Goal: Communication & Community: Answer question/provide support

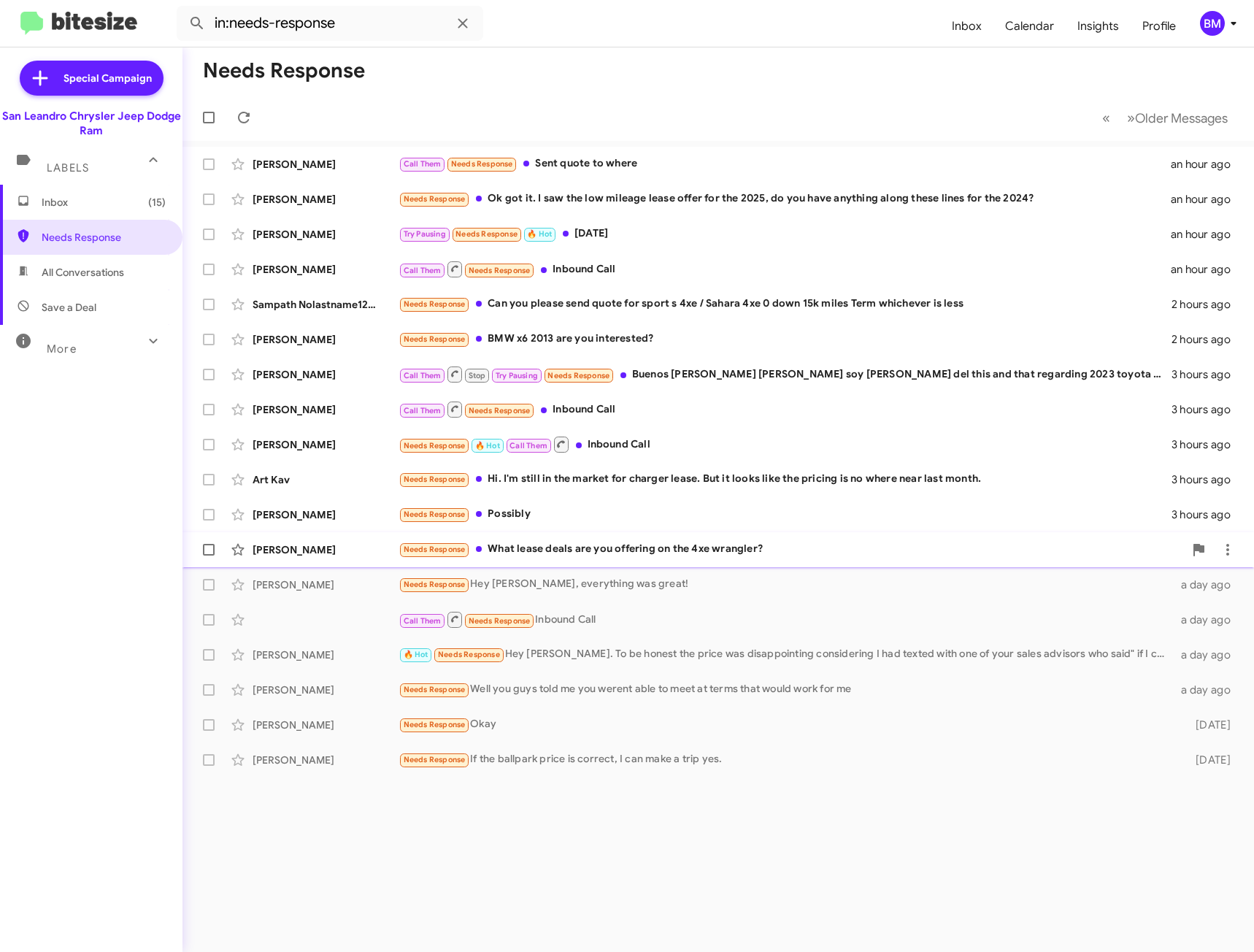
click at [511, 560] on div "[PERSON_NAME] Needs Response What lease deals are you offering on the 4xe wrang…" at bounding box center [718, 549] width 1048 height 29
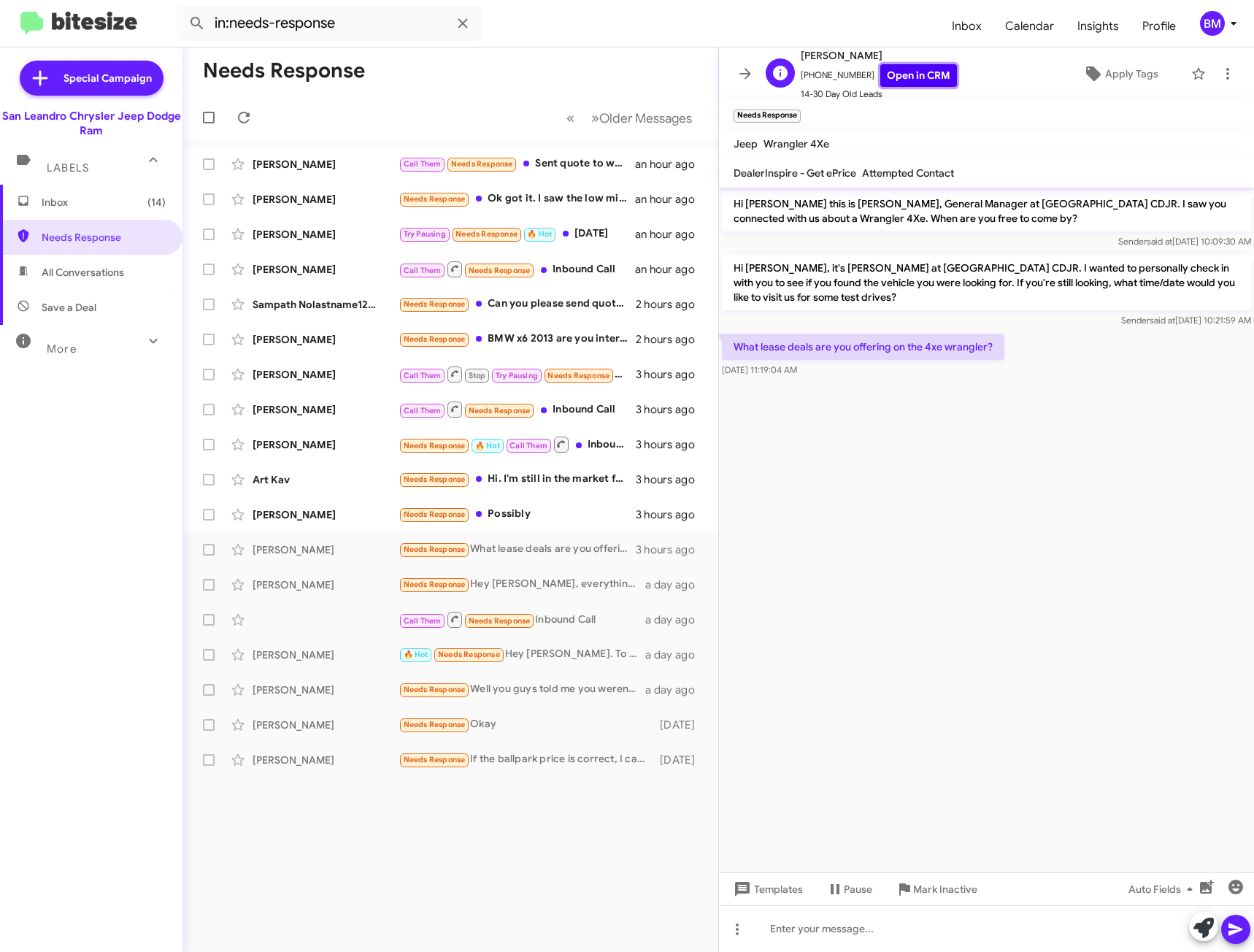
click at [922, 73] on link "Open in CRM" at bounding box center [918, 75] width 76 height 22
click at [909, 933] on div at bounding box center [987, 928] width 535 height 46
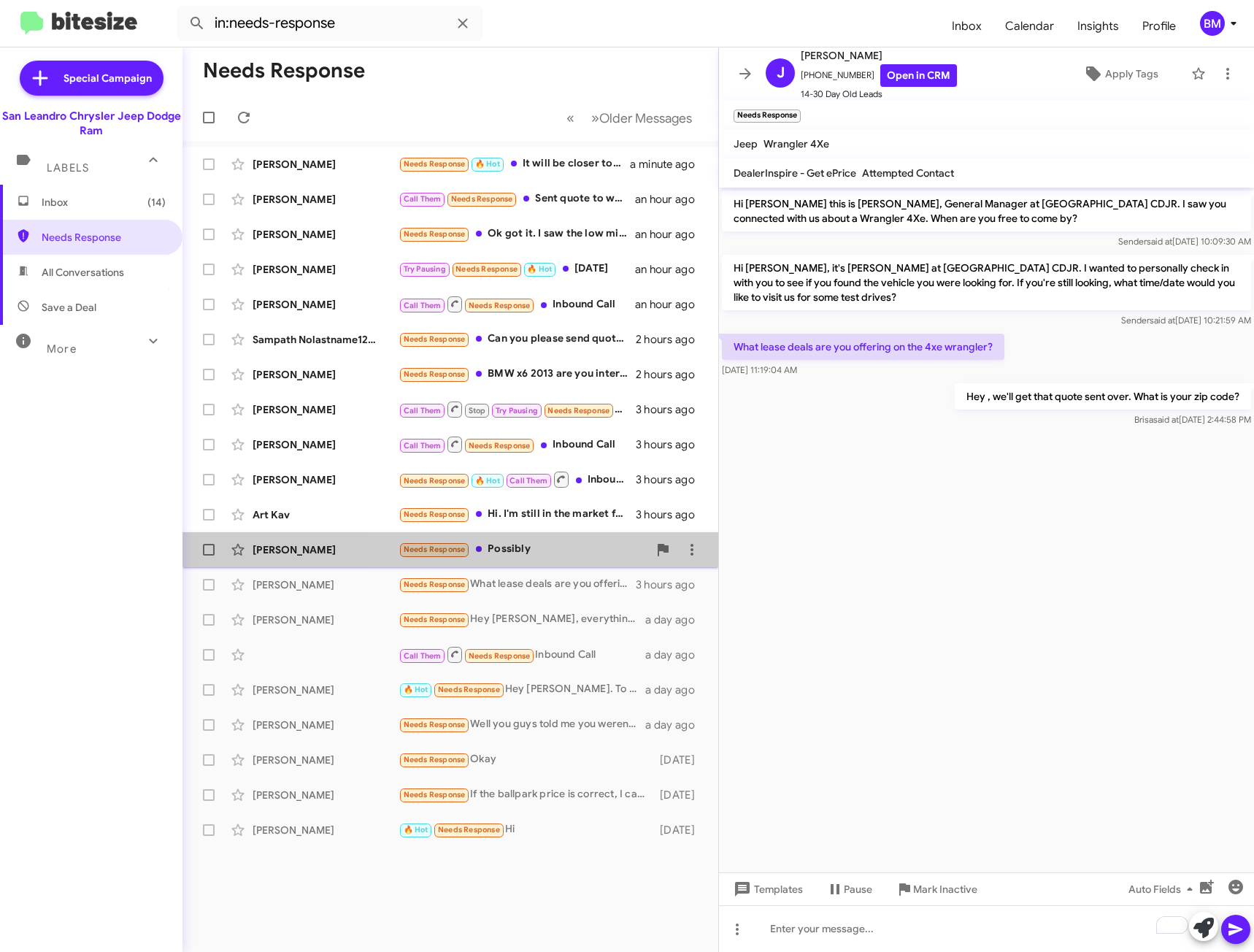
click at [502, 544] on div "Needs Response Possibly" at bounding box center [523, 549] width 249 height 17
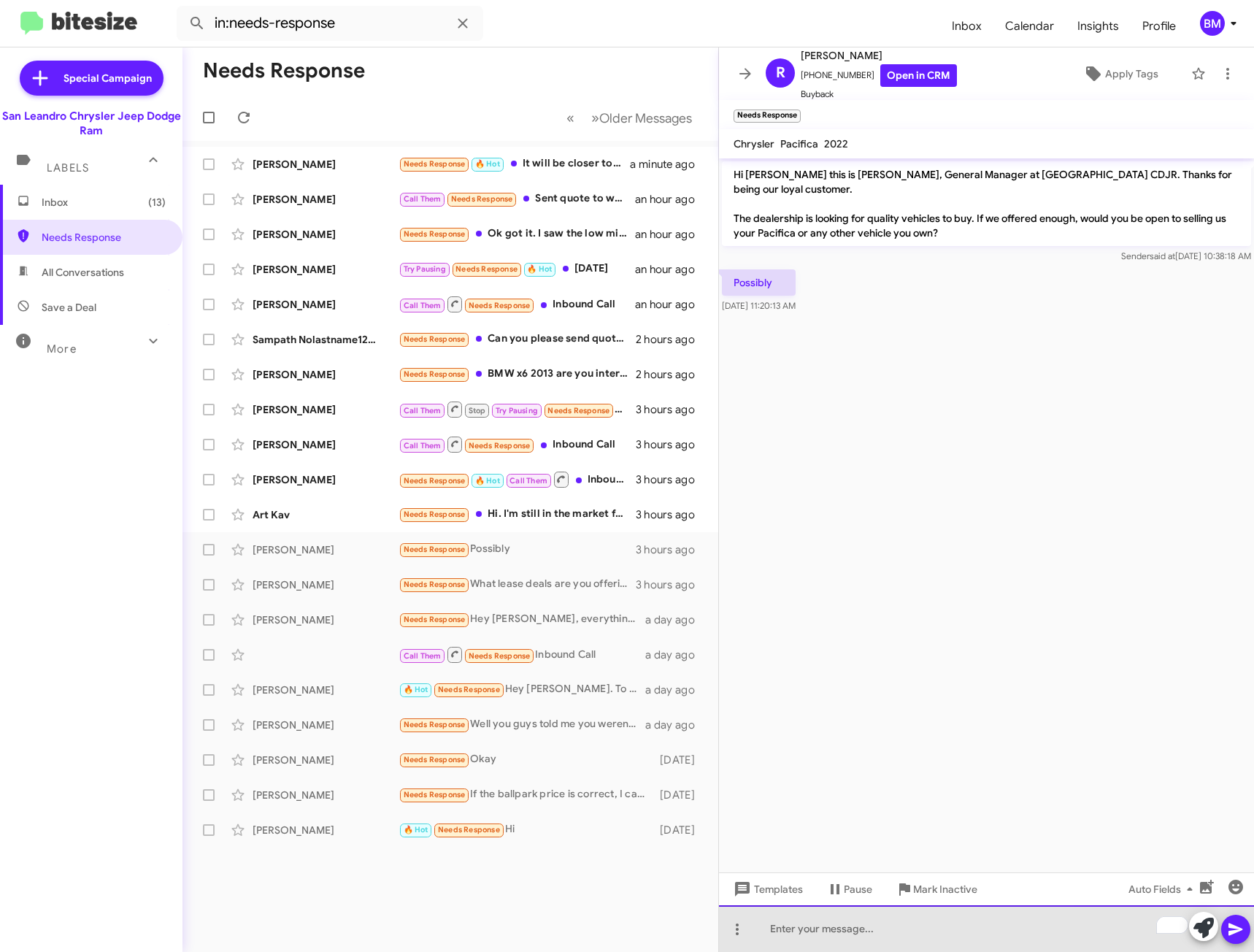
click at [886, 935] on div "To enrich screen reader interactions, please activate Accessibility in Grammarl…" at bounding box center [987, 928] width 535 height 46
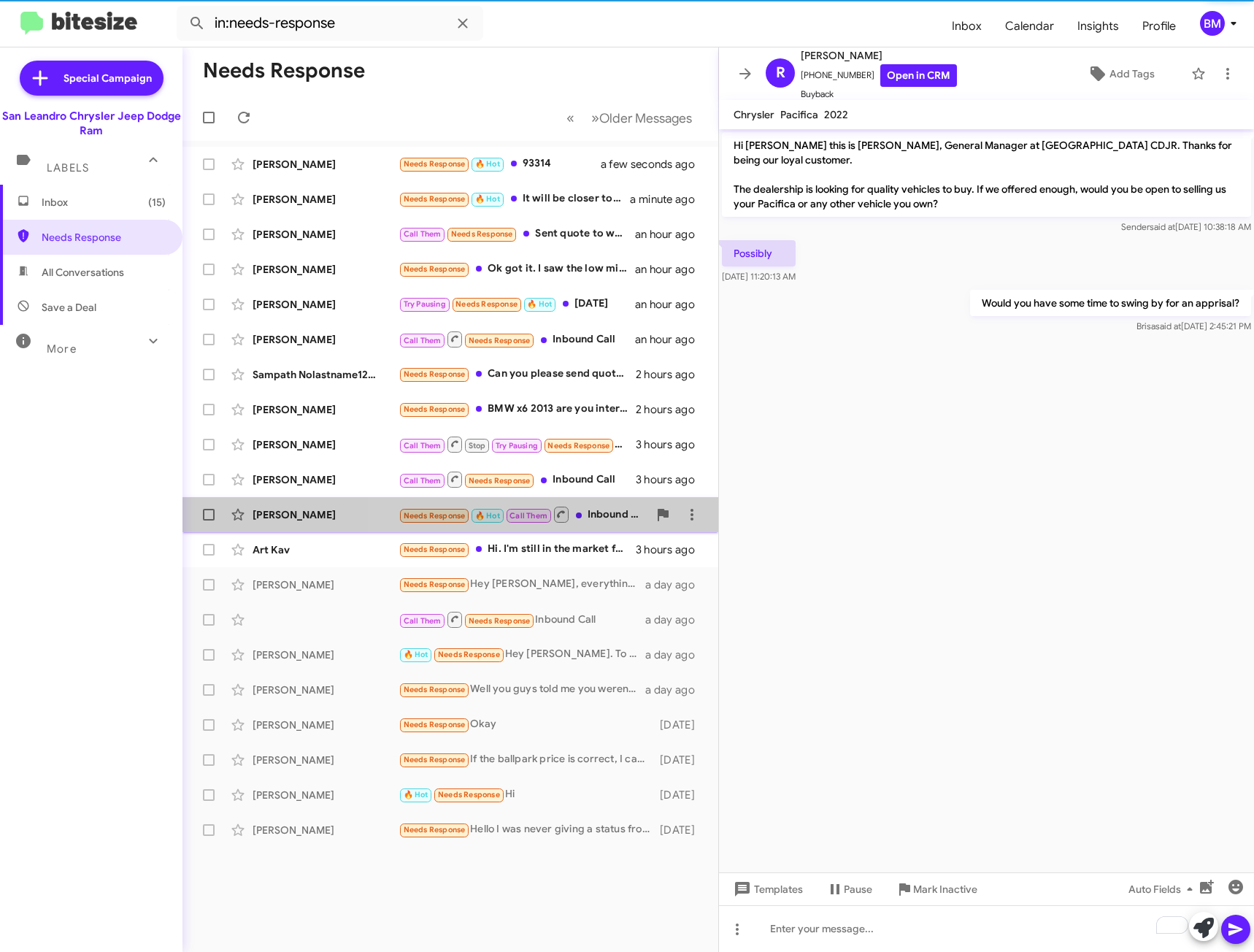
click at [559, 515] on small at bounding box center [562, 514] width 15 height 15
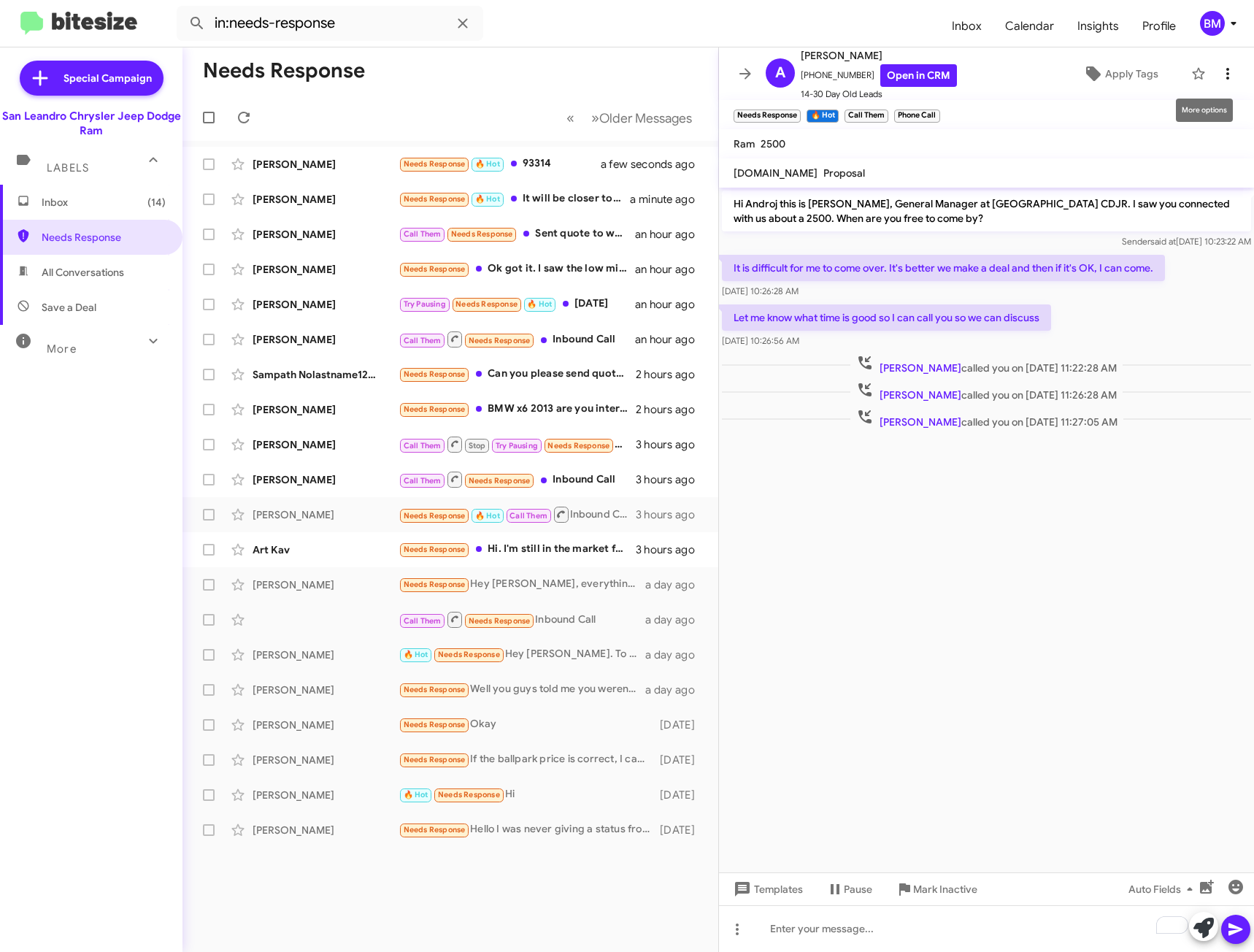
click at [1219, 74] on icon at bounding box center [1227, 73] width 17 height 17
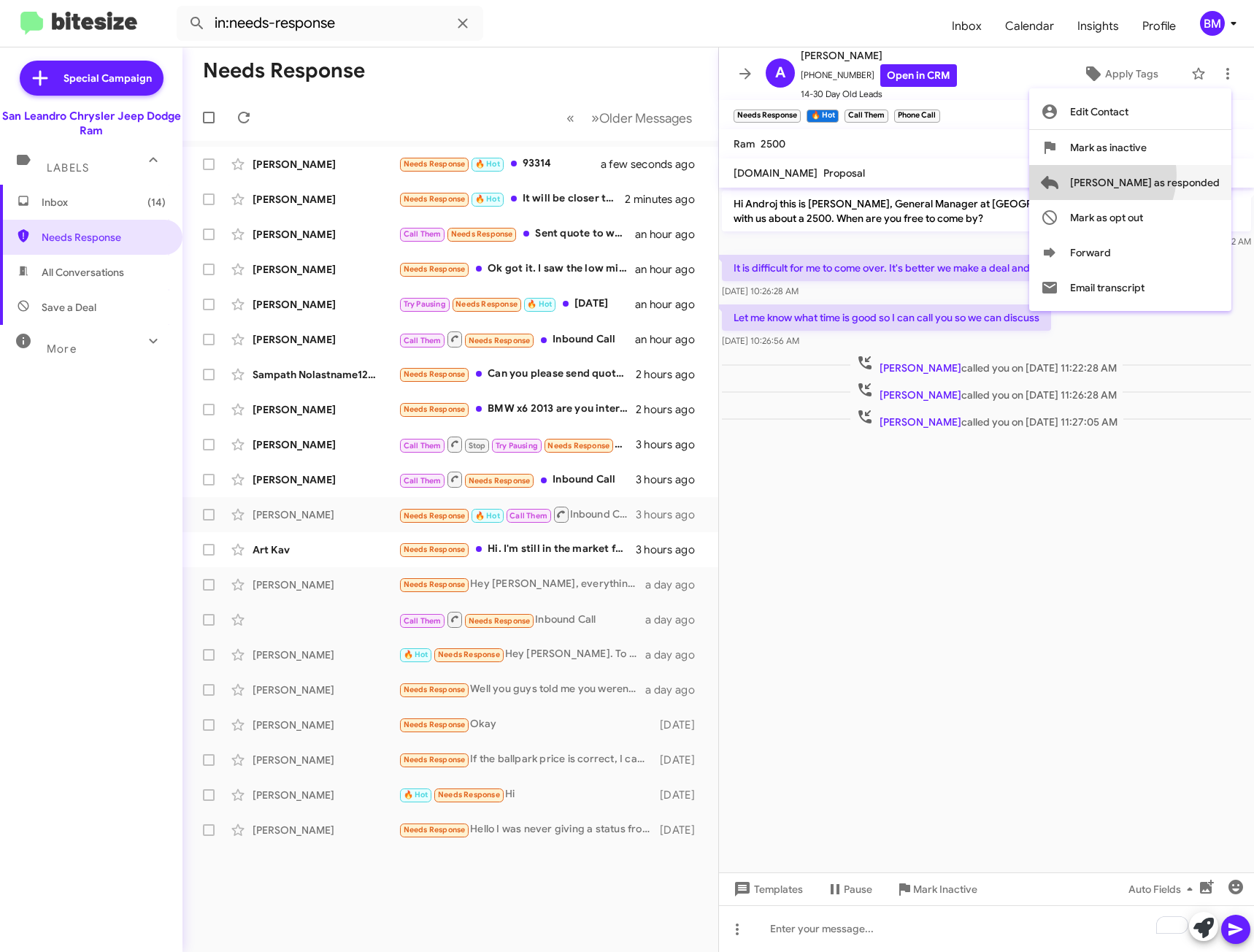
click at [1155, 175] on span "[PERSON_NAME] as responded" at bounding box center [1145, 182] width 150 height 35
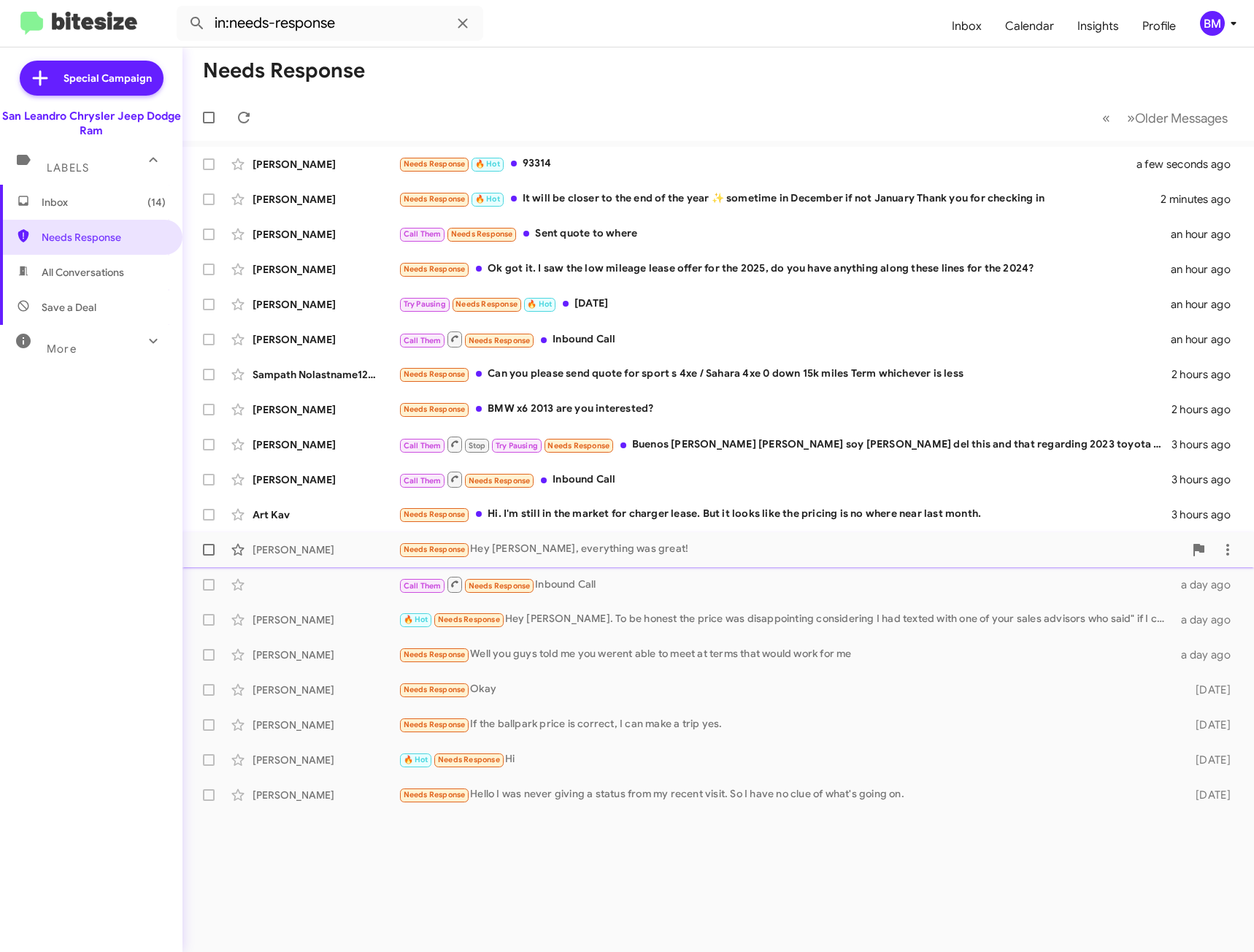
click at [559, 561] on div "[PERSON_NAME] Needs Response Hey [PERSON_NAME], everything was great! a day ago" at bounding box center [718, 549] width 1048 height 29
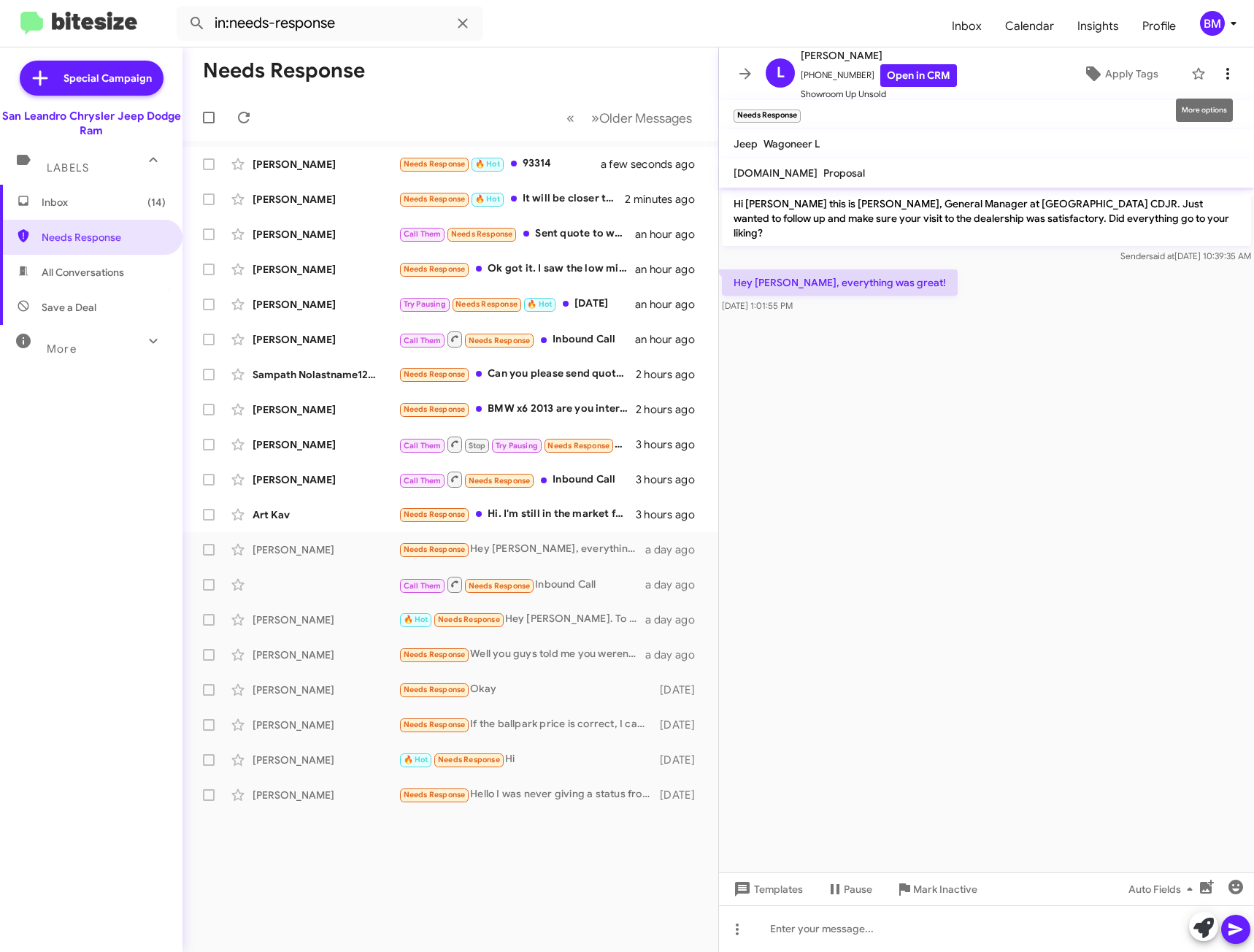
click at [1220, 75] on icon at bounding box center [1227, 73] width 17 height 17
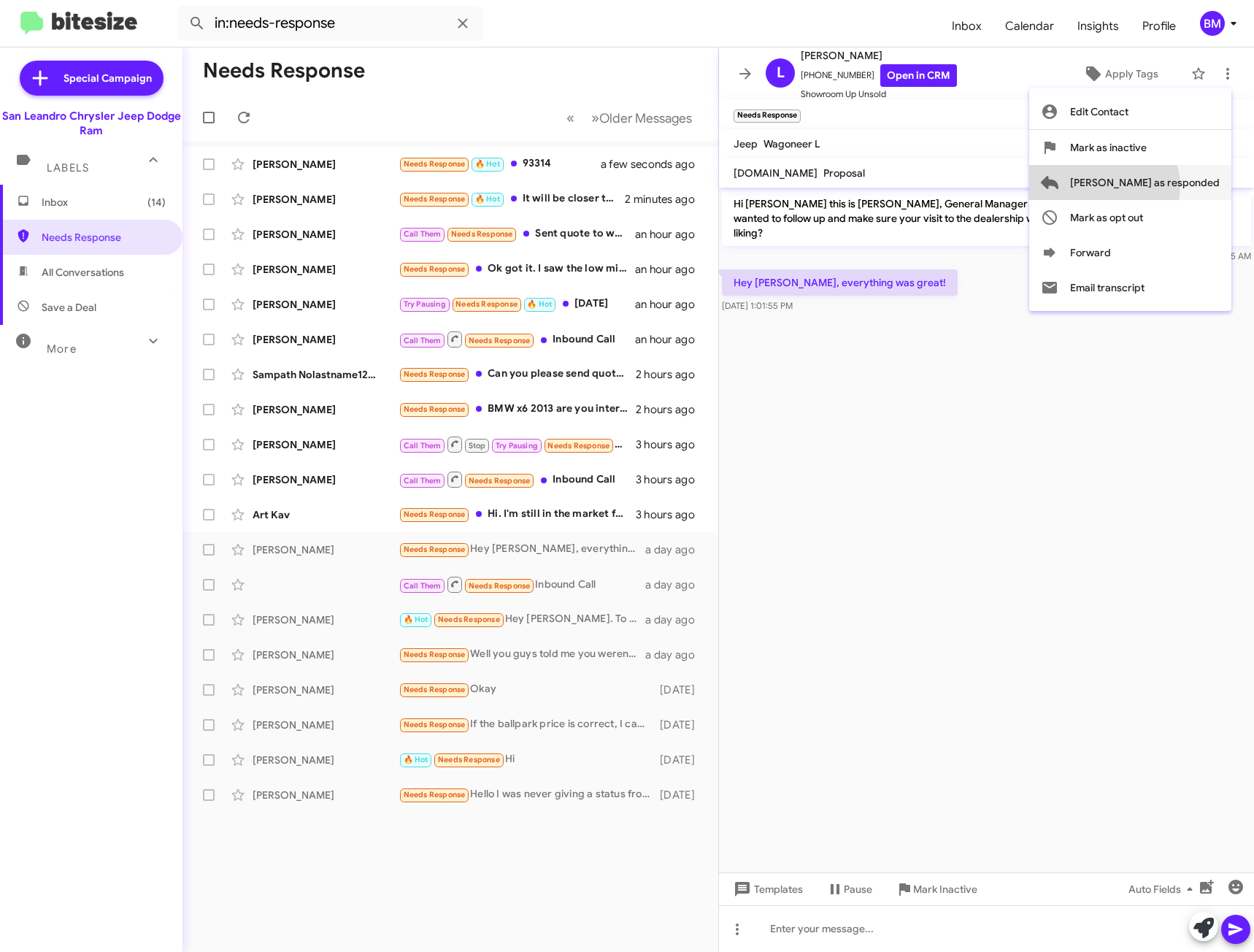
click at [1162, 186] on span "[PERSON_NAME] as responded" at bounding box center [1145, 182] width 150 height 35
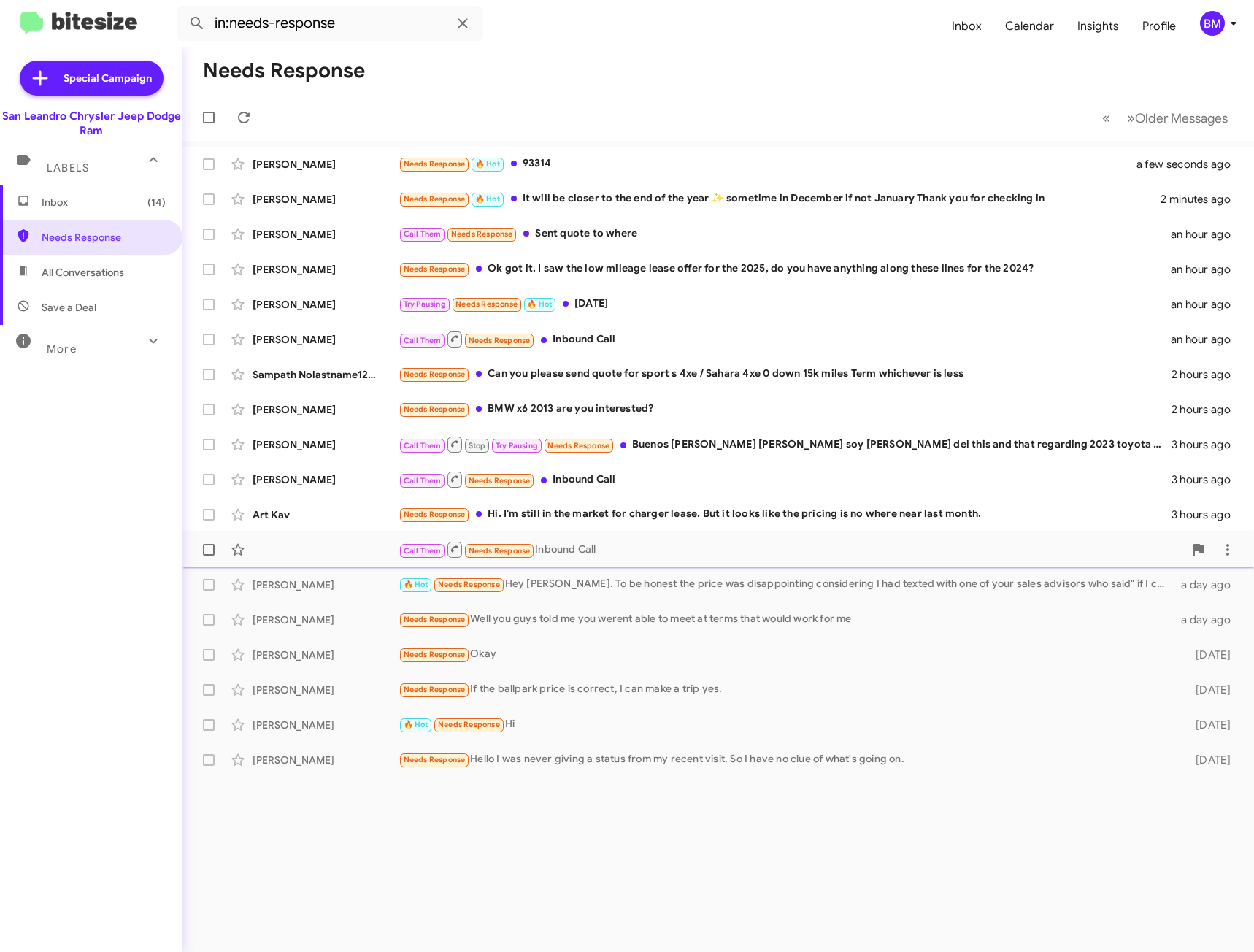
click at [626, 554] on div "Call Them Needs Response Inbound Call" at bounding box center [792, 549] width 786 height 18
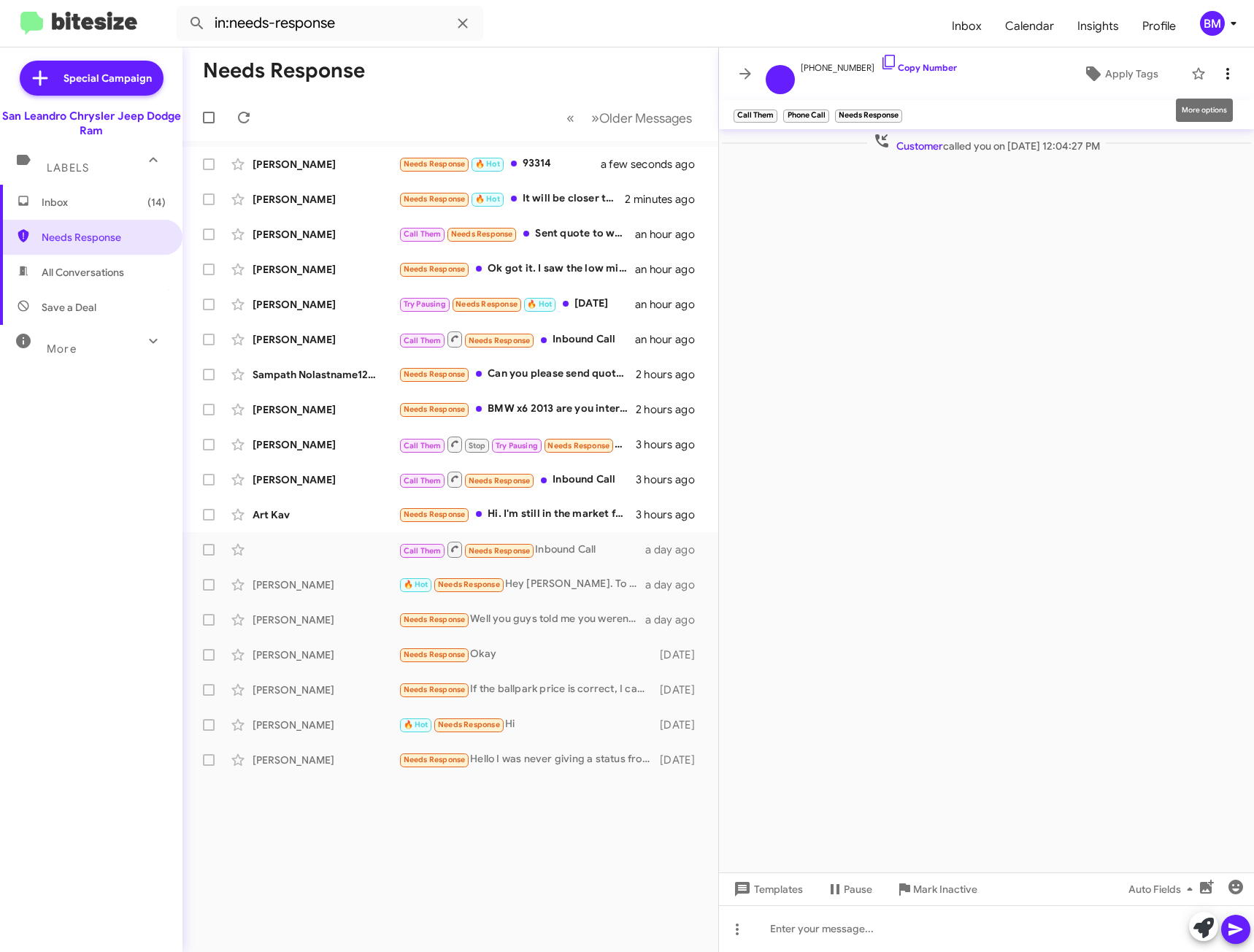
click at [1232, 75] on icon at bounding box center [1227, 73] width 17 height 17
click at [1141, 181] on span "[PERSON_NAME] as responded" at bounding box center [1156, 182] width 150 height 35
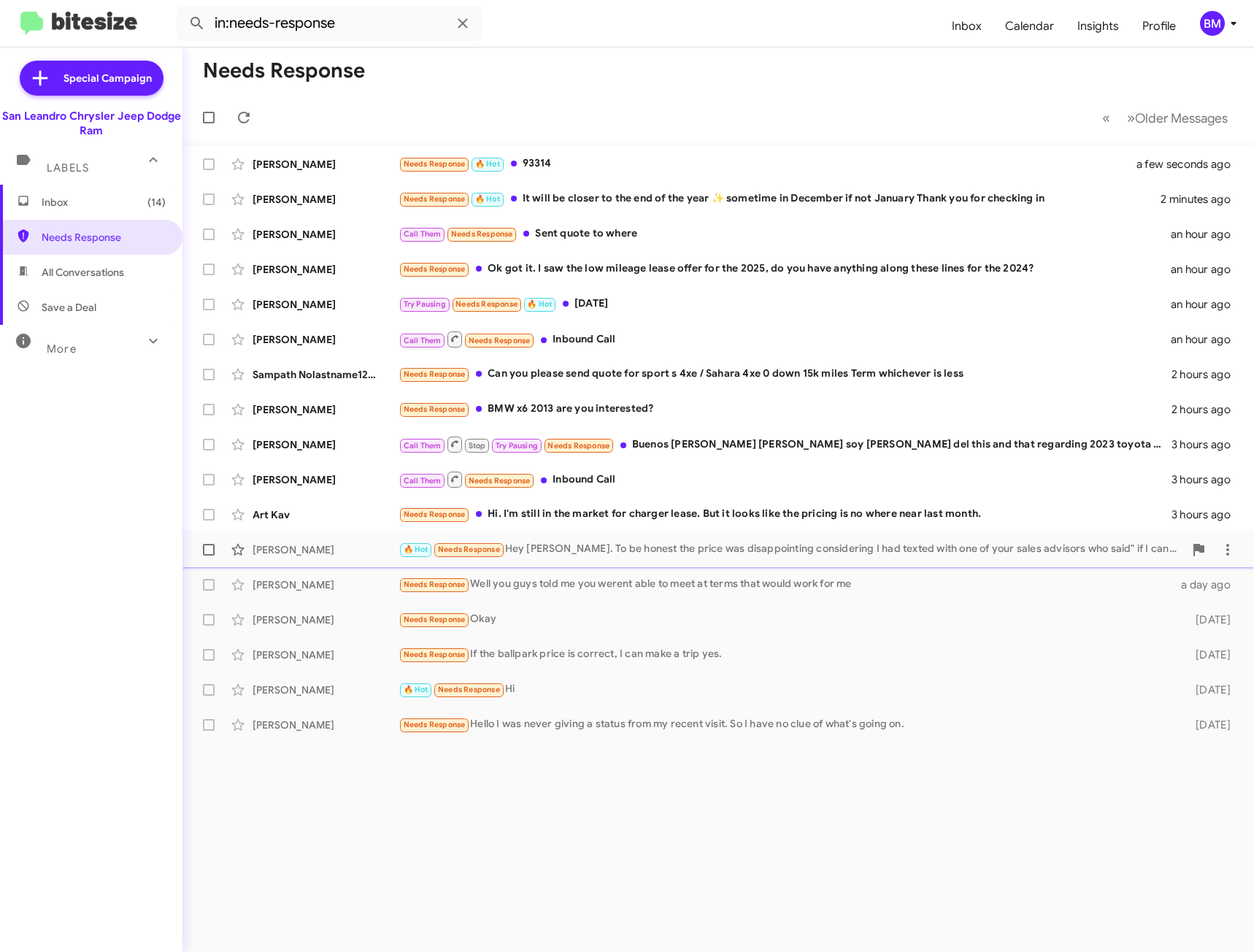
click at [642, 543] on div "🔥 Hot Needs Response Hey [PERSON_NAME]. To be honest the price was disappointin…" at bounding box center [792, 549] width 786 height 17
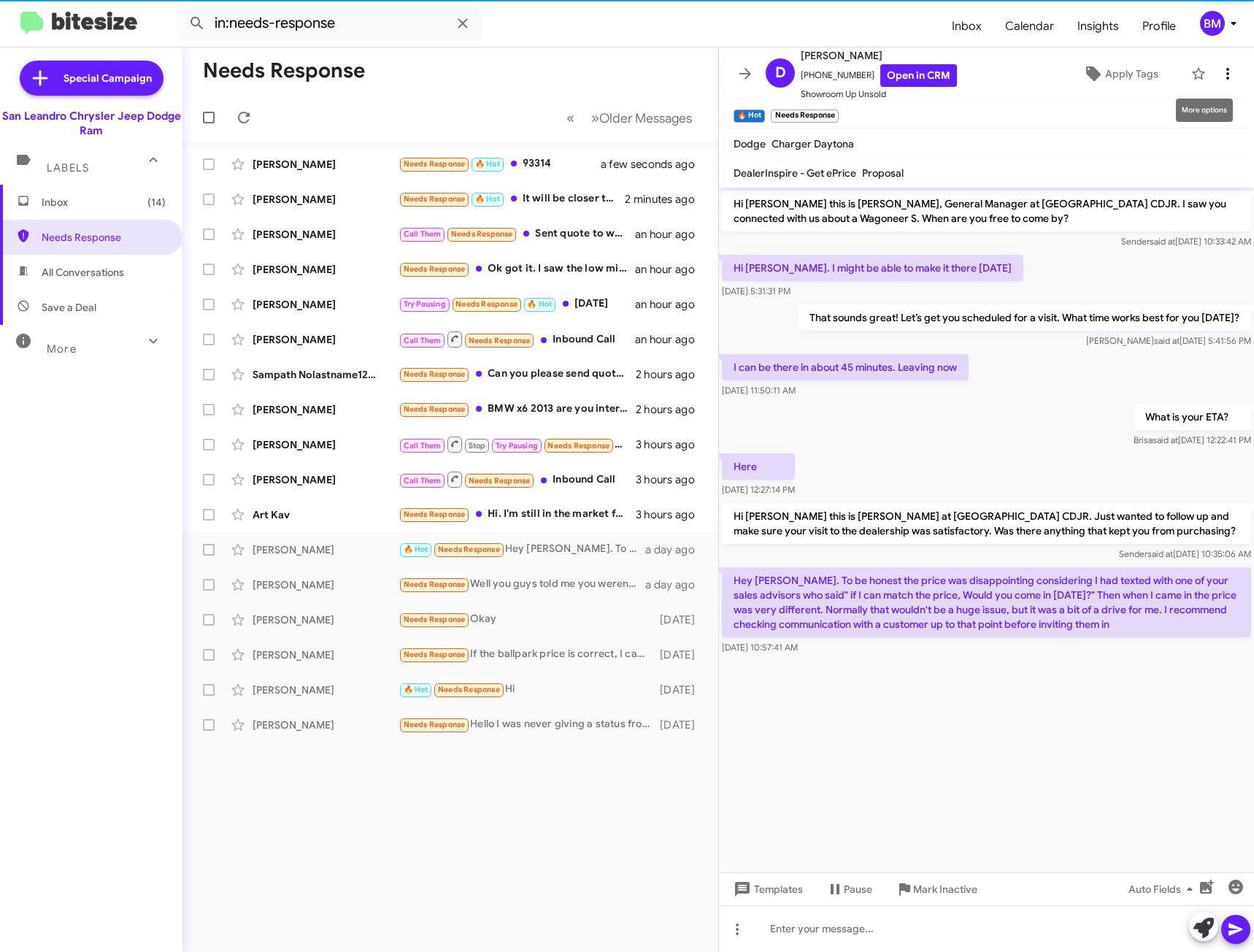
click at [1219, 73] on icon at bounding box center [1227, 73] width 17 height 17
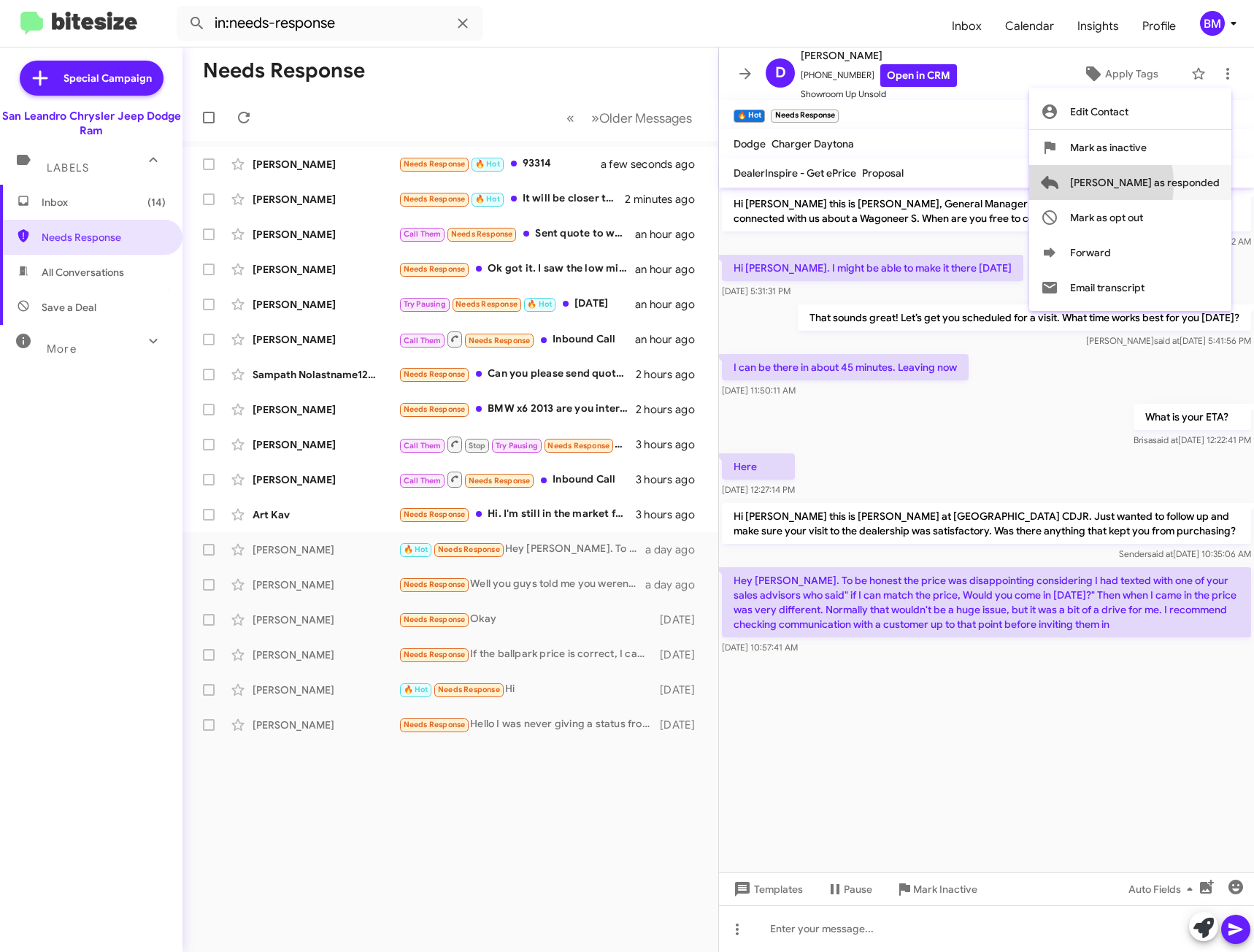
click at [1119, 183] on button "[PERSON_NAME] as responded" at bounding box center [1131, 182] width 202 height 35
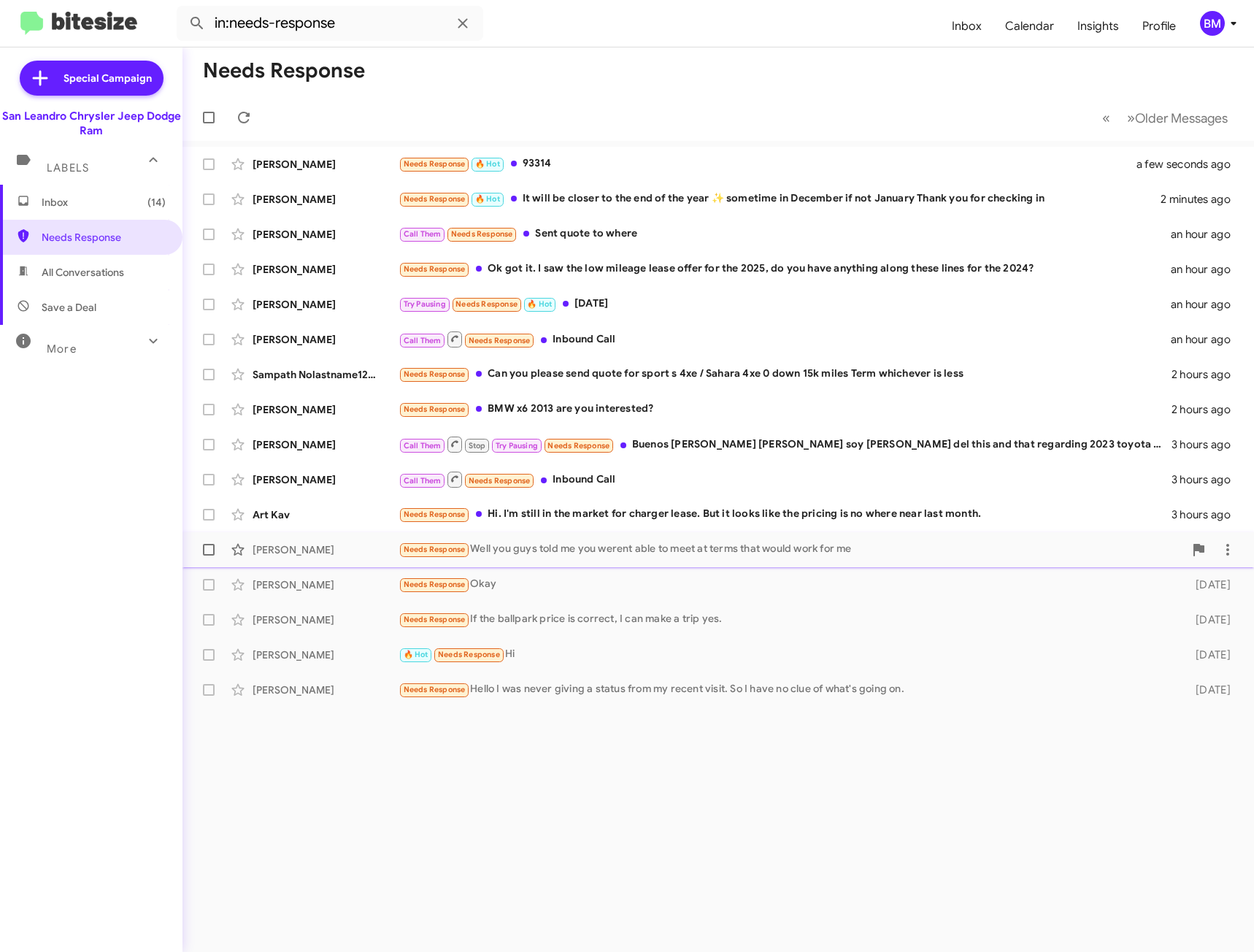
click at [547, 541] on div "Needs Response Well you guys told me you werent able to meet at terms that woul…" at bounding box center [792, 549] width 786 height 17
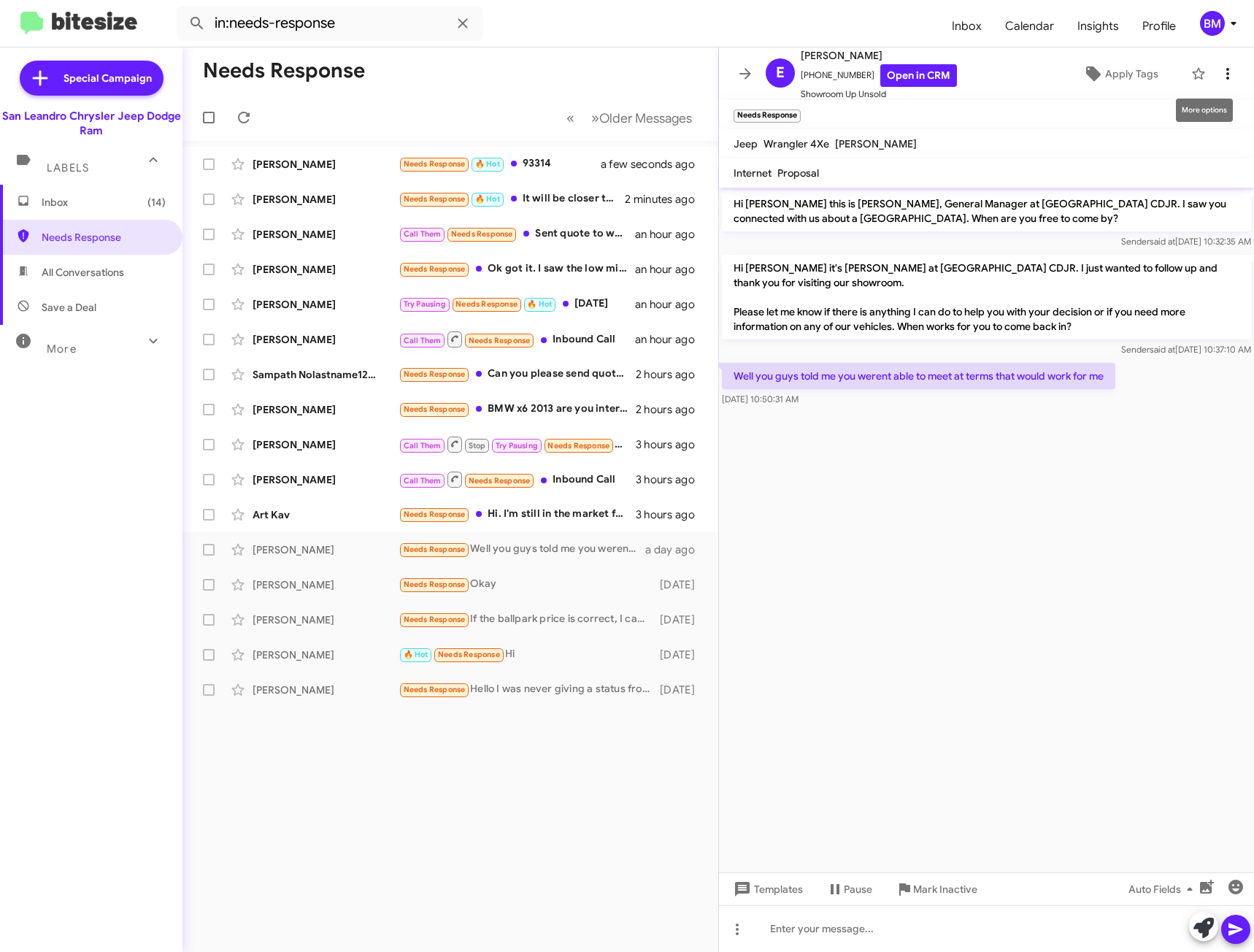
click at [1225, 73] on icon at bounding box center [1227, 73] width 17 height 17
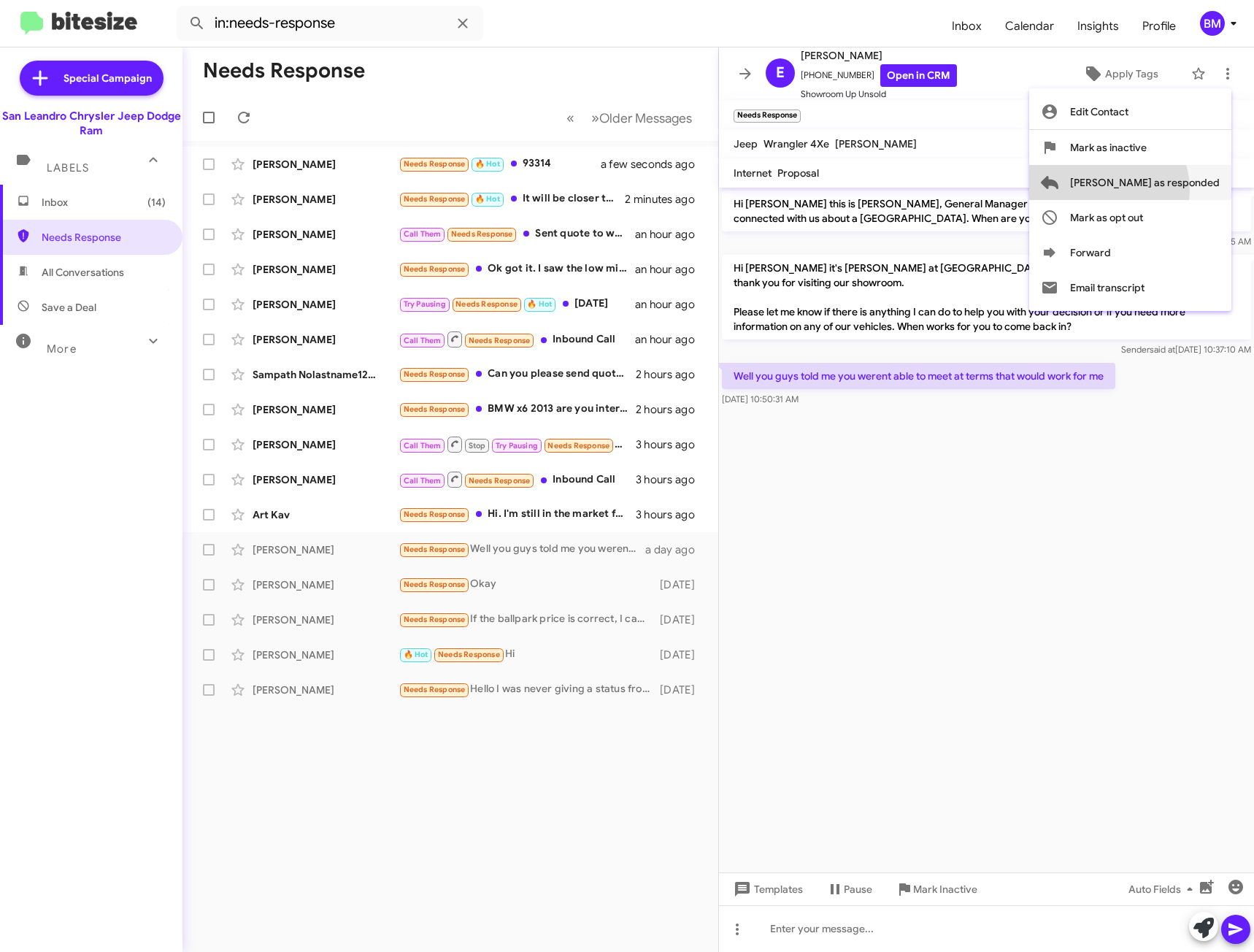
click at [1169, 189] on span "[PERSON_NAME] as responded" at bounding box center [1145, 182] width 150 height 35
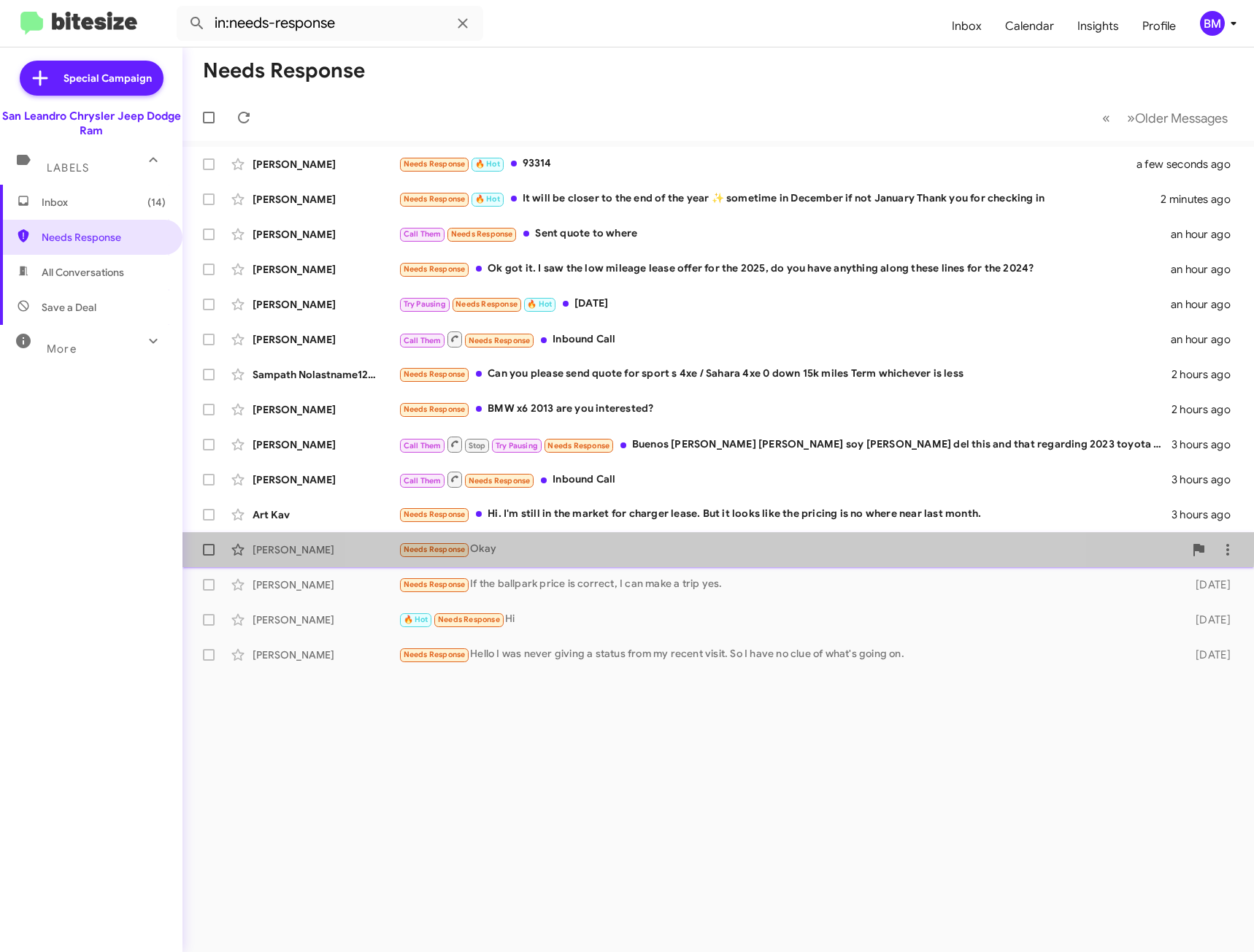
click at [707, 538] on div "[PERSON_NAME] Needs Response Okay [DATE]" at bounding box center [718, 549] width 1048 height 29
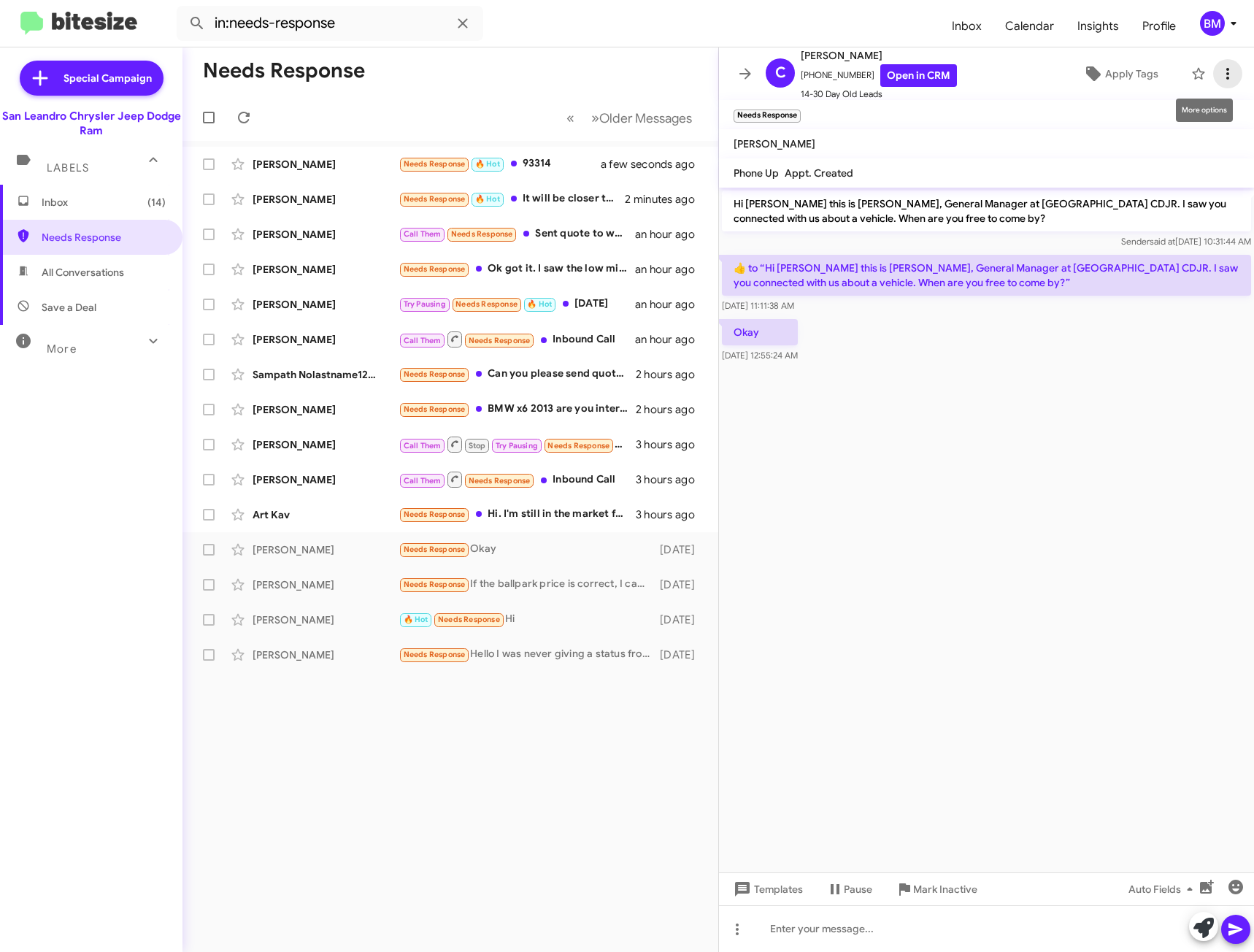
click at [1222, 73] on icon at bounding box center [1227, 73] width 17 height 17
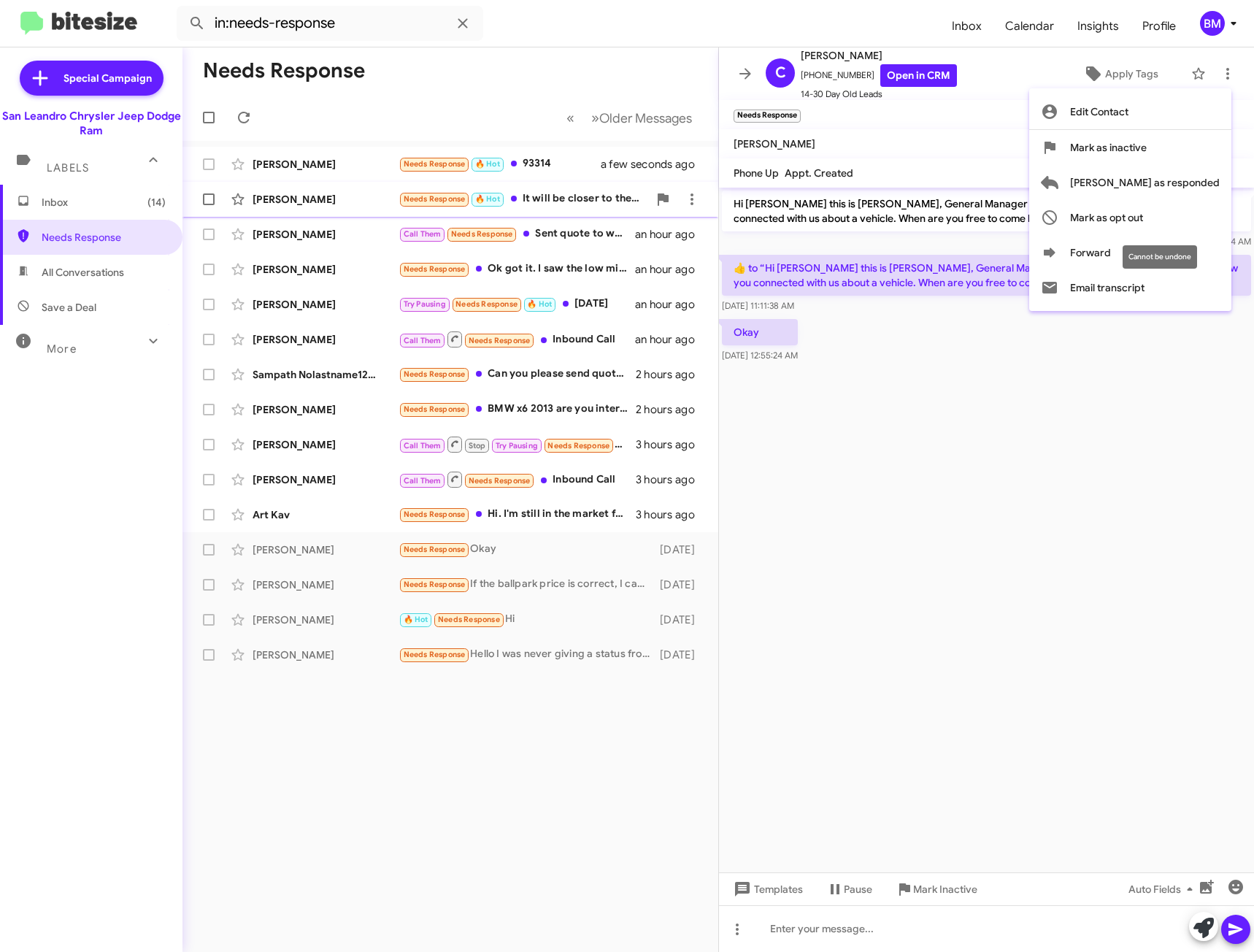
click at [1150, 184] on span "[PERSON_NAME] as responded" at bounding box center [1145, 182] width 150 height 35
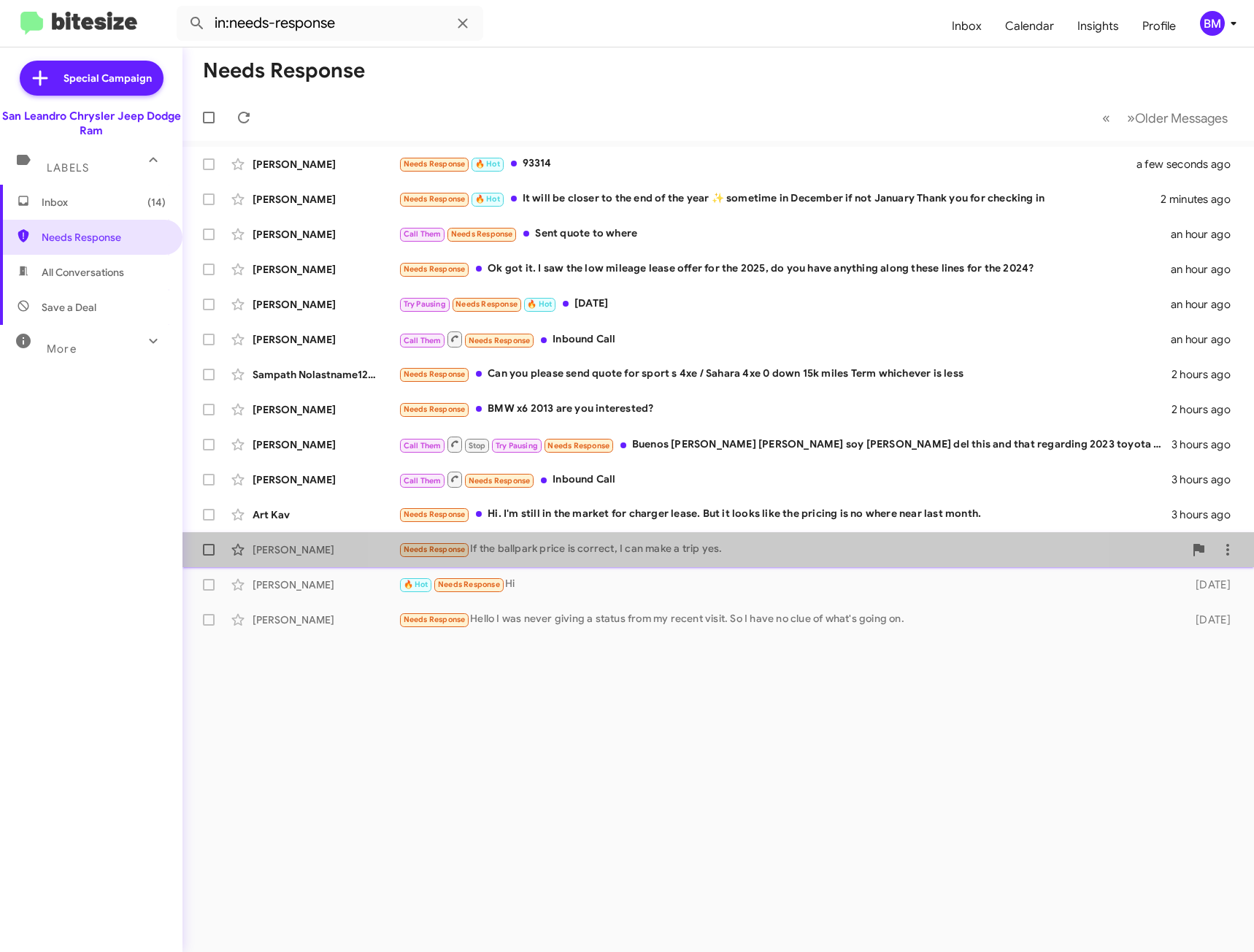
click at [744, 561] on div "[PERSON_NAME] Needs Response If the ballpark price is correct, I can make a tri…" at bounding box center [718, 549] width 1048 height 29
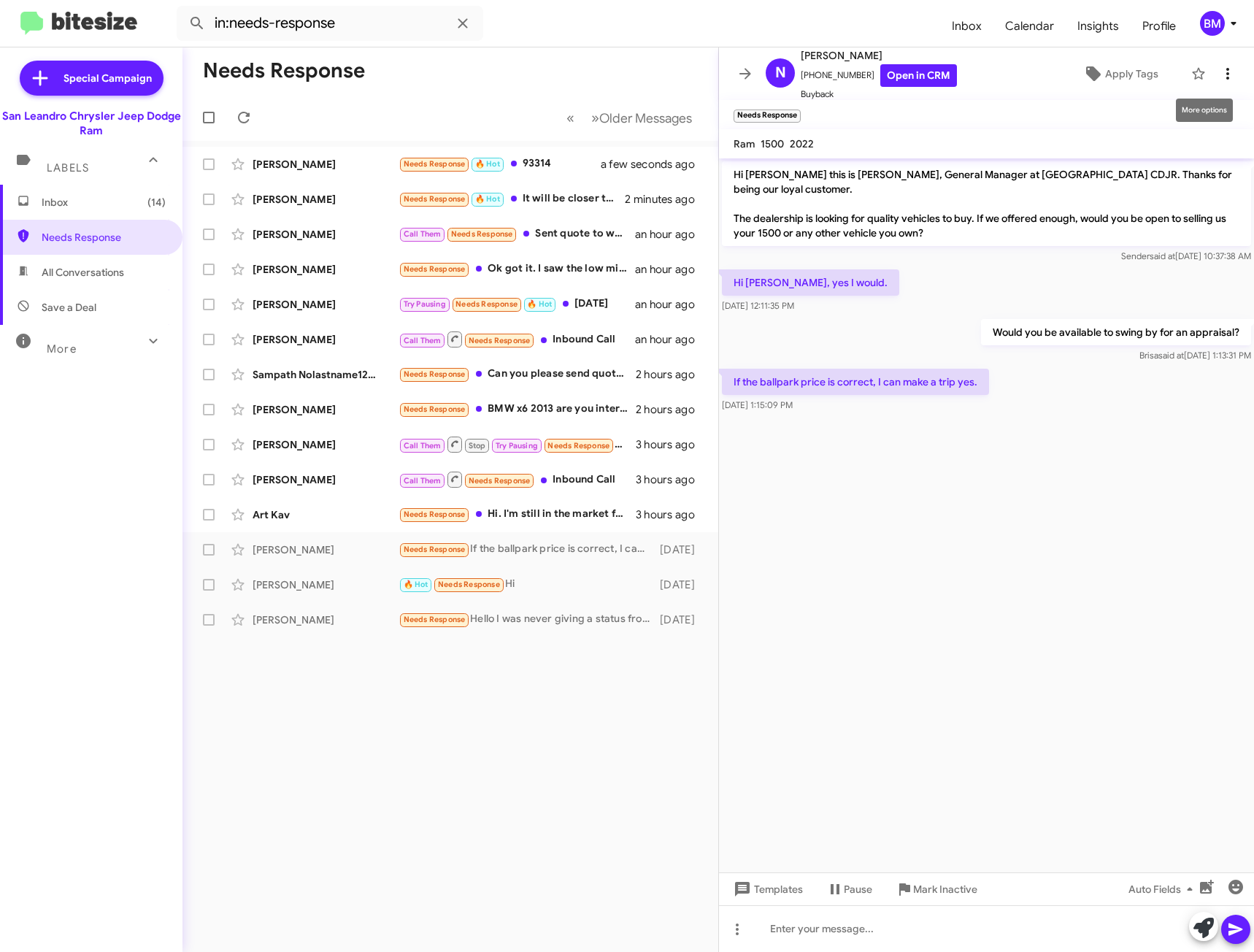
click at [1219, 76] on icon at bounding box center [1227, 73] width 17 height 17
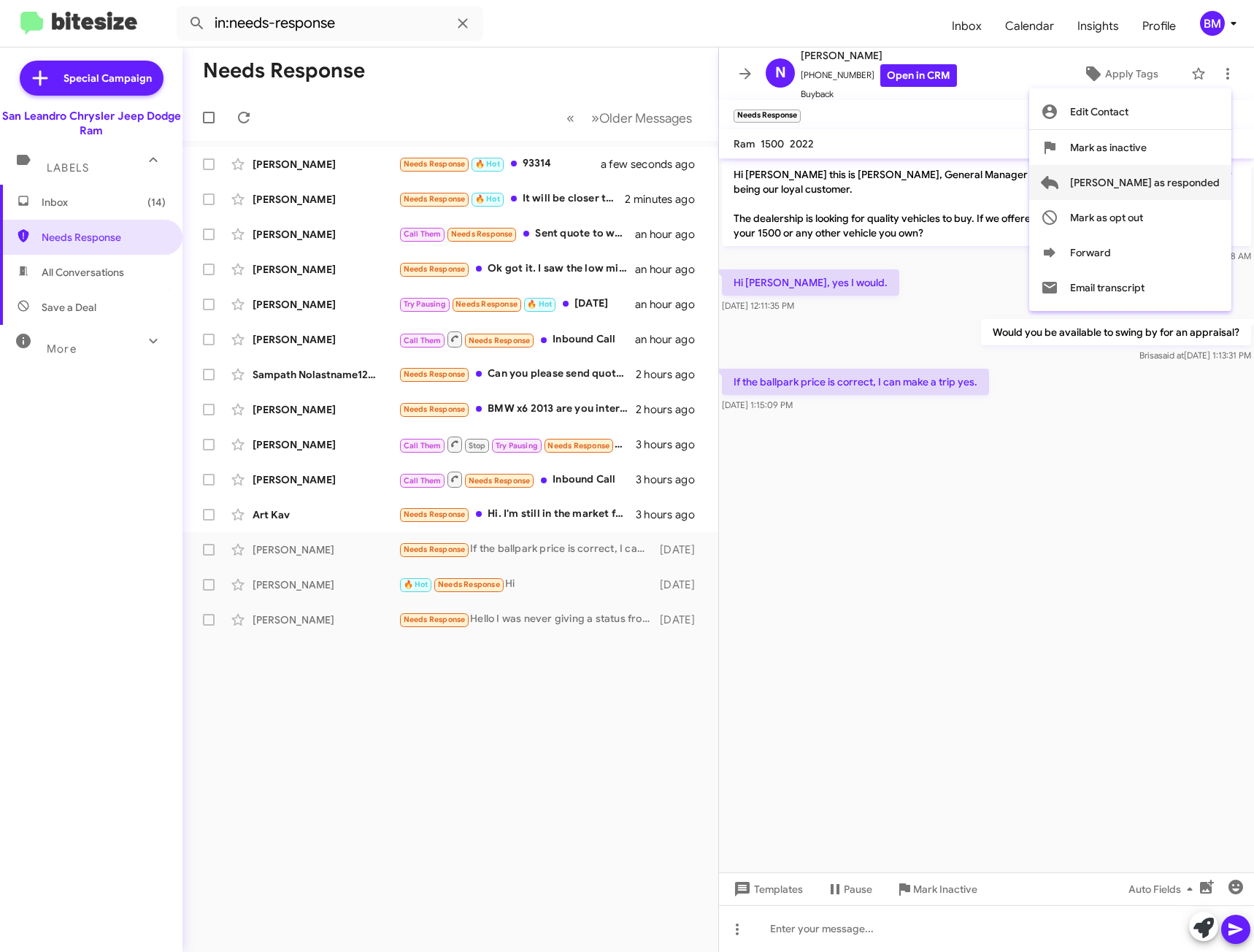
click at [1165, 191] on span "[PERSON_NAME] as responded" at bounding box center [1145, 182] width 150 height 35
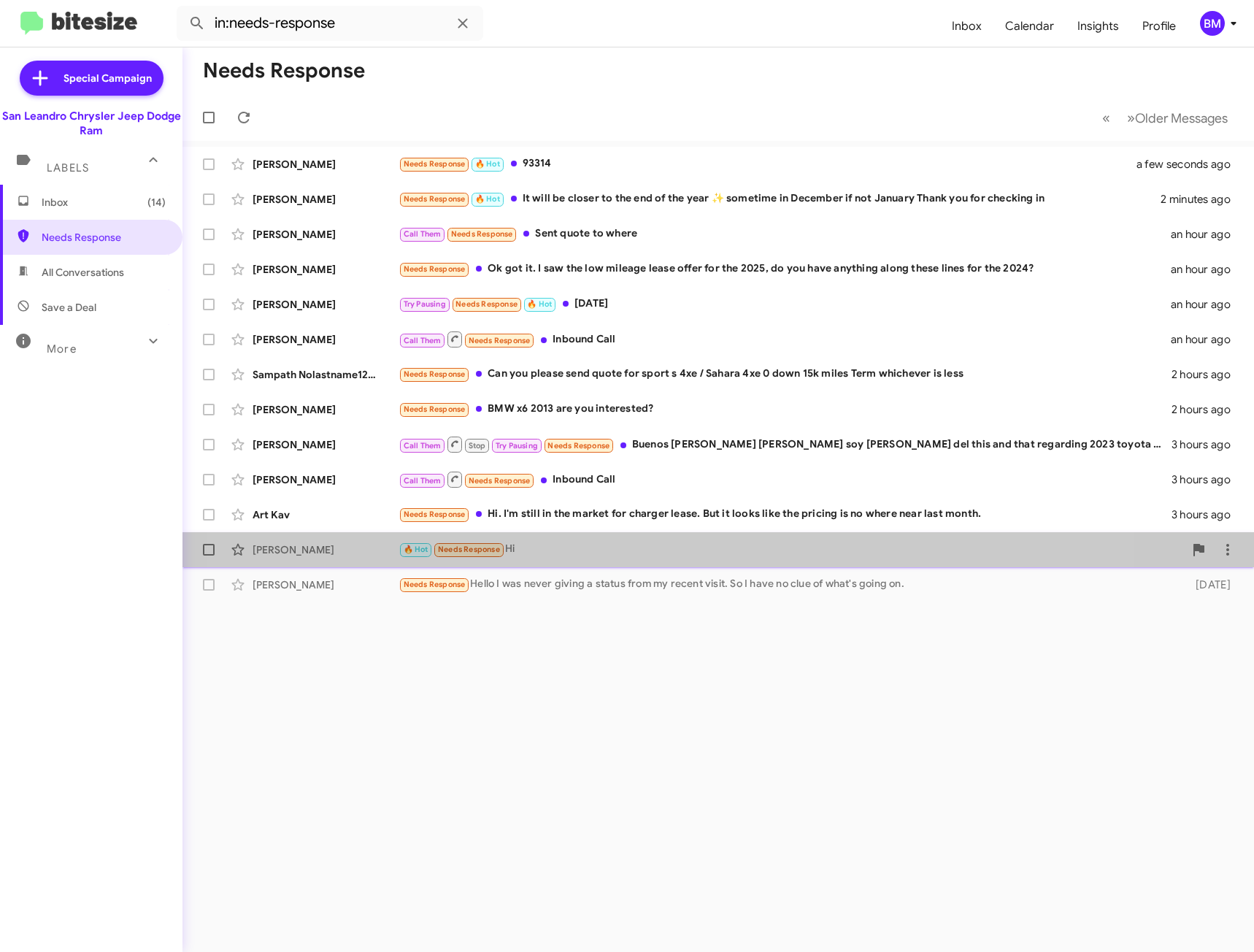
click at [638, 538] on div "[PERSON_NAME] 🔥 Hot Needs Response Hi [DATE]" at bounding box center [718, 549] width 1048 height 29
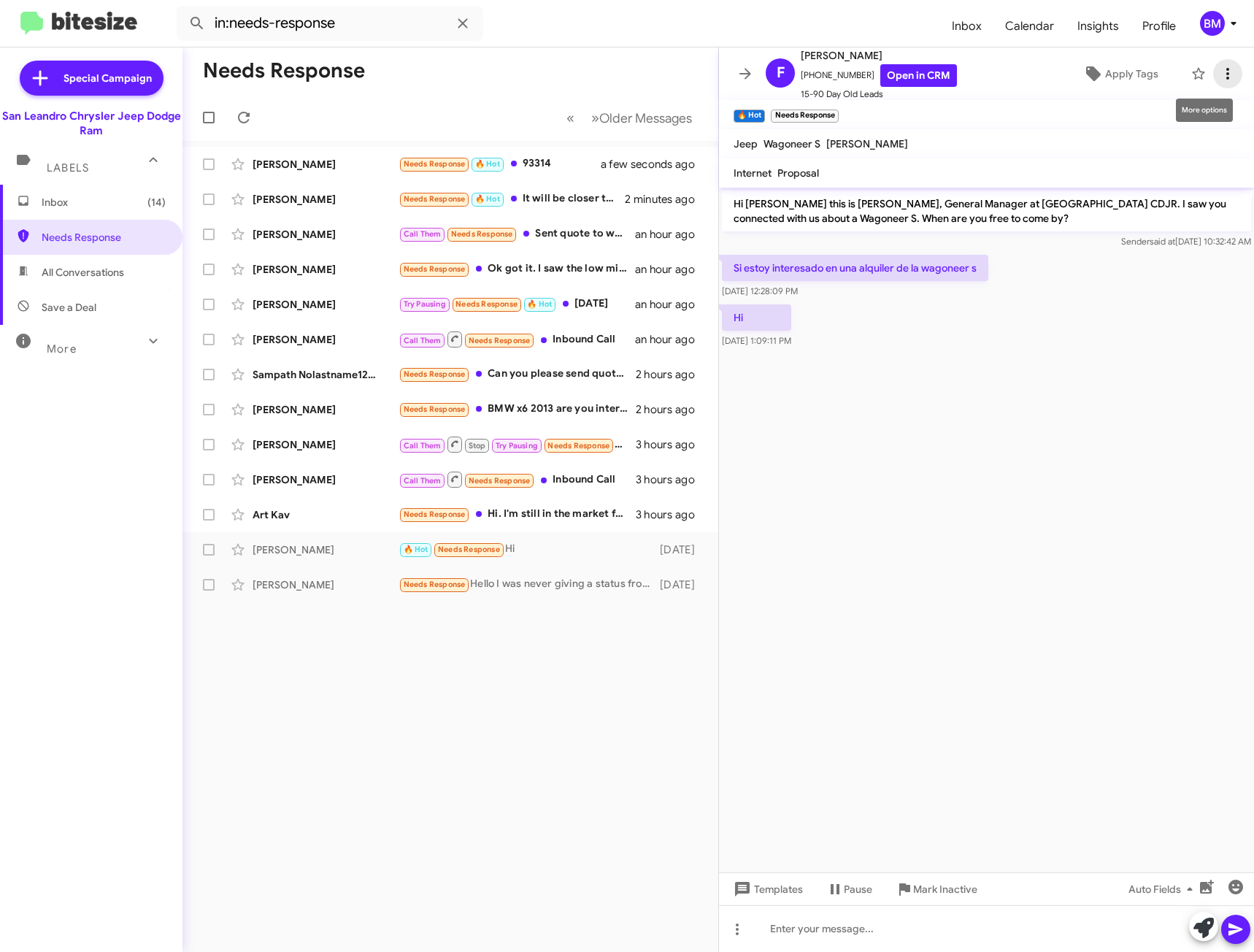
click at [1219, 72] on icon at bounding box center [1227, 73] width 17 height 17
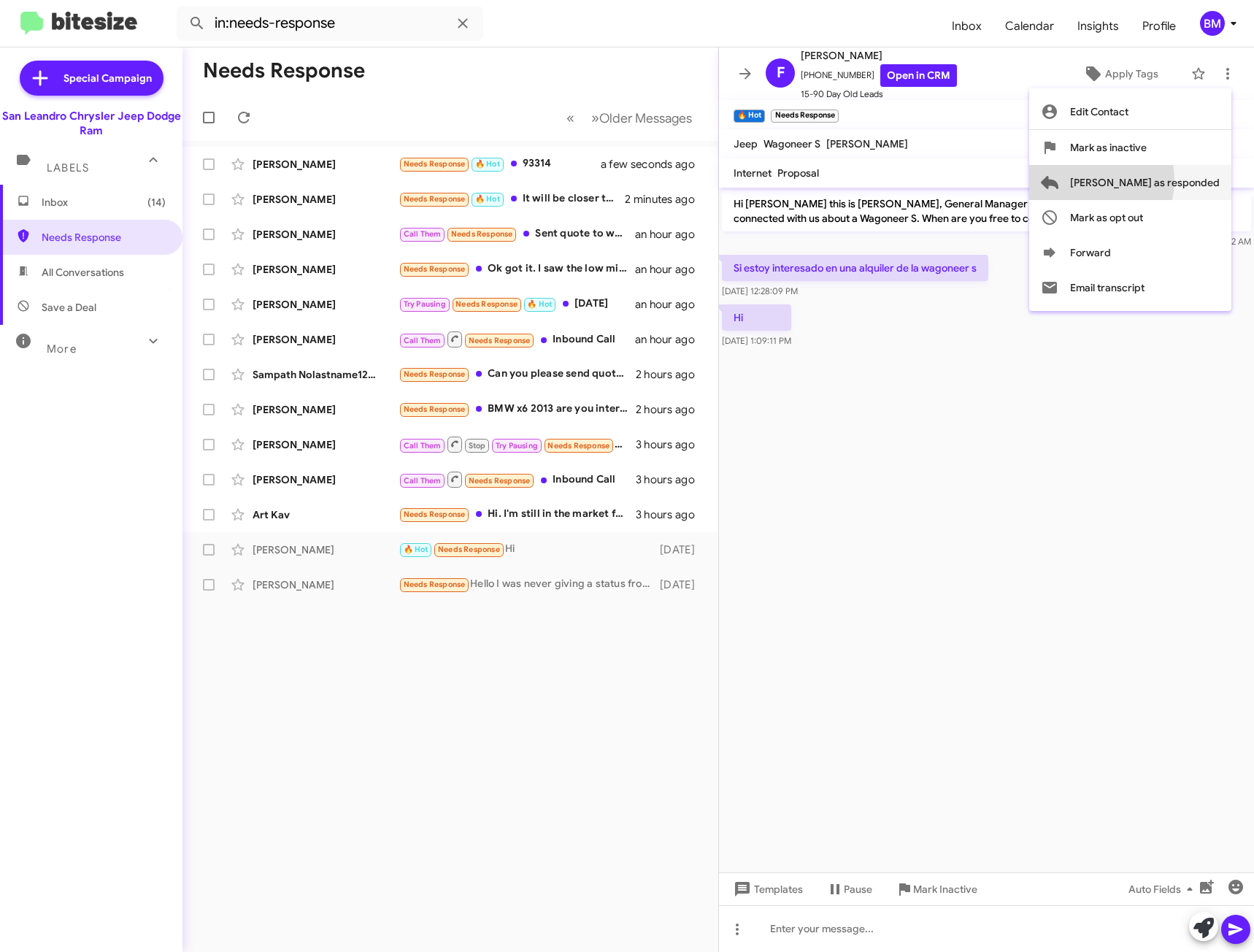
click at [1137, 180] on span "[PERSON_NAME] as responded" at bounding box center [1145, 182] width 150 height 35
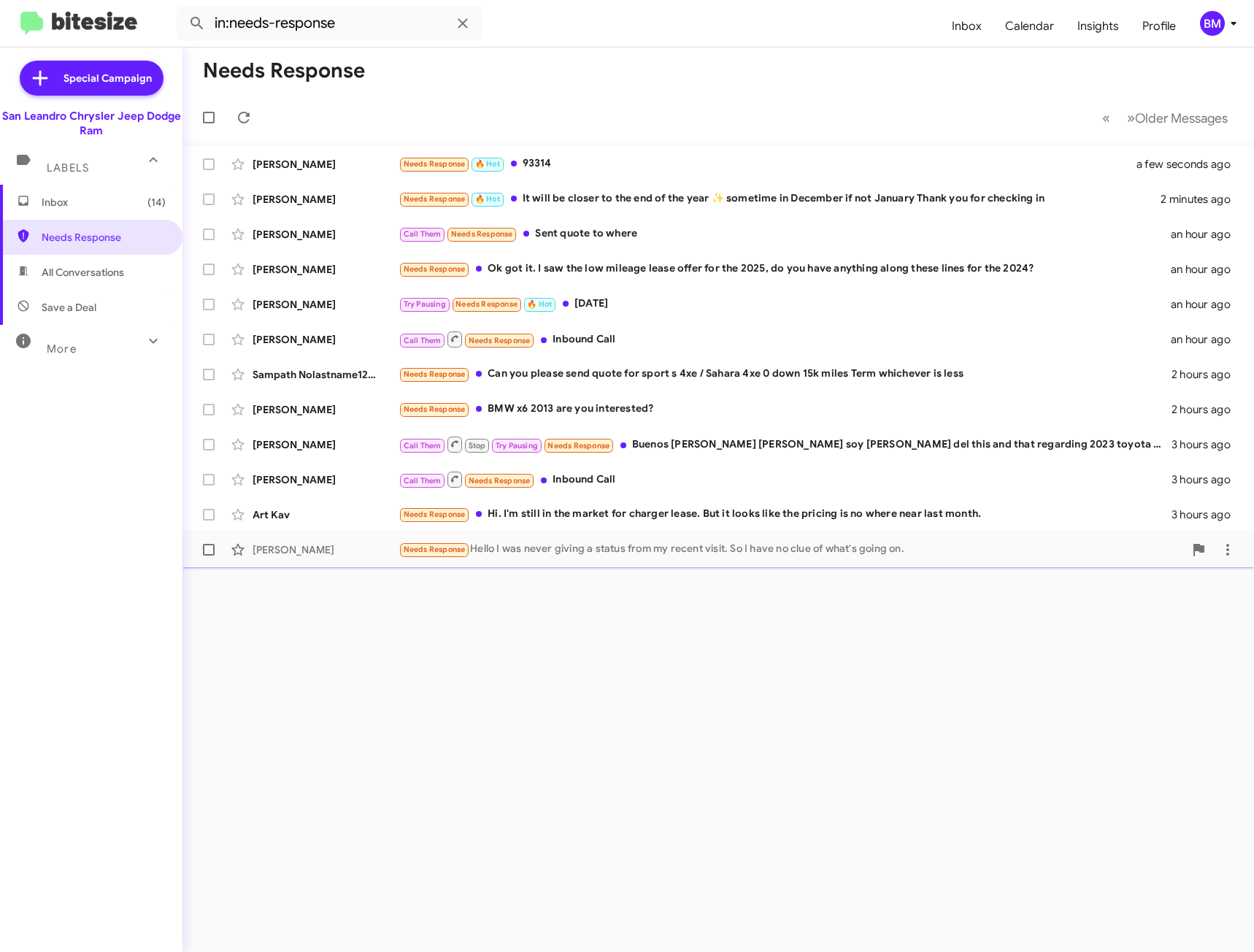
click at [685, 550] on div "Needs Response Hello I was never giving a status from my recent visit. So I hav…" at bounding box center [792, 549] width 786 height 17
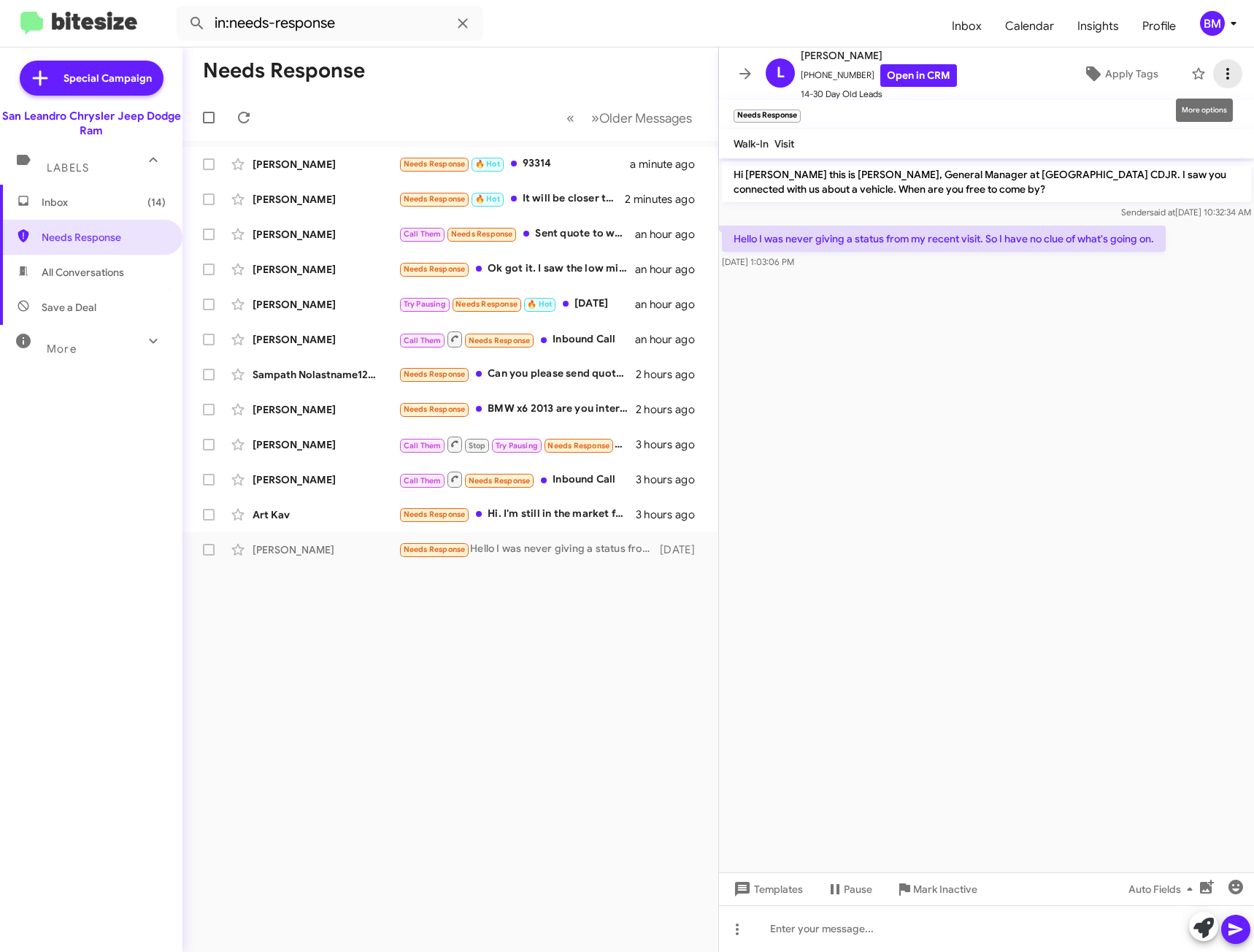
click at [1221, 71] on icon at bounding box center [1227, 73] width 17 height 17
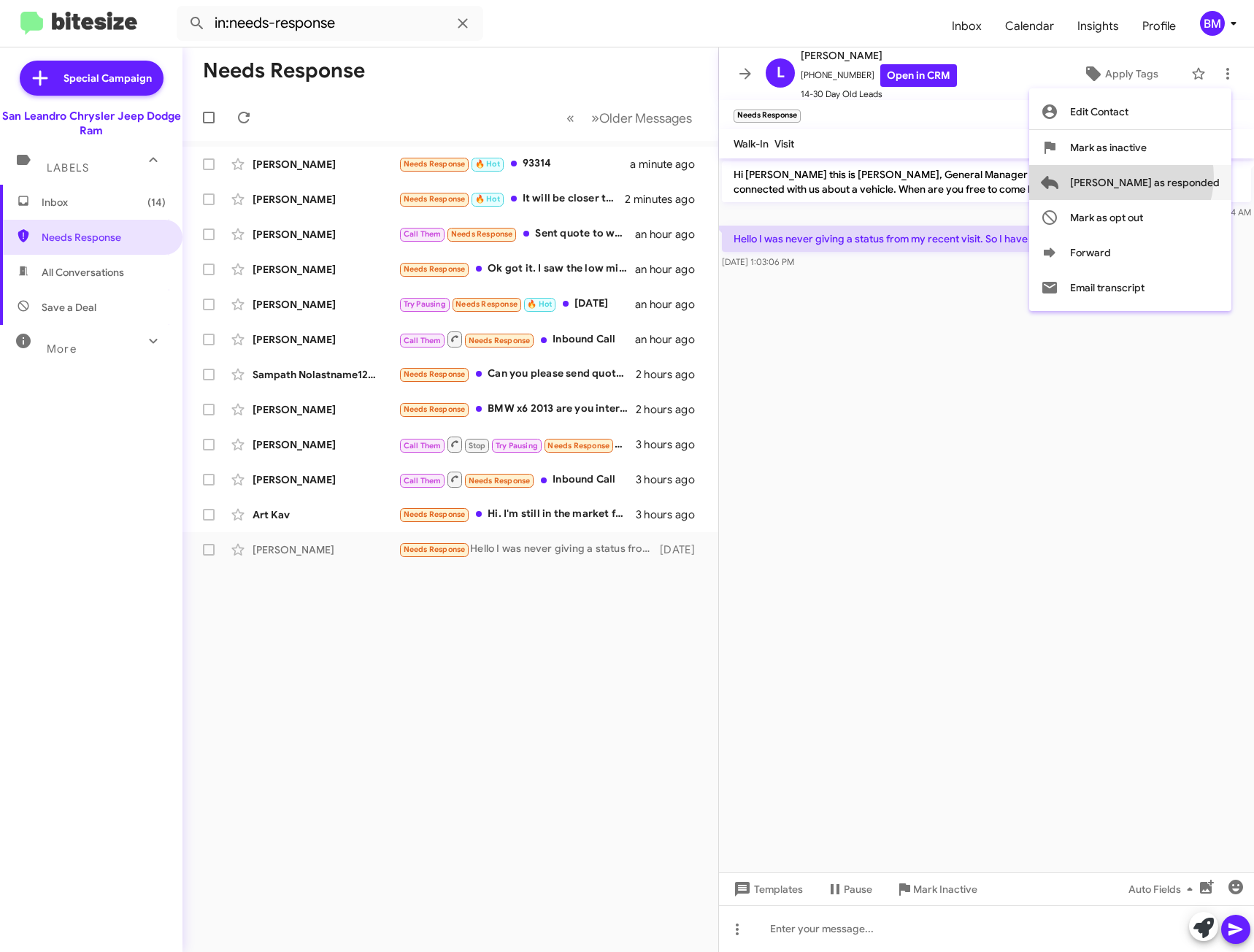
click at [1181, 176] on span "[PERSON_NAME] as responded" at bounding box center [1145, 182] width 150 height 35
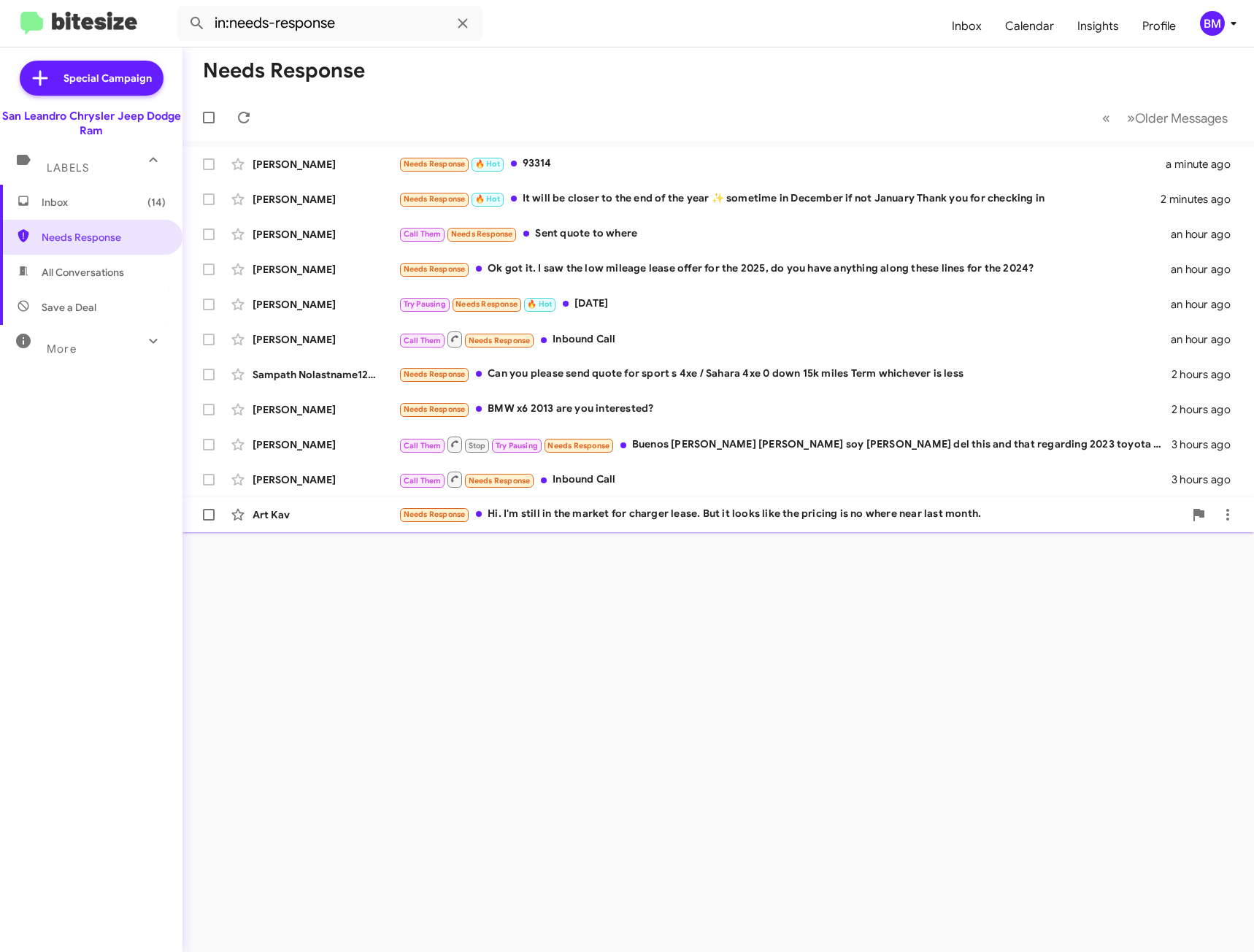
click at [690, 512] on div "Needs Response Hi. I'm still in the market for charger lease. But it looks like…" at bounding box center [792, 514] width 786 height 17
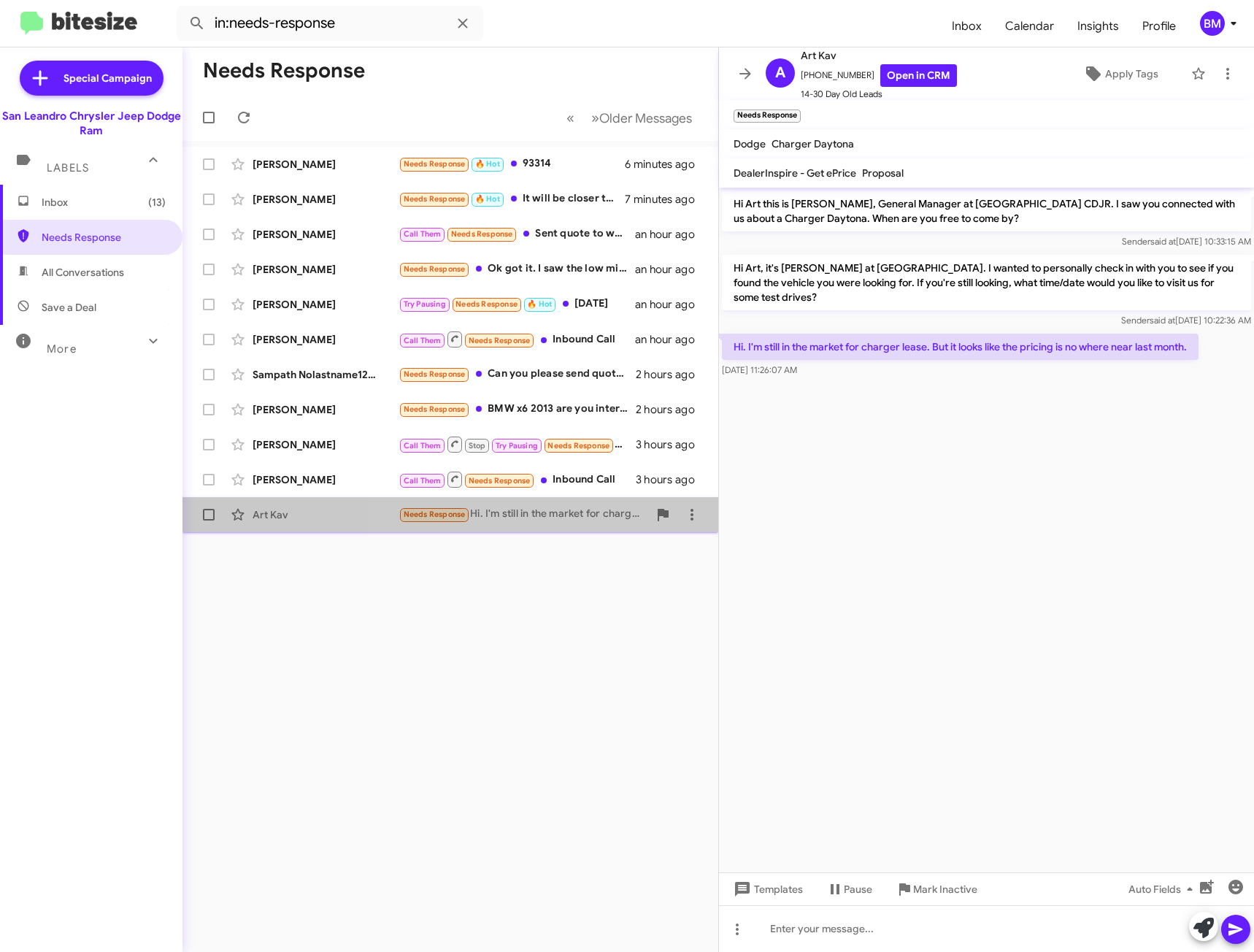
click at [588, 518] on div "Needs Response Hi. I'm still in the market for charger lease. But it looks like…" at bounding box center [523, 514] width 249 height 17
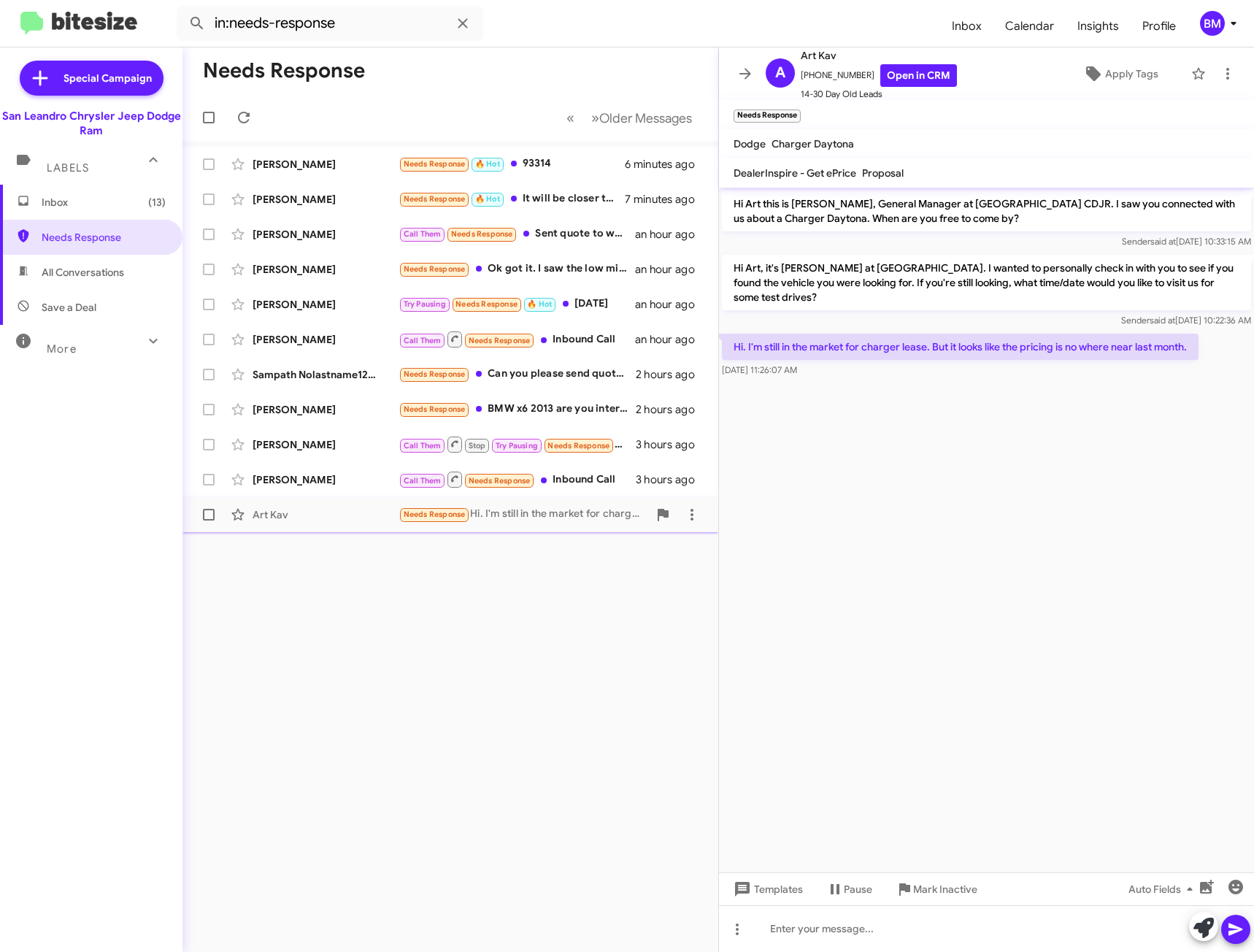
click at [564, 528] on div "Art Kav Needs Response Hi. I'm still in the market for charger lease. But it lo…" at bounding box center [450, 514] width 512 height 29
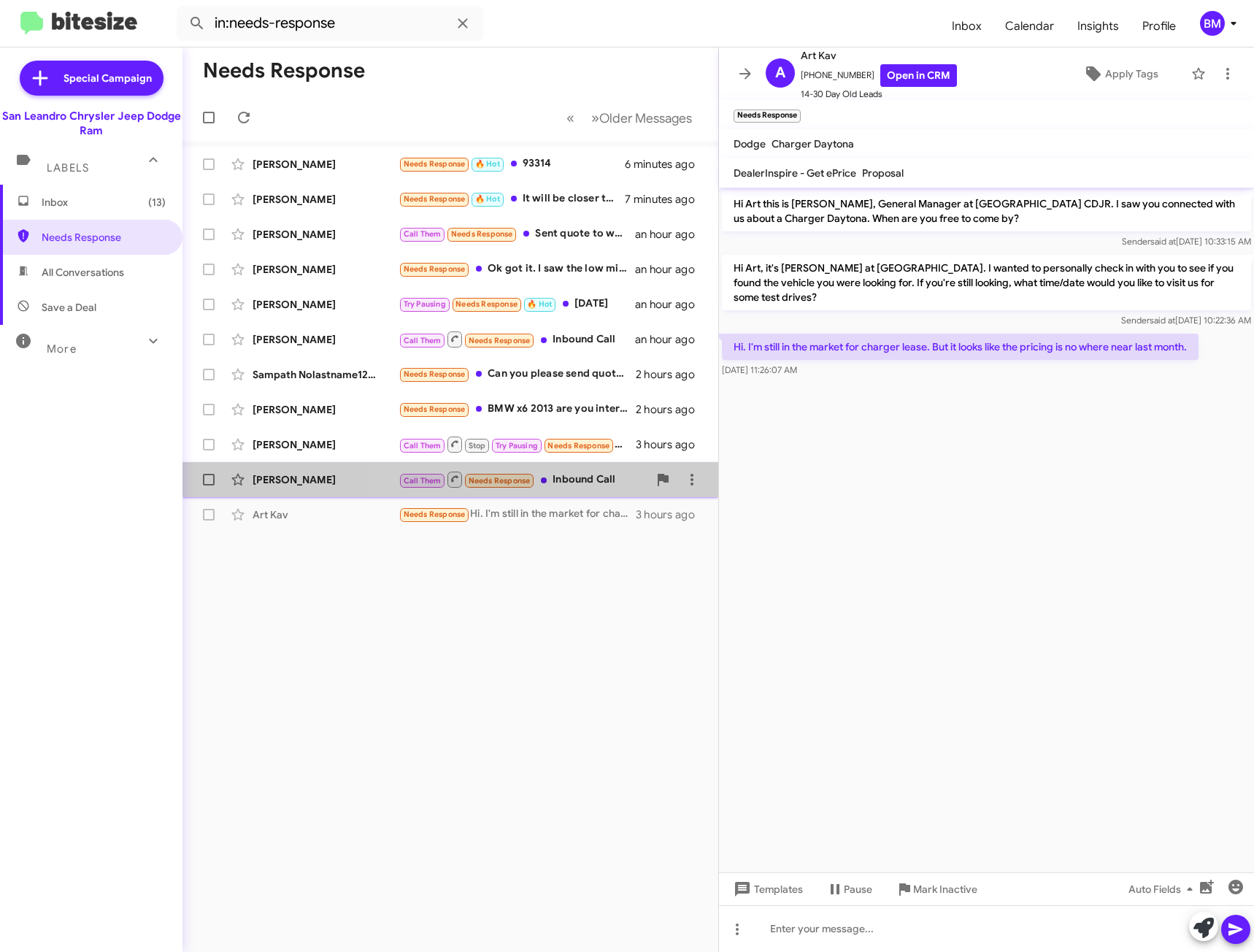
click at [613, 481] on div "Call Them Needs Response Inbound Call" at bounding box center [523, 479] width 249 height 18
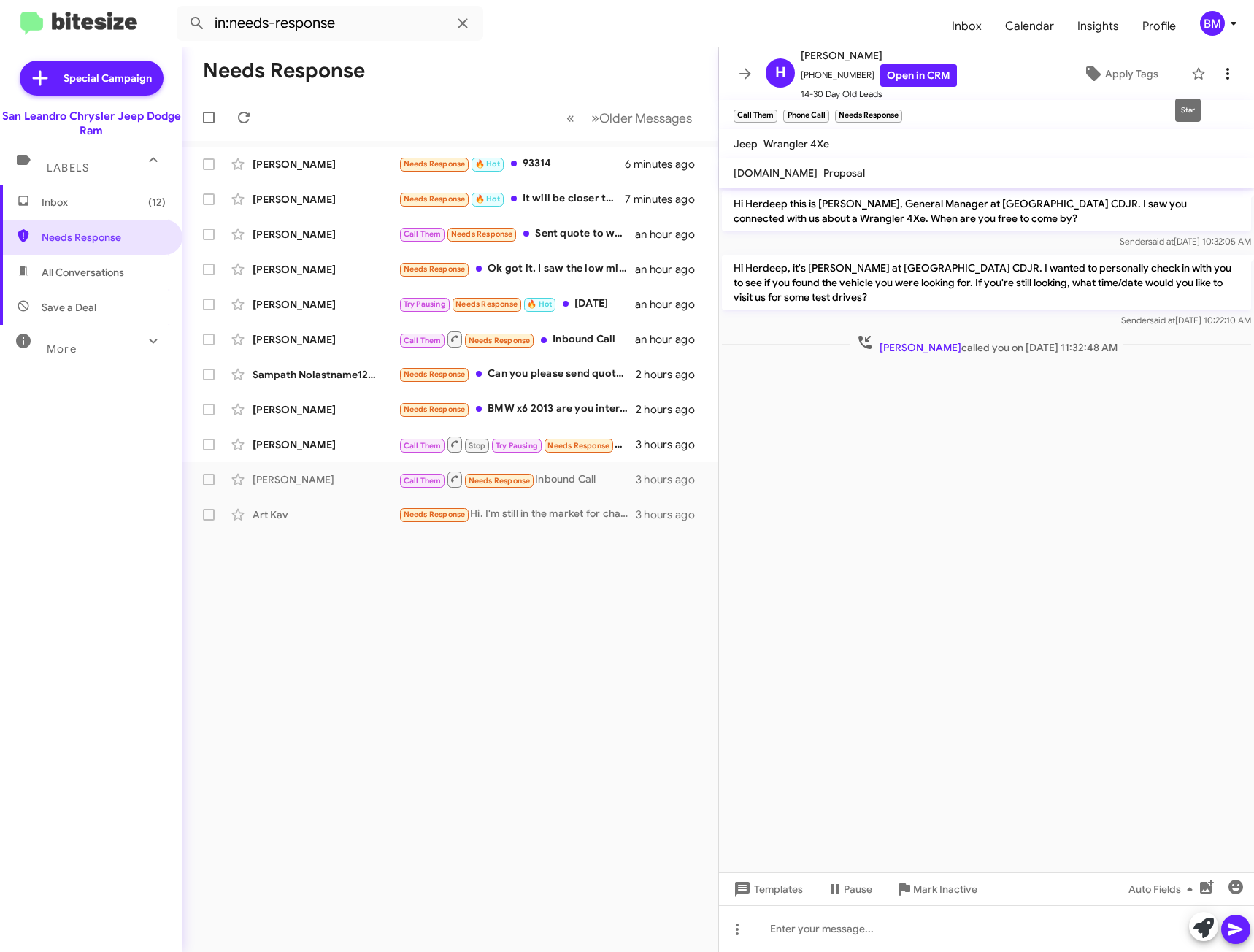
click at [1213, 70] on span at bounding box center [1227, 73] width 29 height 17
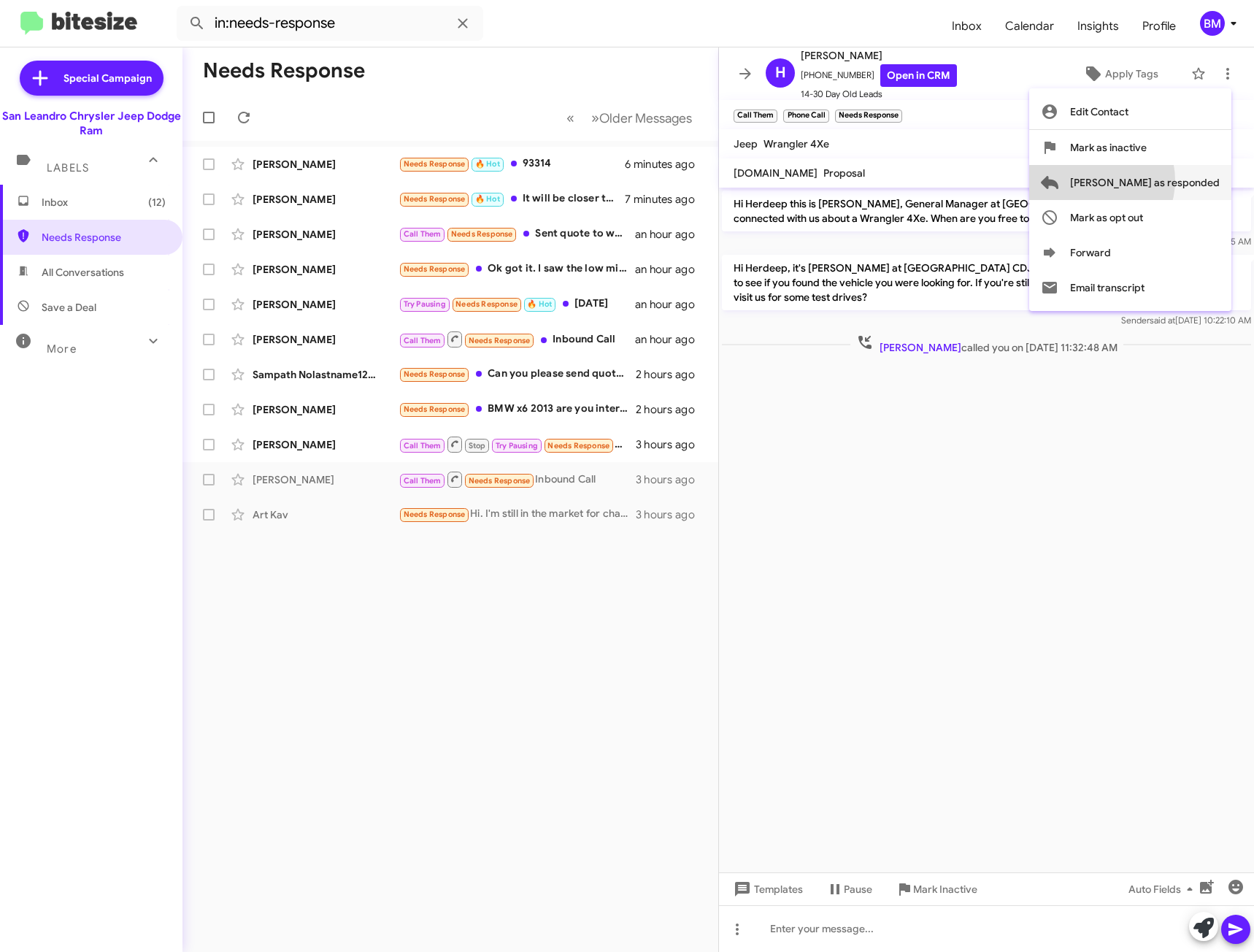
click at [1150, 181] on span "[PERSON_NAME] as responded" at bounding box center [1145, 182] width 150 height 35
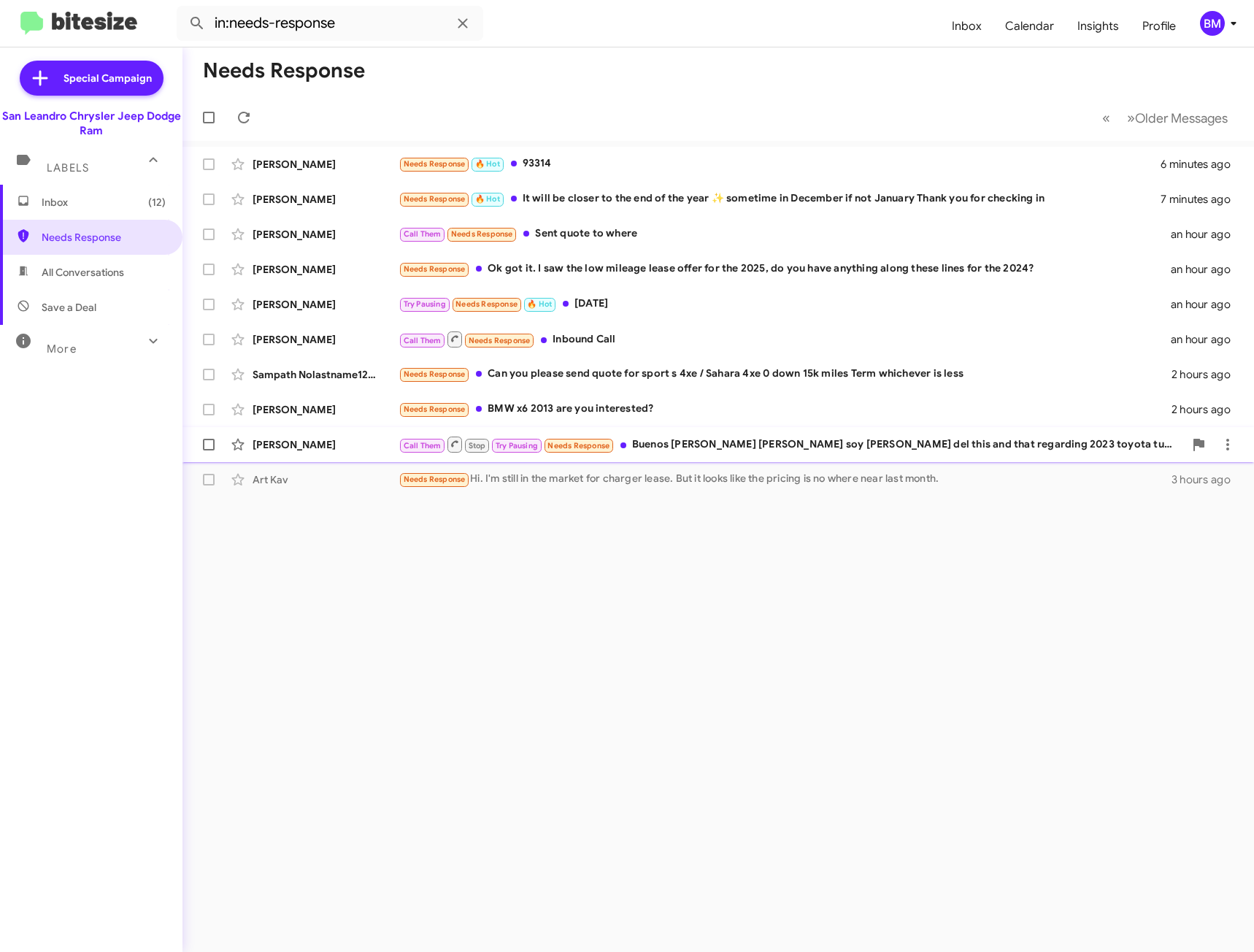
click at [770, 433] on div "[PERSON_NAME] Call Them Stop Try Pausing Needs Response Buenos [PERSON_NAME] [P…" at bounding box center [718, 444] width 1048 height 29
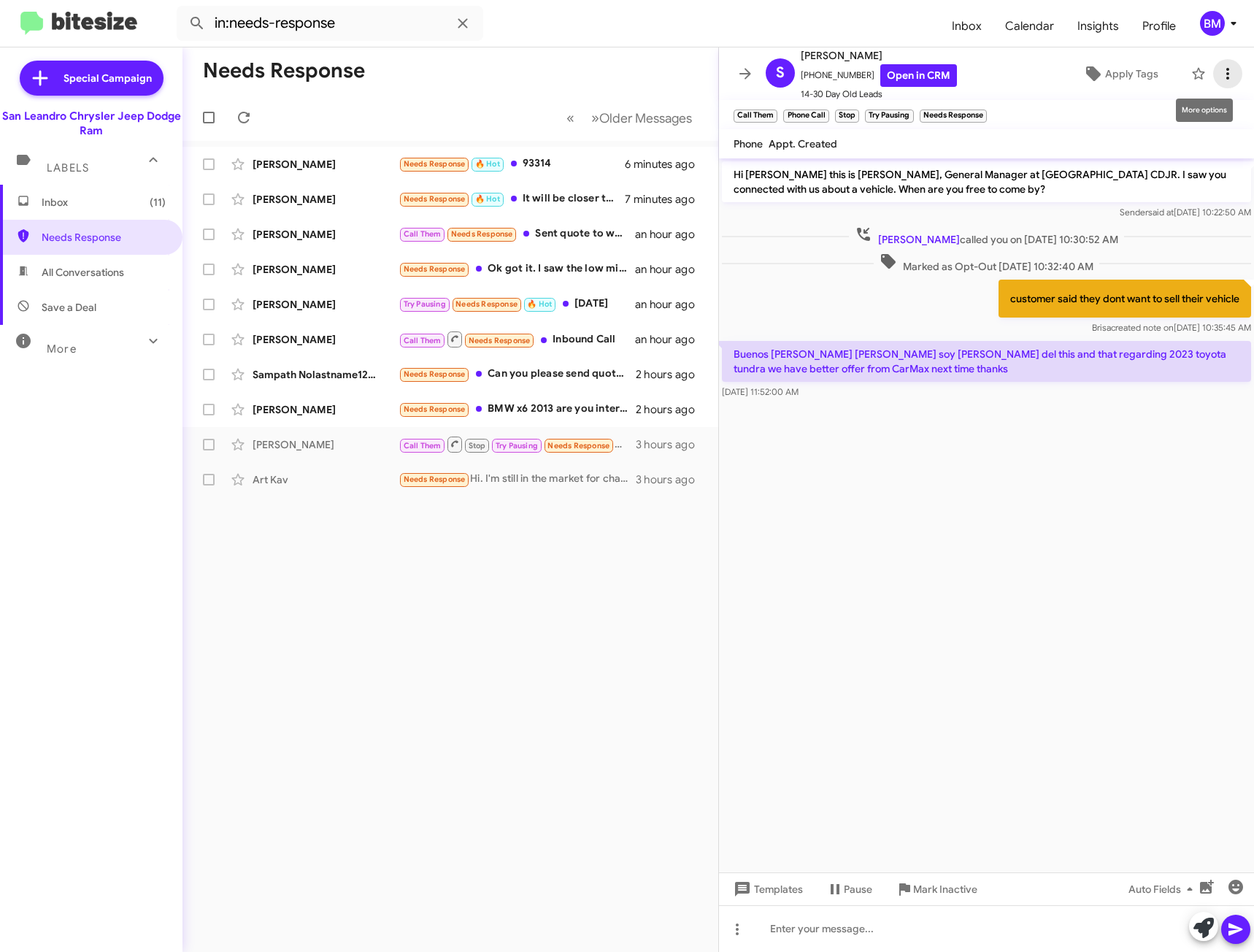
click at [1219, 75] on icon at bounding box center [1227, 73] width 17 height 17
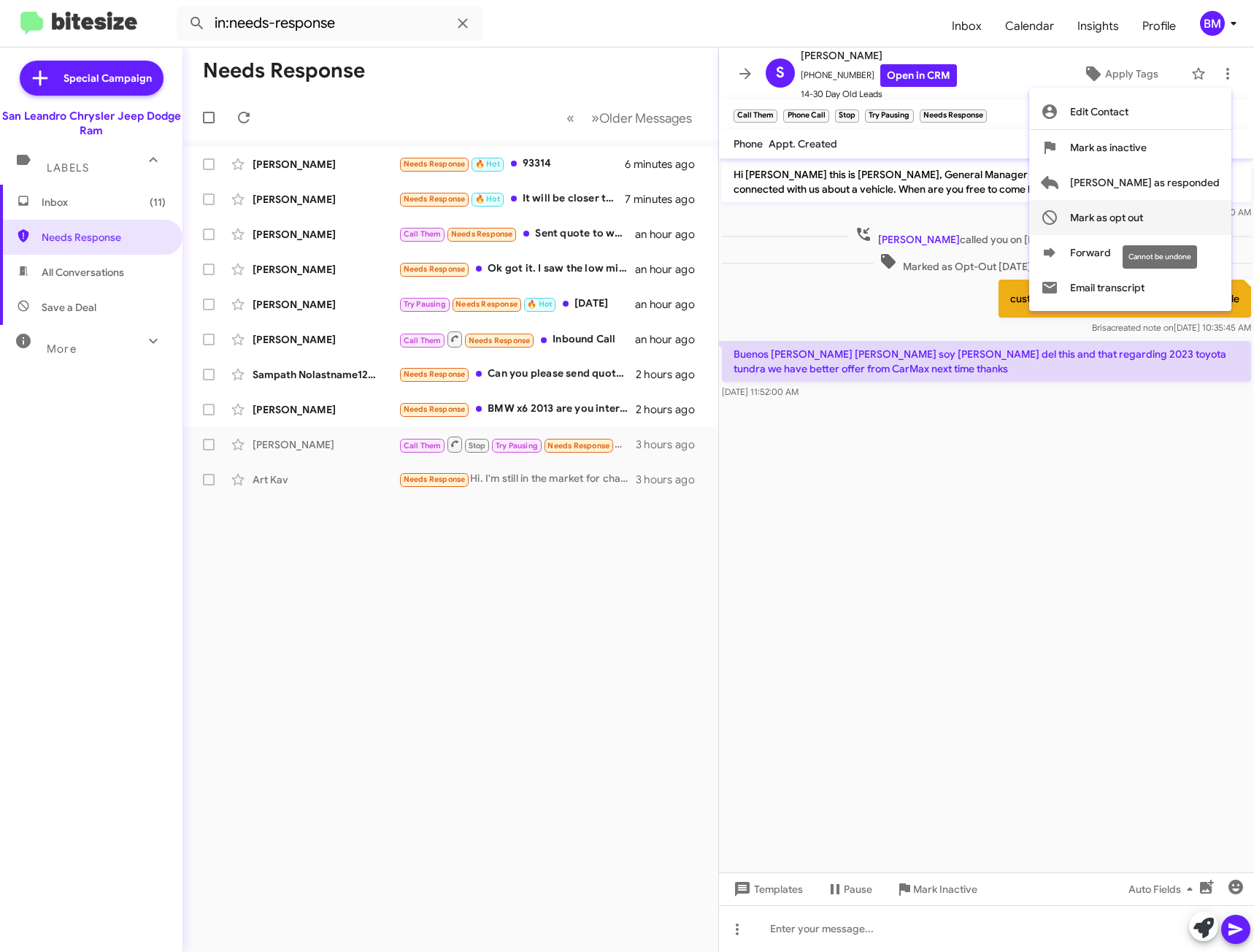
click at [1140, 215] on span "Mark as opt out" at bounding box center [1106, 217] width 73 height 35
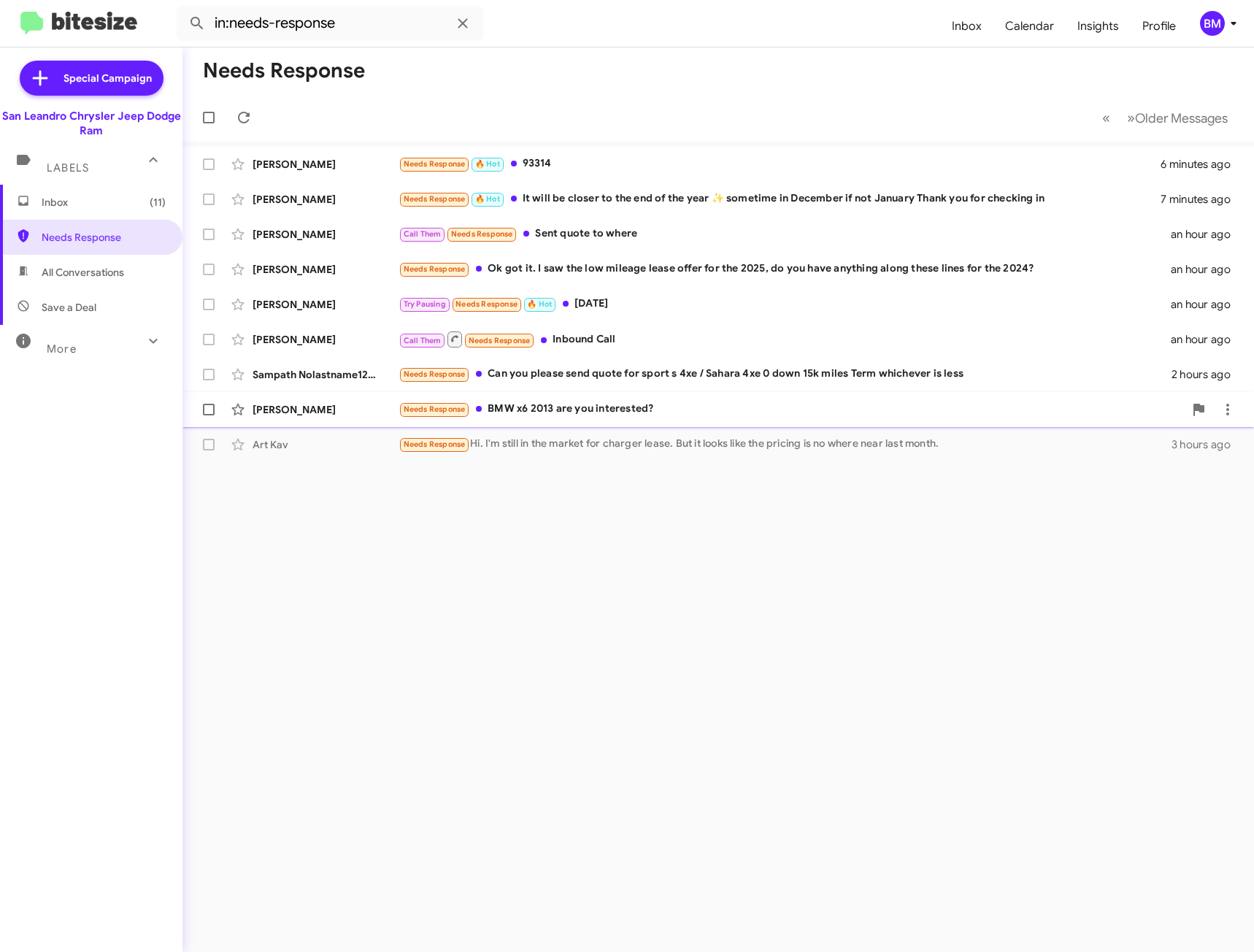
click at [717, 403] on div "Needs Response BMW x6 2013 are you interested?" at bounding box center [792, 409] width 786 height 17
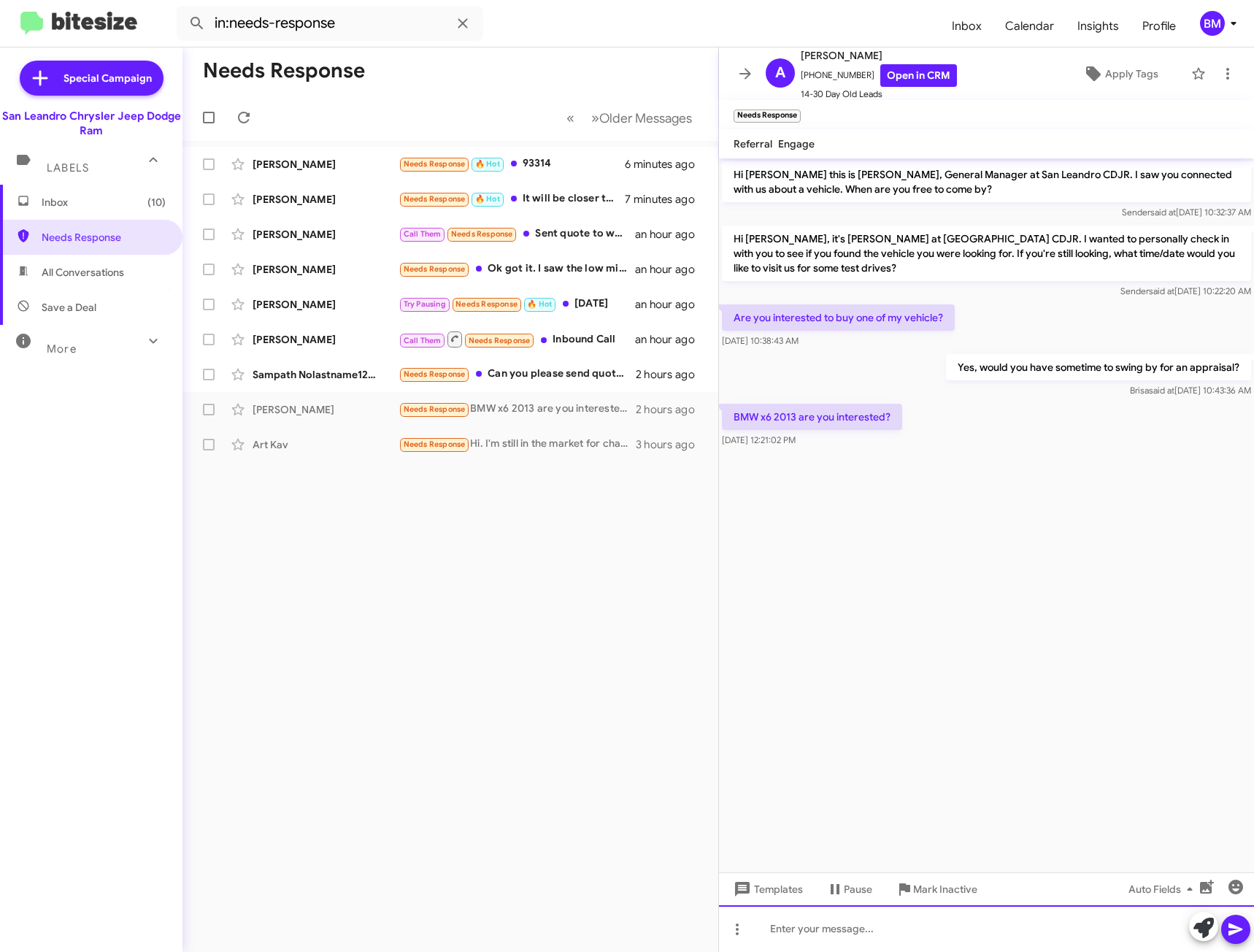
click at [801, 925] on div at bounding box center [987, 928] width 535 height 46
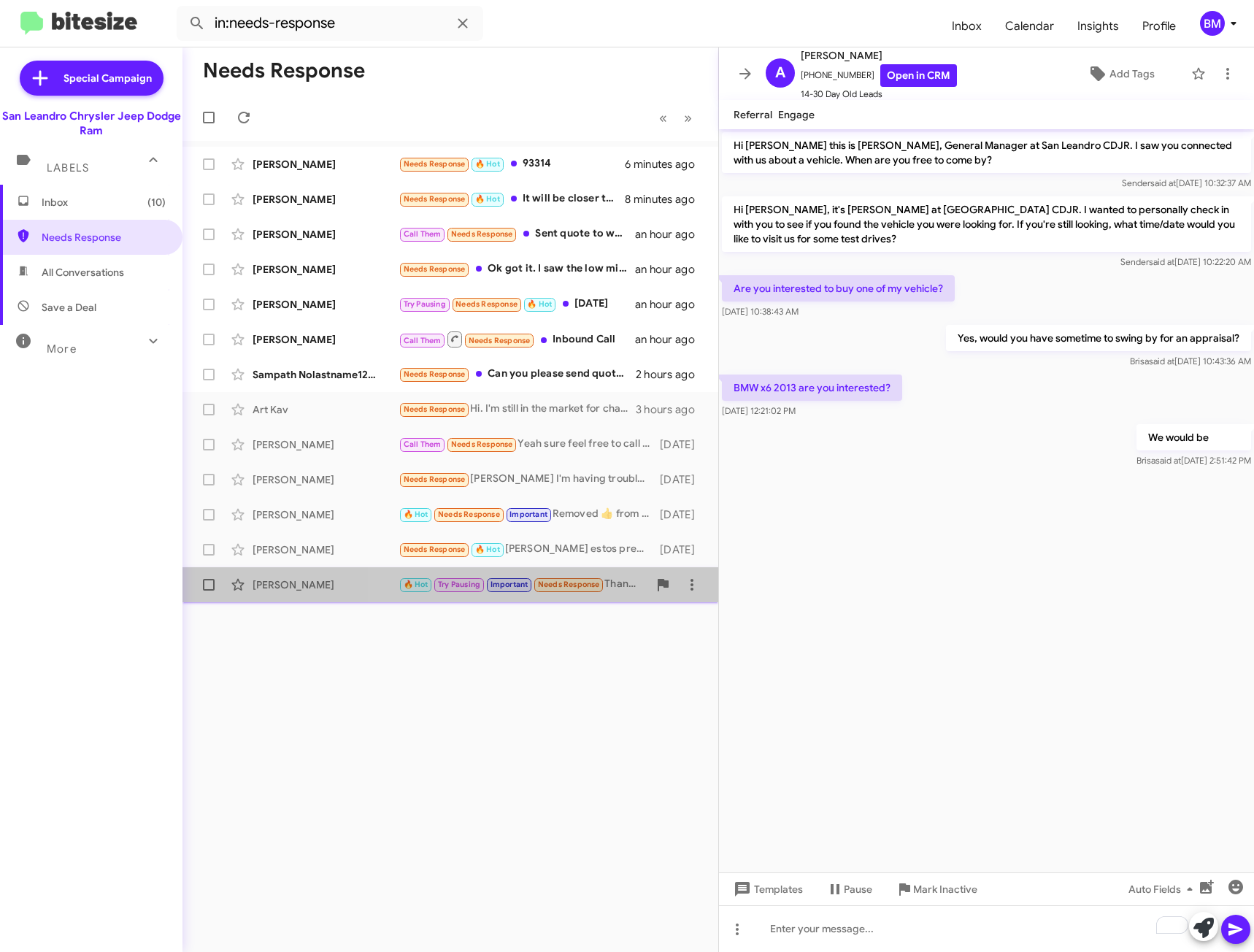
click at [632, 587] on div "🔥 Hot Try Pausing Important Needs Response Thanks to [PERSON_NAME] for the foll…" at bounding box center [523, 584] width 249 height 17
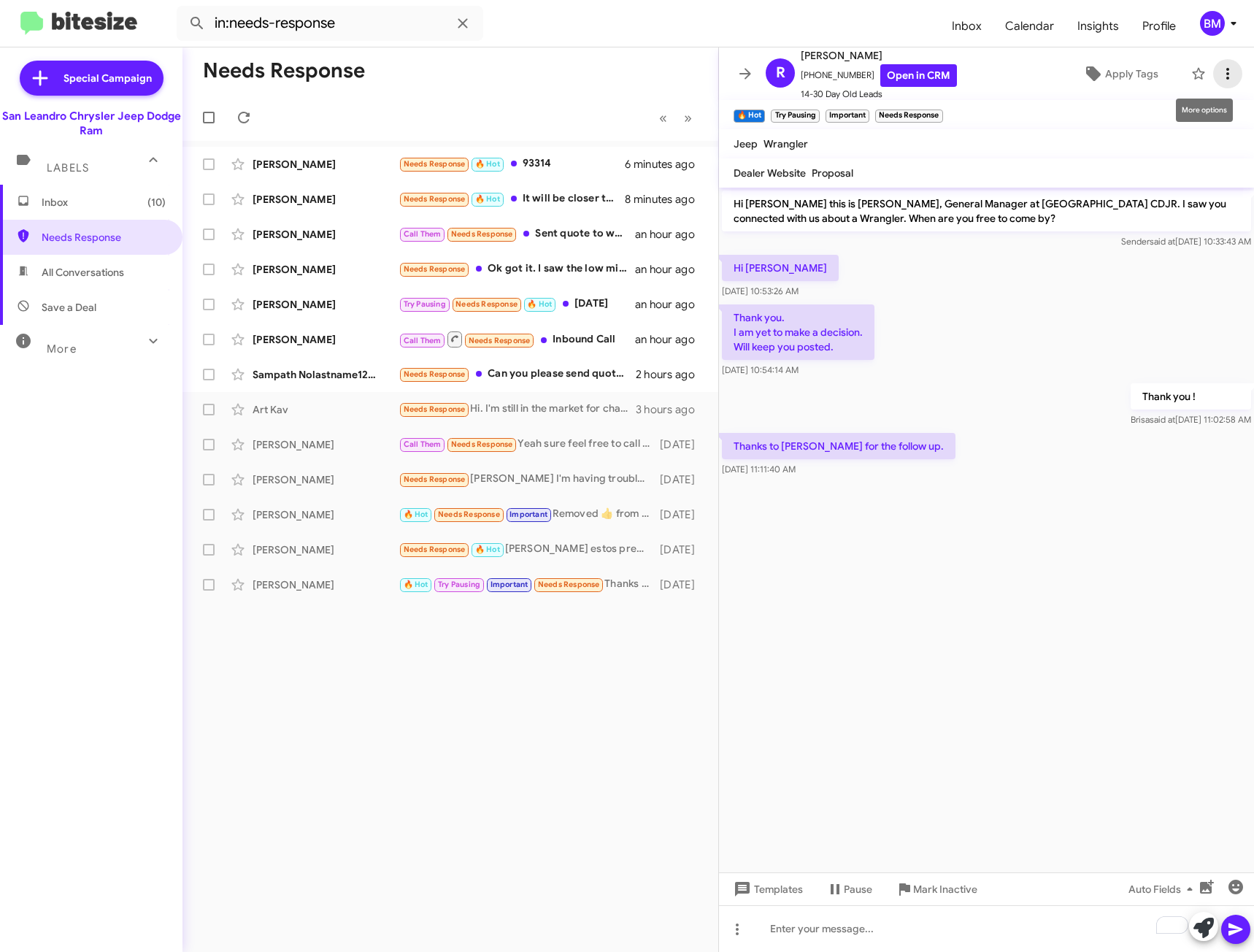
click at [1219, 69] on icon at bounding box center [1227, 73] width 17 height 17
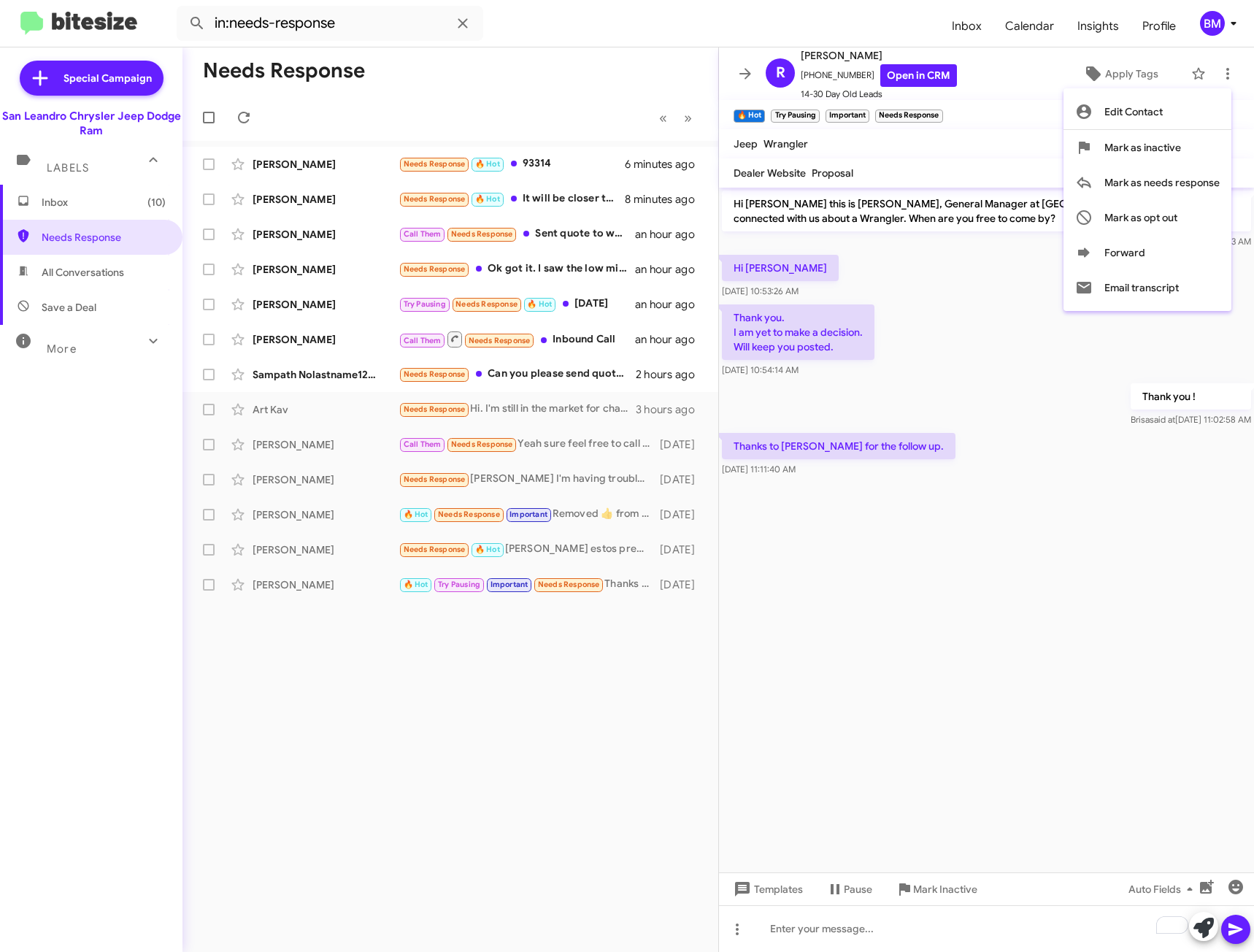
click at [565, 535] on div at bounding box center [627, 476] width 1254 height 952
click at [579, 543] on div "Needs Response 🔥 Hot [PERSON_NAME] estos precios?" at bounding box center [523, 549] width 249 height 17
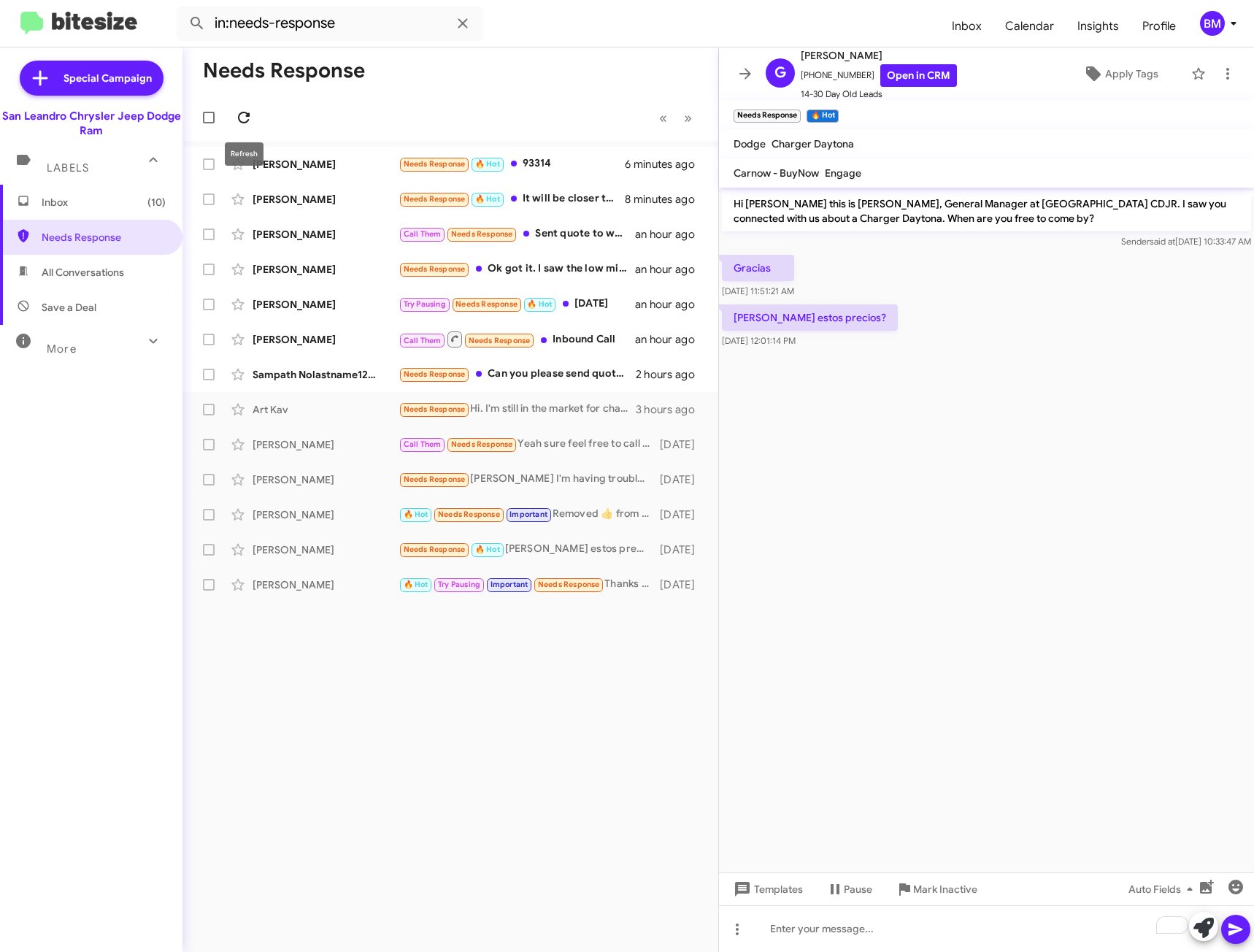
click at [232, 109] on span at bounding box center [244, 117] width 29 height 17
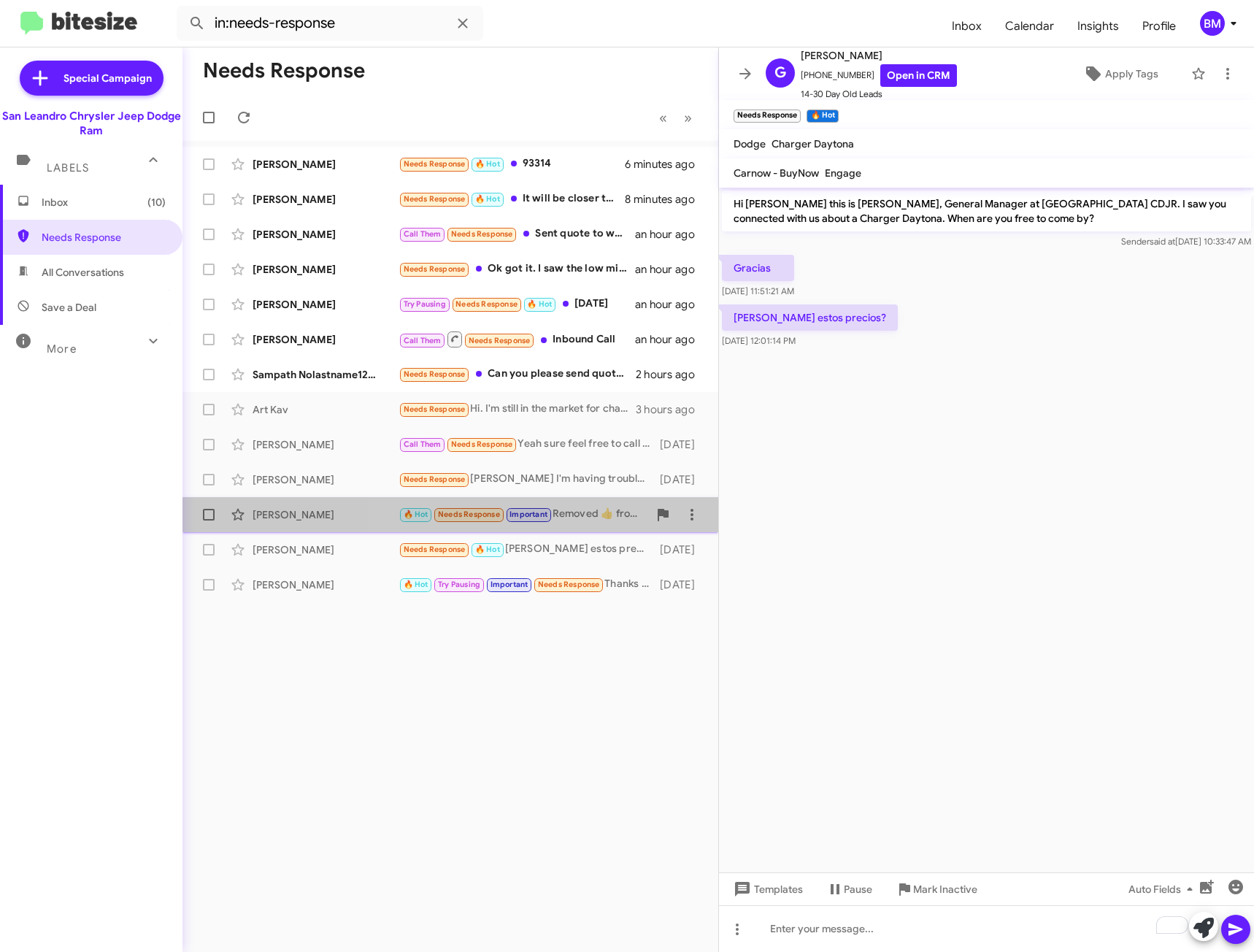
click at [585, 523] on div "🔥 Hot Needs Response Important Removed ‌👍‌ from “ [PERSON_NAME] Inavolu ”" at bounding box center [523, 514] width 249 height 17
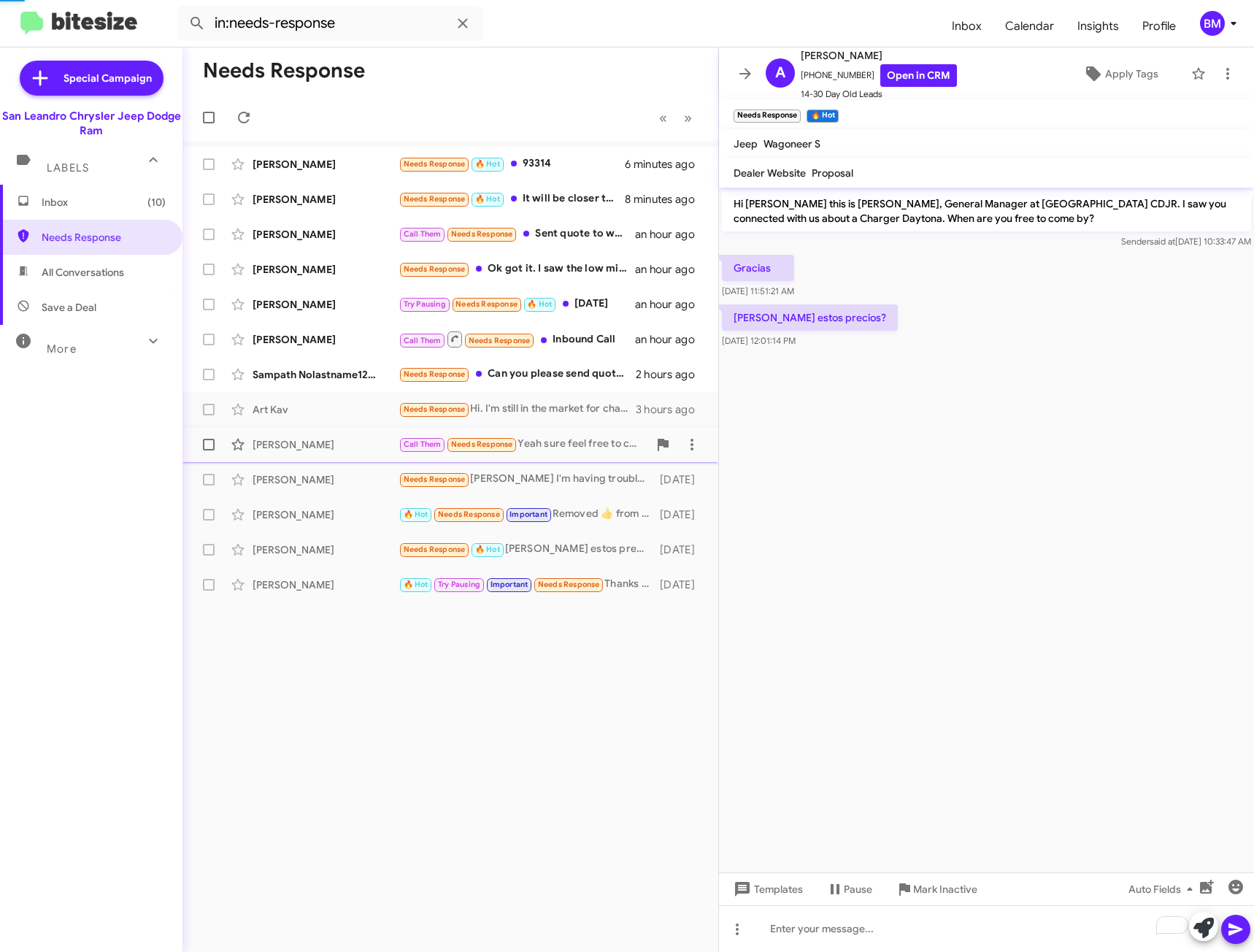
scroll to position [469, 0]
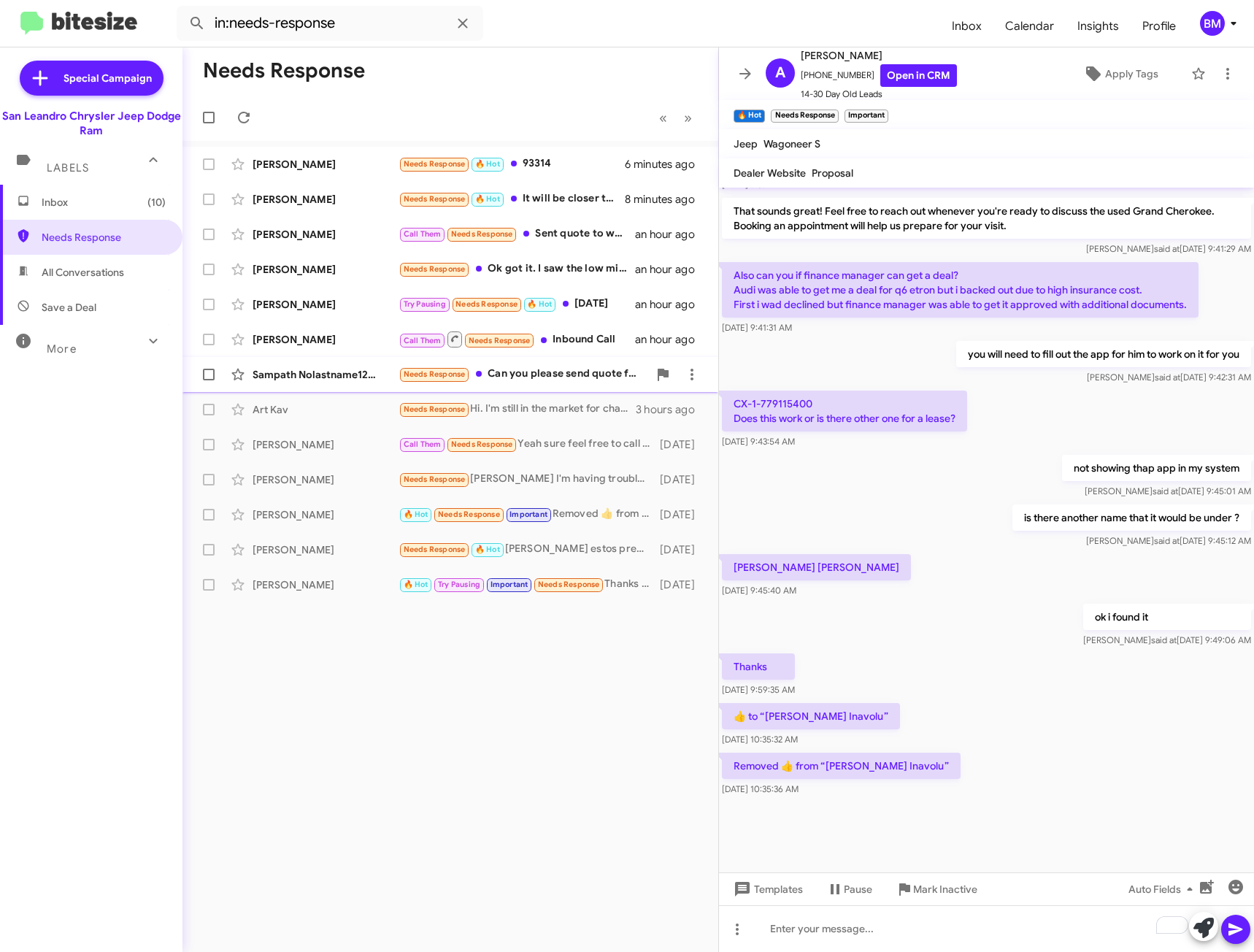
click at [580, 376] on div "Needs Response Can you please send quote for sport s 4xe / Sahara 4xe 0 down 15…" at bounding box center [523, 374] width 249 height 17
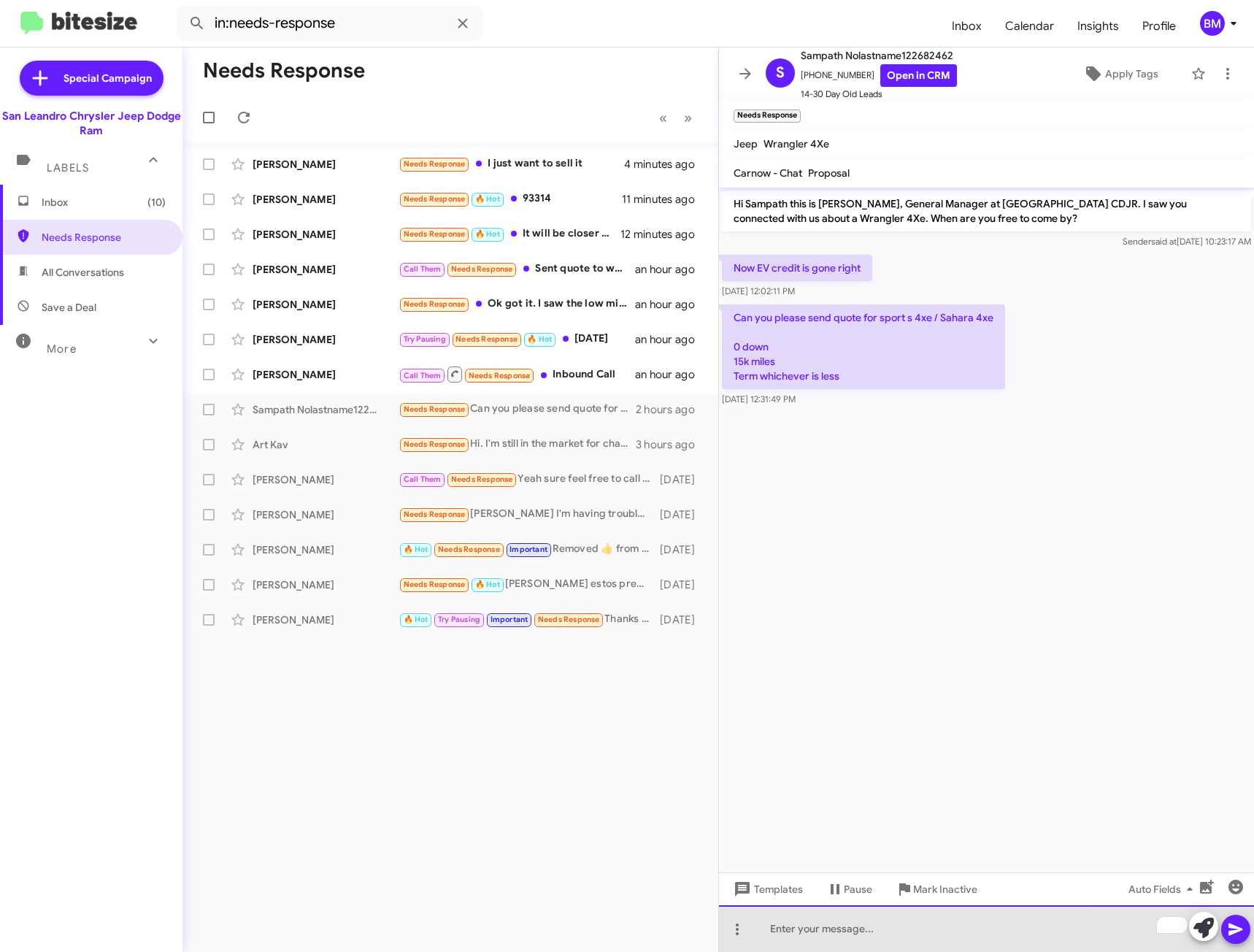
click at [894, 922] on div "To enrich screen reader interactions, please activate Accessibility in Grammarl…" at bounding box center [987, 928] width 535 height 46
click at [898, 939] on div "We can get that" at bounding box center [987, 928] width 535 height 46
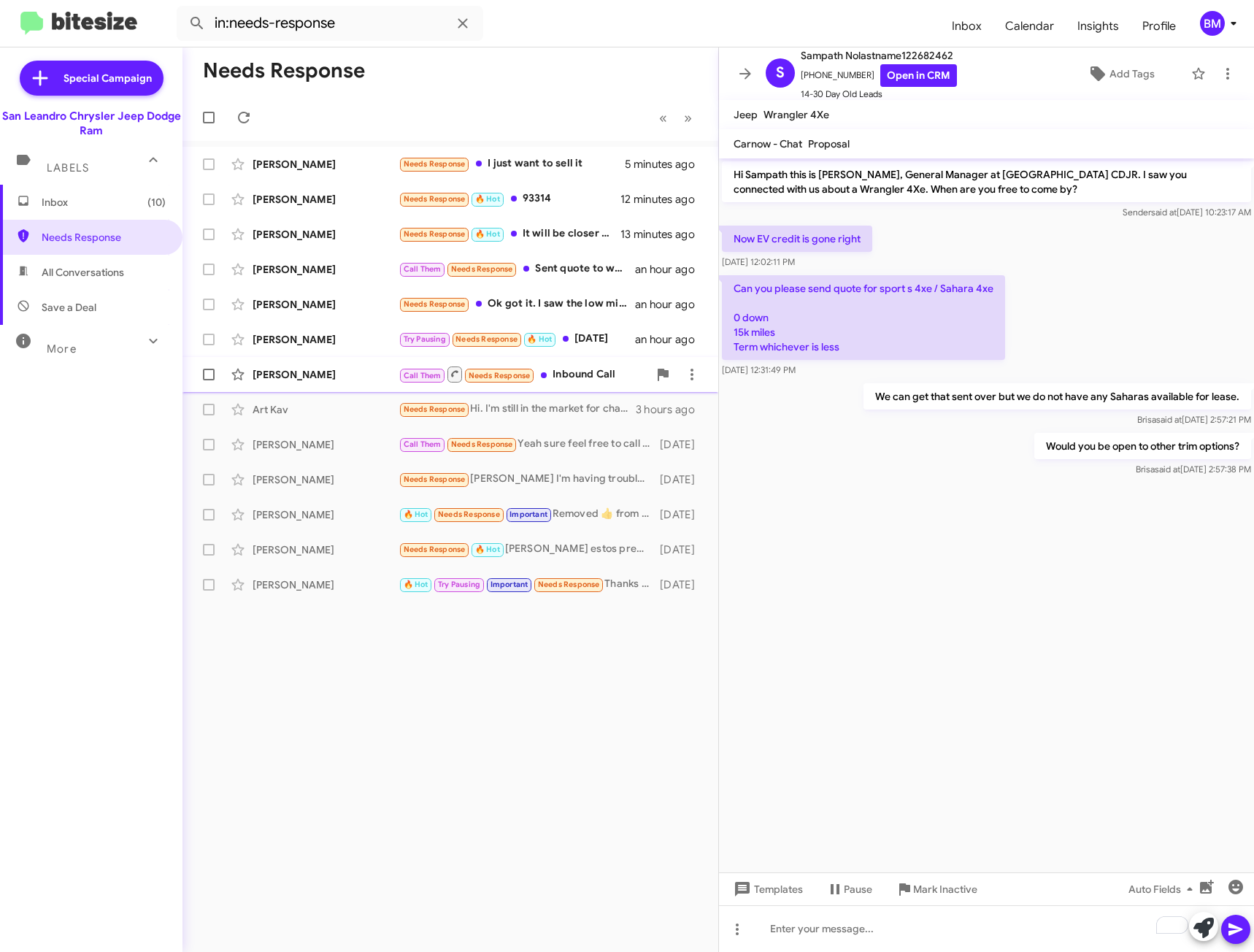
click at [574, 374] on div "Call Them Needs Response Inbound Call" at bounding box center [523, 374] width 249 height 18
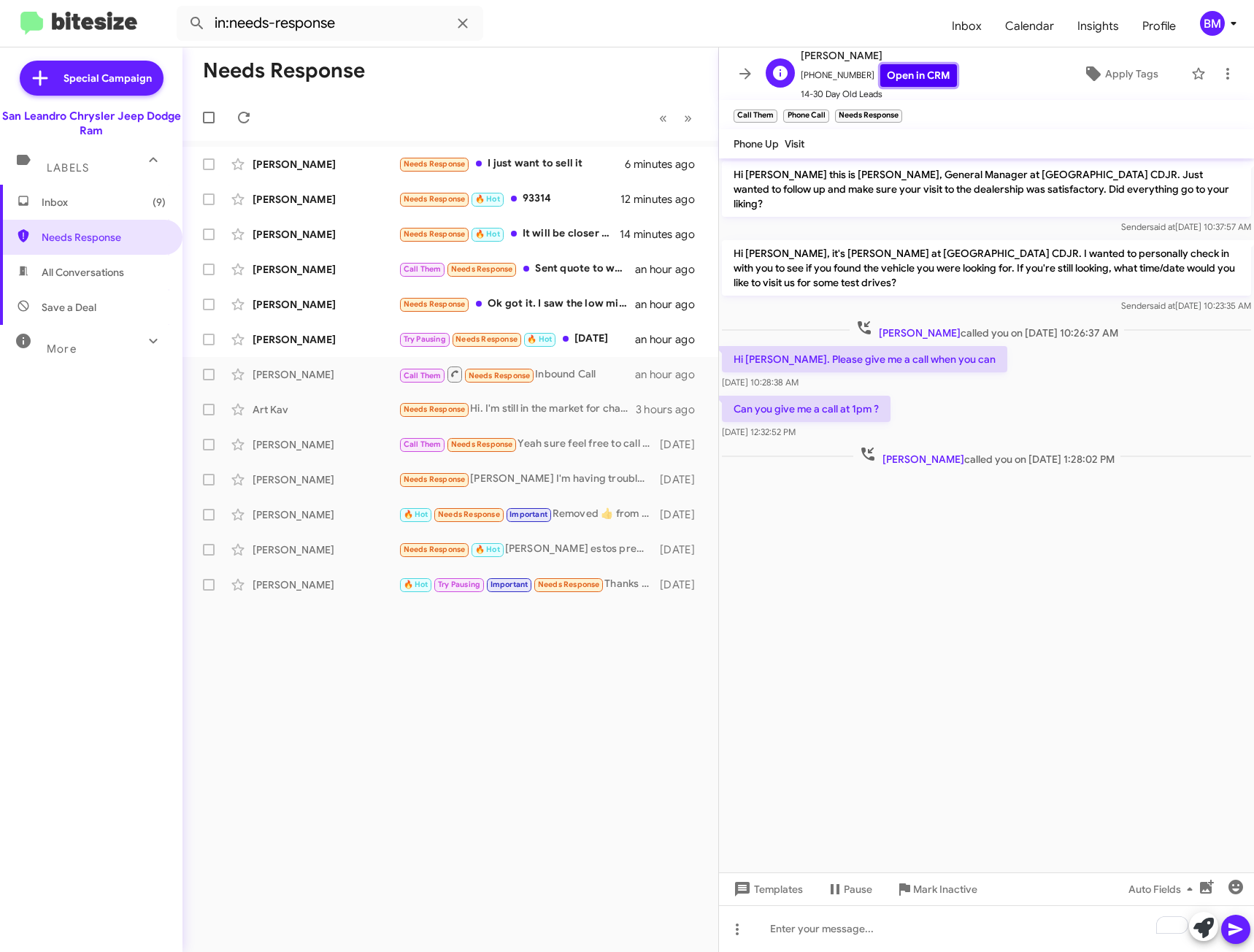
click at [917, 76] on link "Open in CRM" at bounding box center [918, 75] width 76 height 22
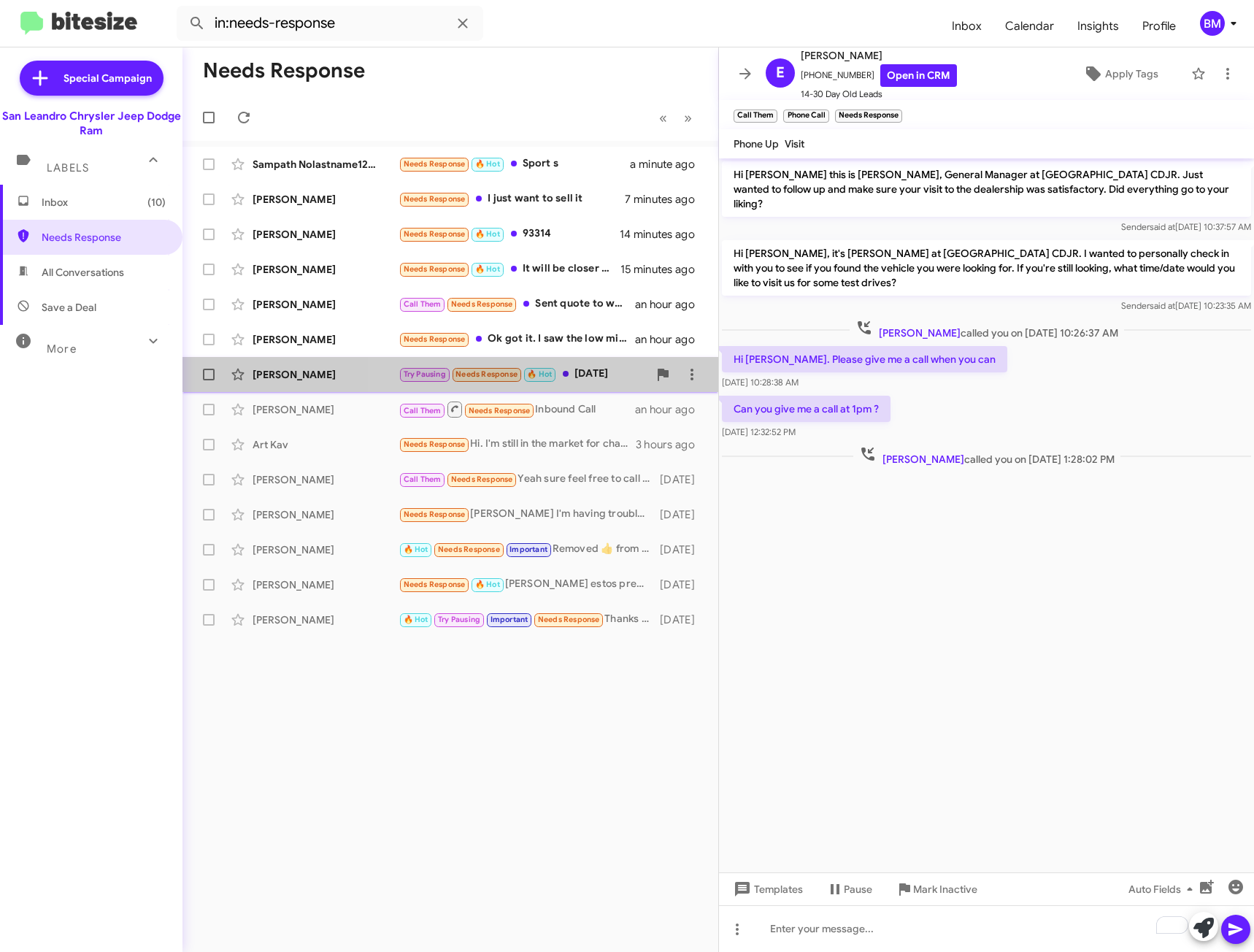
click at [604, 375] on div "Try Pausing Needs Response 🔥 Hot [DATE]" at bounding box center [523, 374] width 249 height 17
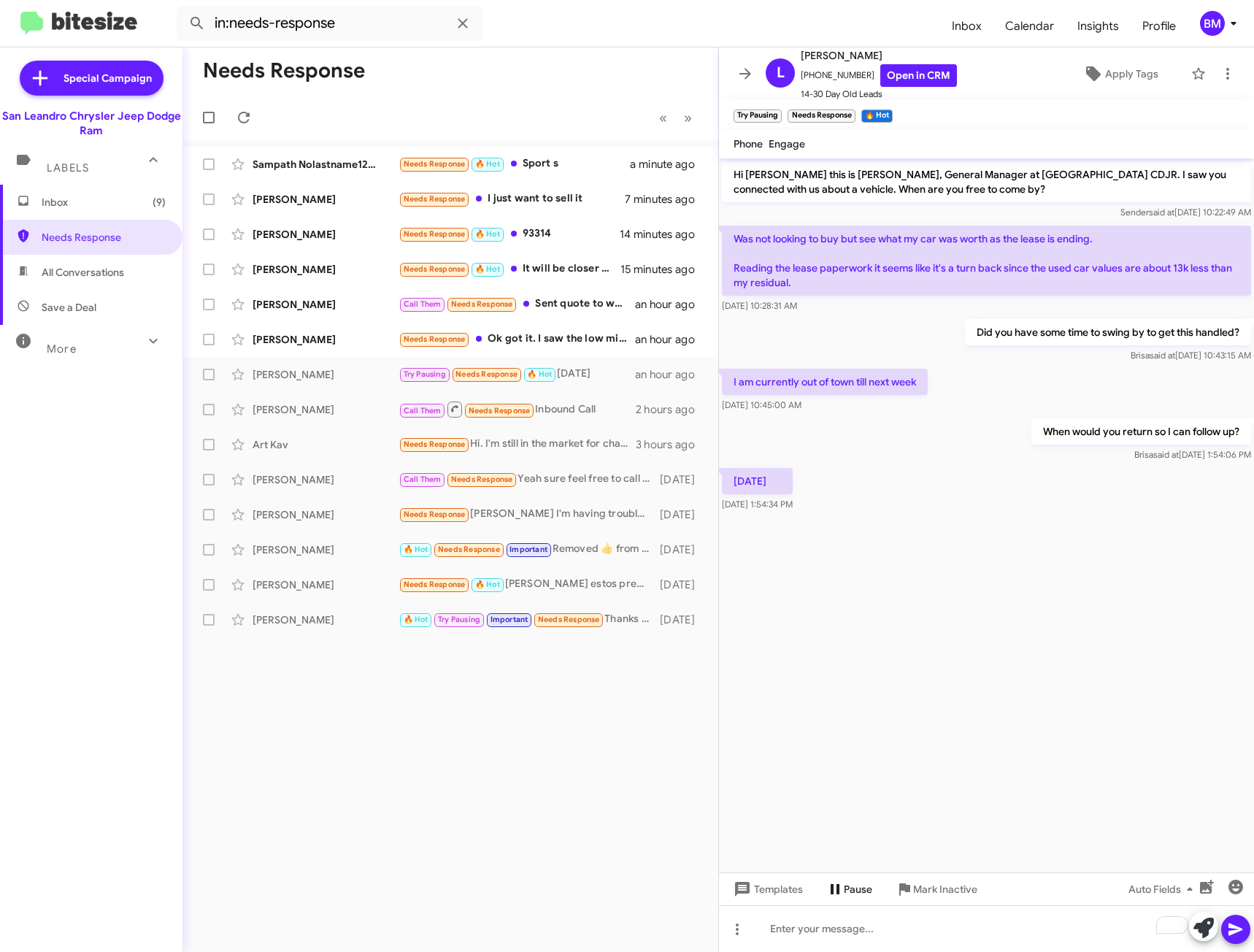
click at [856, 892] on span "Pause" at bounding box center [858, 889] width 28 height 27
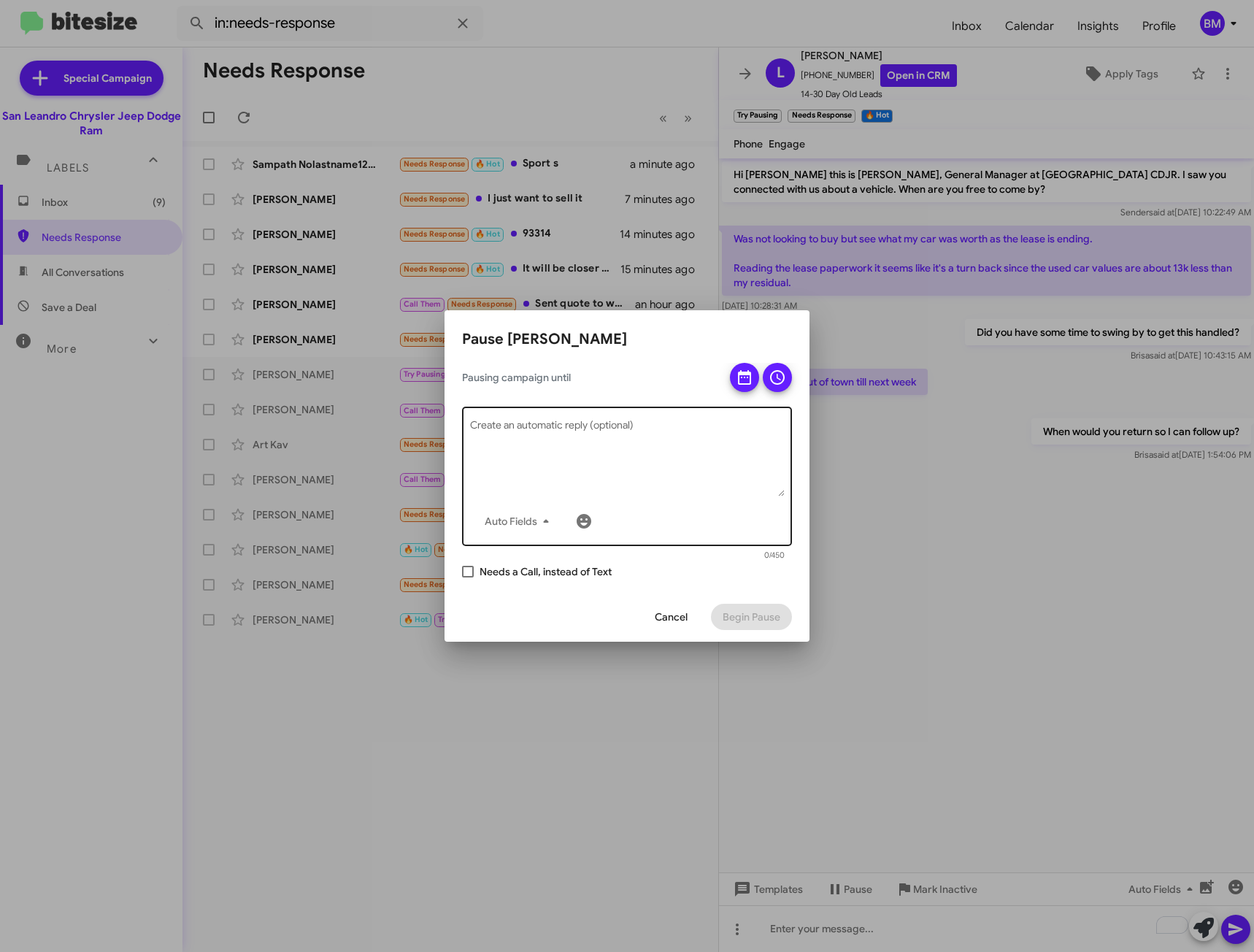
click at [559, 451] on textarea "Create an automatic reply (optional)" at bounding box center [627, 458] width 315 height 76
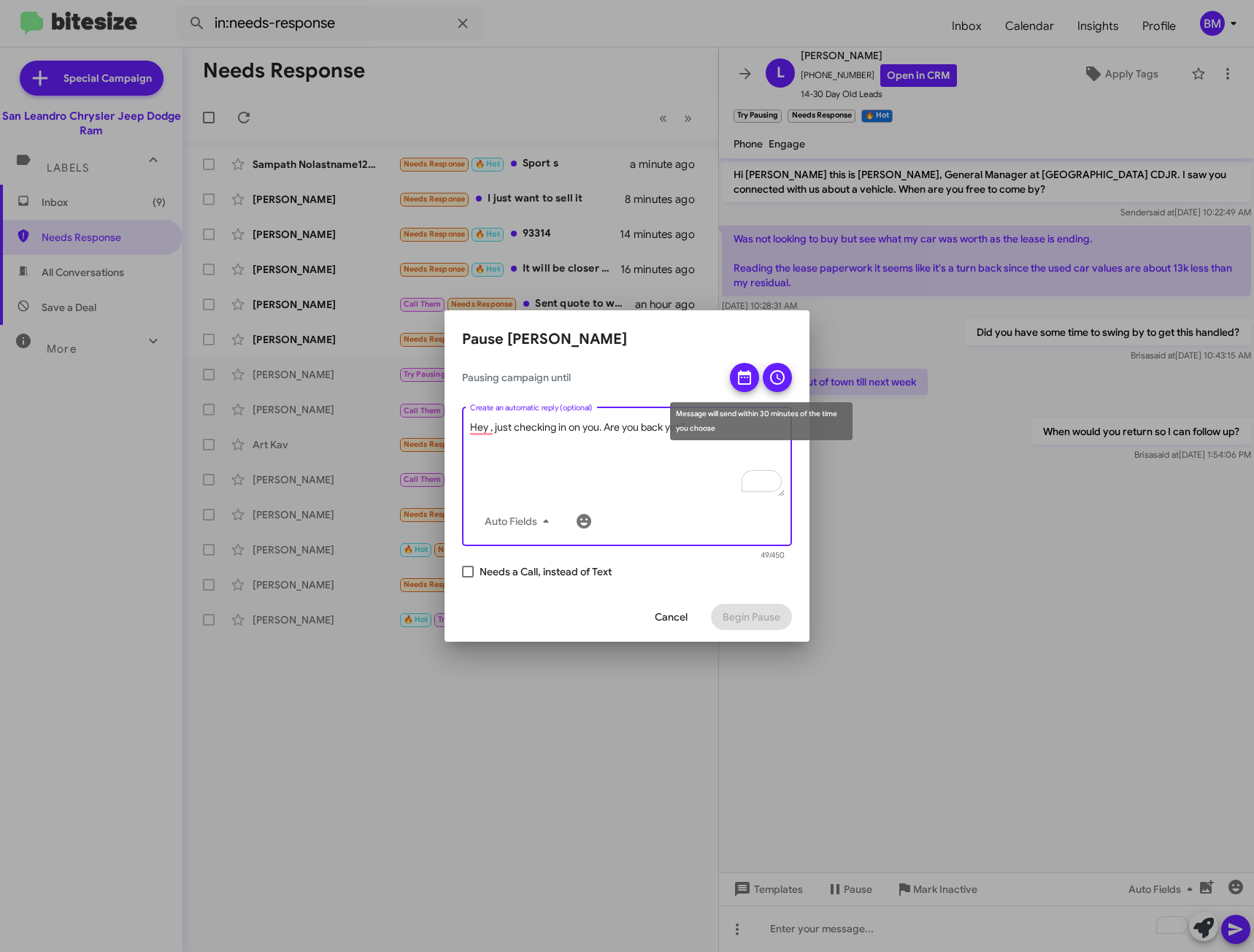
type textarea "Hey , just checking in on you. Are you back yet?"
click at [753, 377] on button at bounding box center [744, 377] width 29 height 29
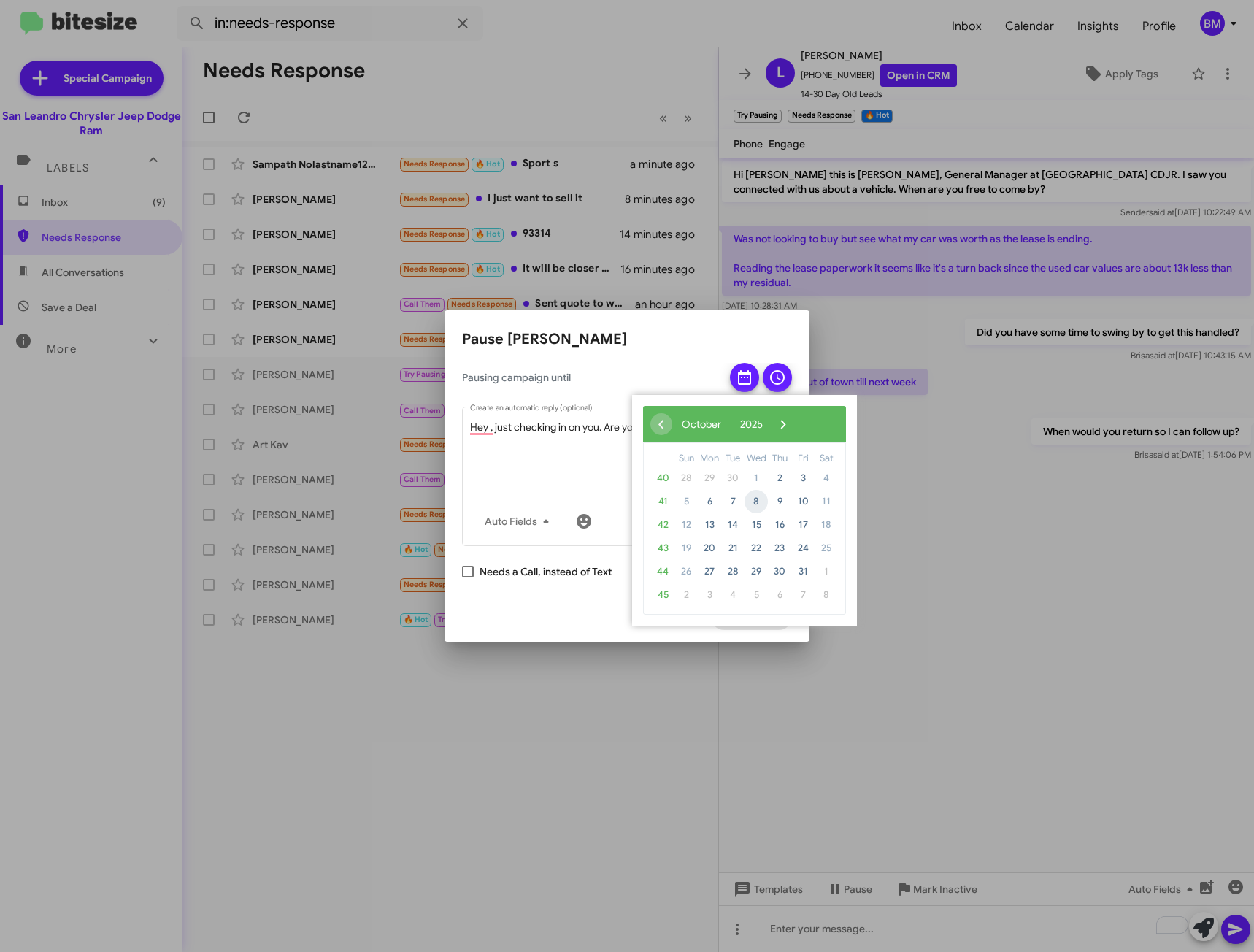
click at [756, 500] on span "8" at bounding box center [757, 501] width 23 height 23
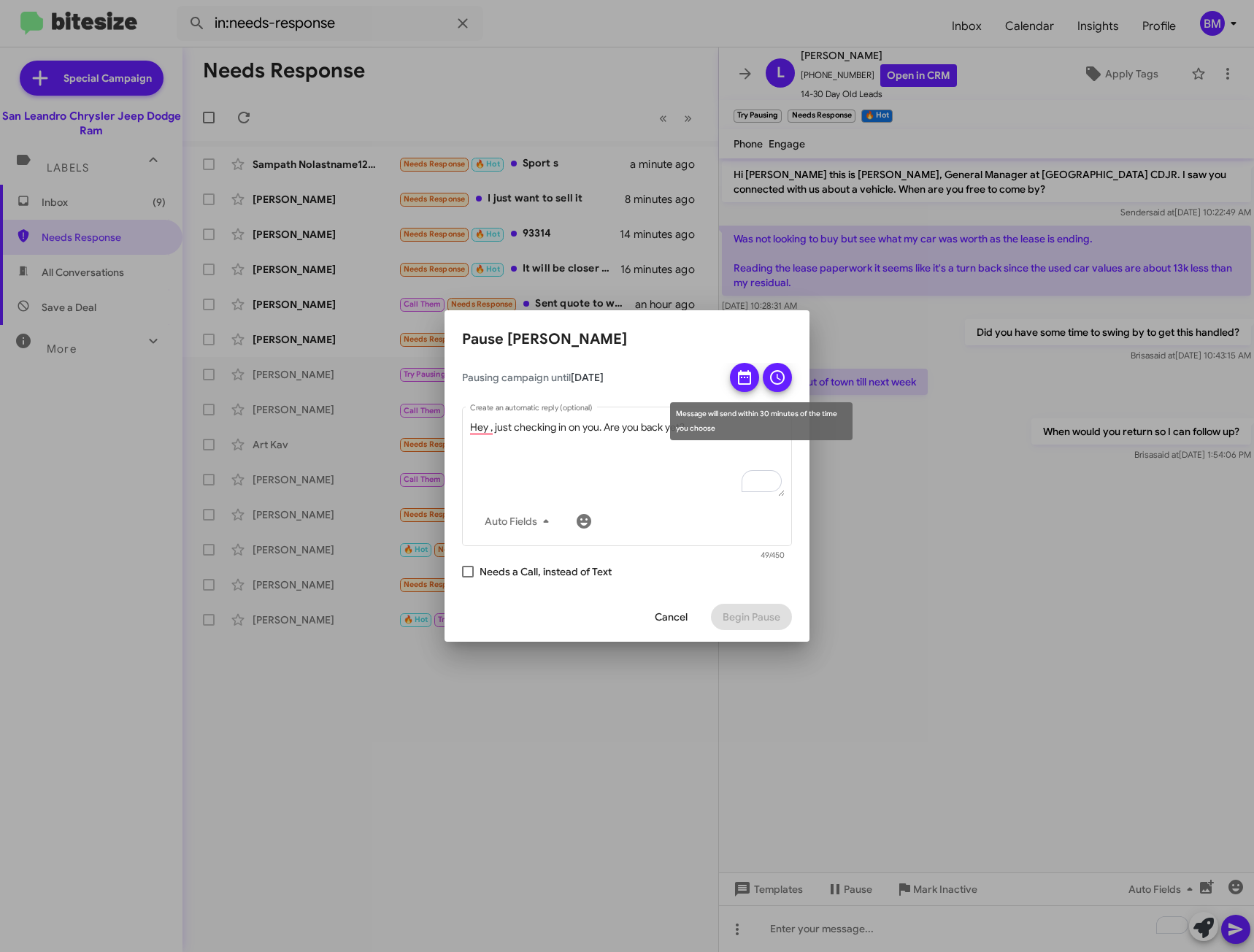
click at [778, 384] on icon at bounding box center [777, 378] width 15 height 15
click at [763, 616] on span "Begin Pause" at bounding box center [752, 617] width 58 height 27
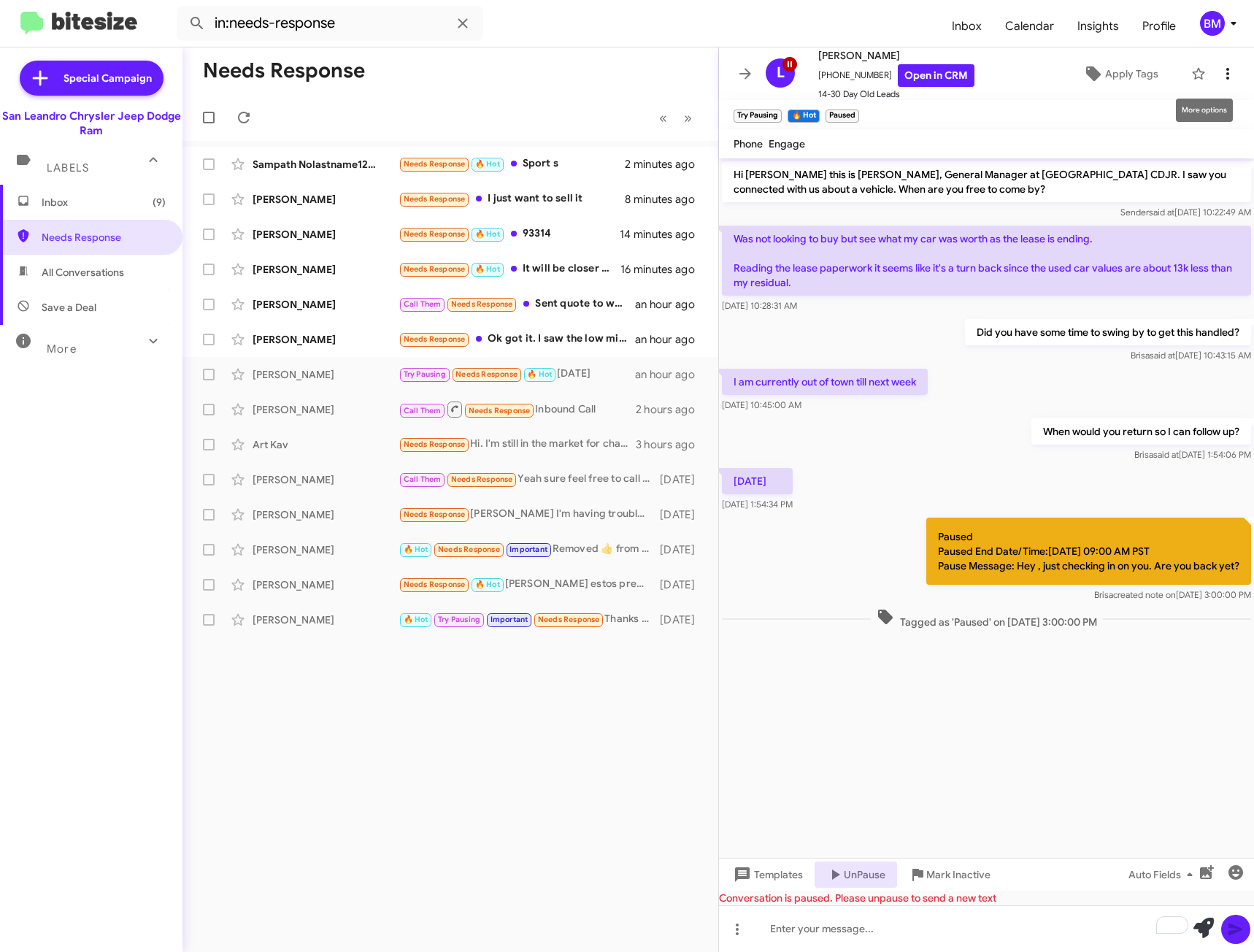
click at [1225, 72] on icon at bounding box center [1227, 73] width 17 height 17
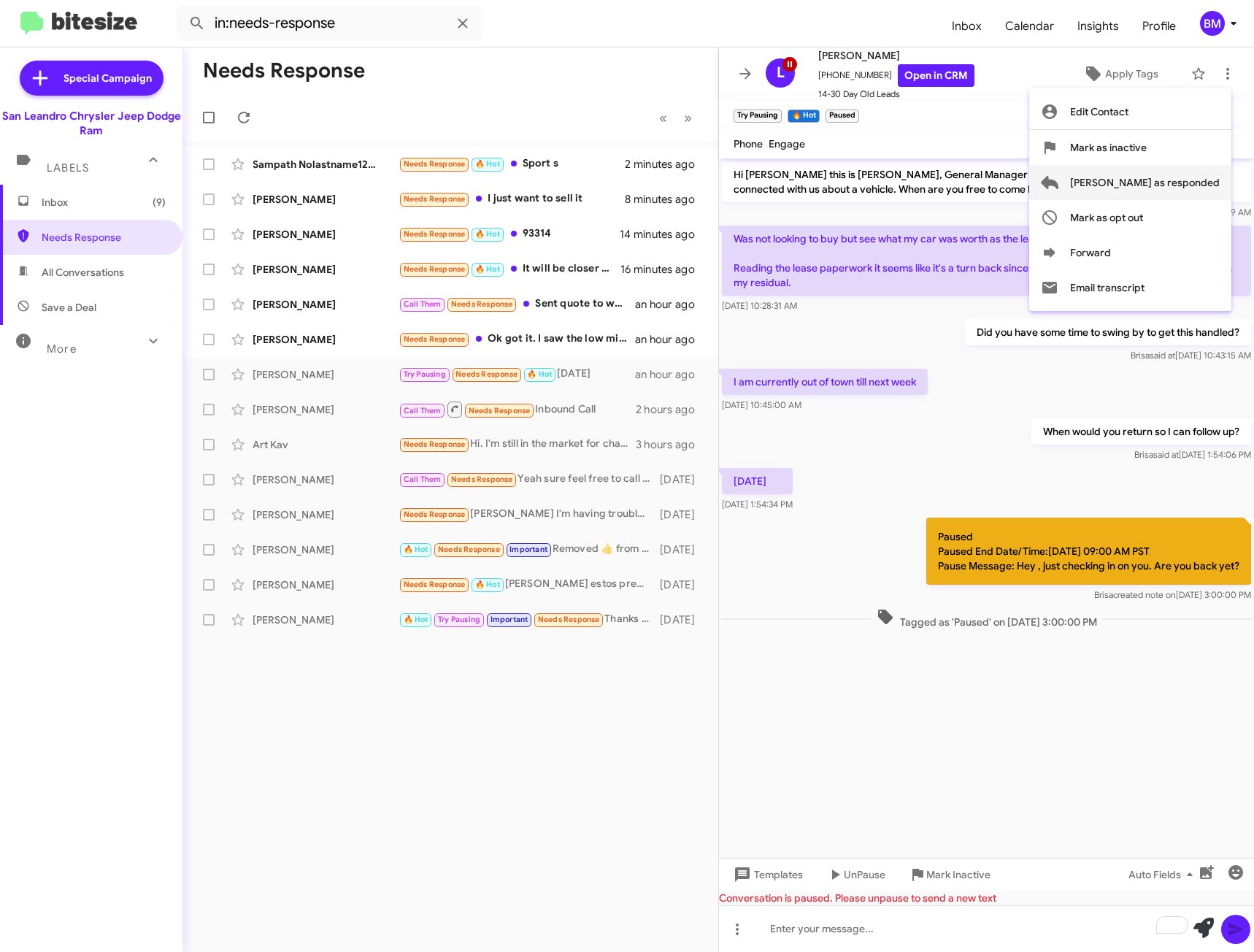
click at [1177, 187] on span "[PERSON_NAME] as responded" at bounding box center [1145, 182] width 150 height 35
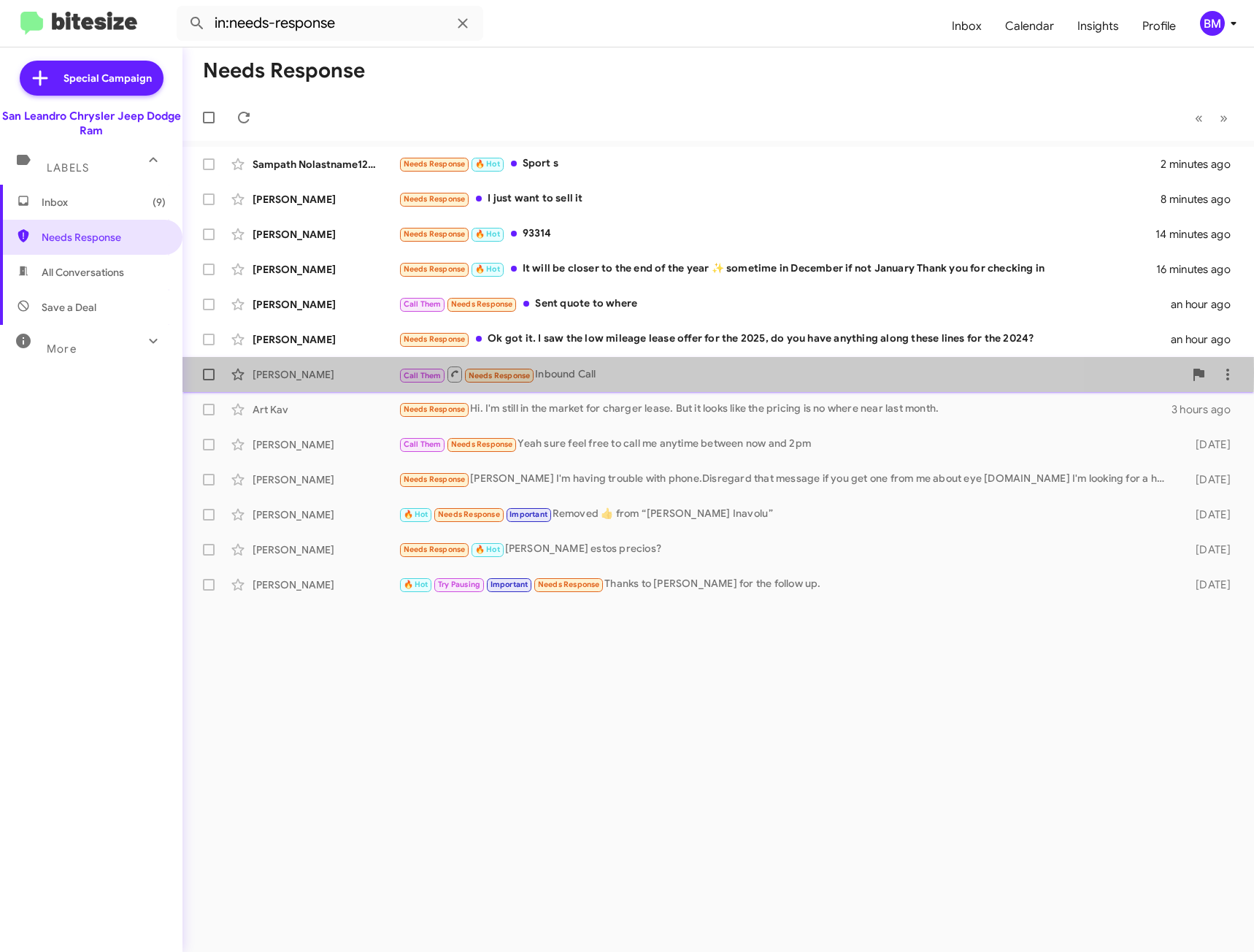
click at [612, 372] on div "Call Them Needs Response Inbound Call" at bounding box center [792, 374] width 786 height 18
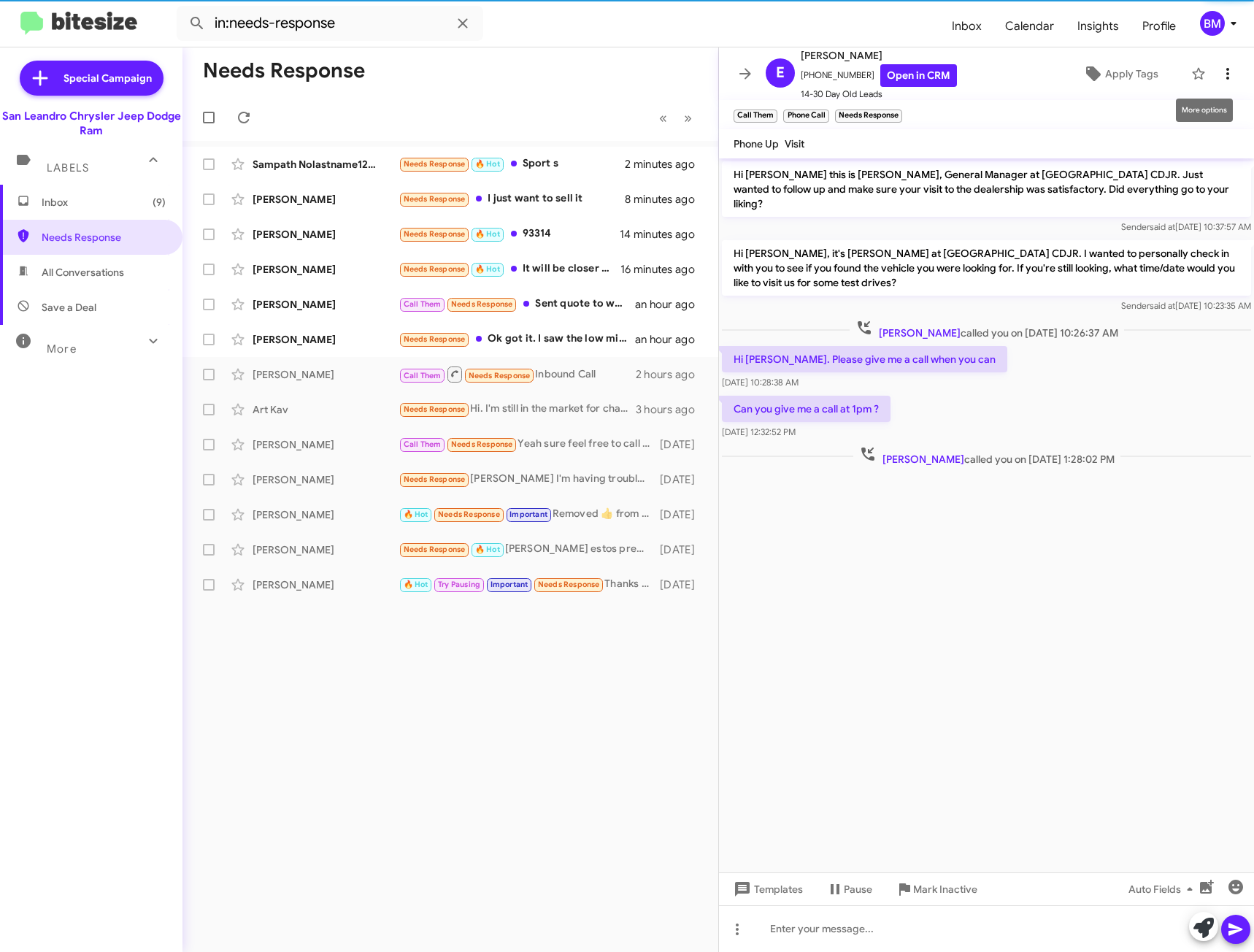
click at [1221, 76] on icon at bounding box center [1227, 73] width 17 height 17
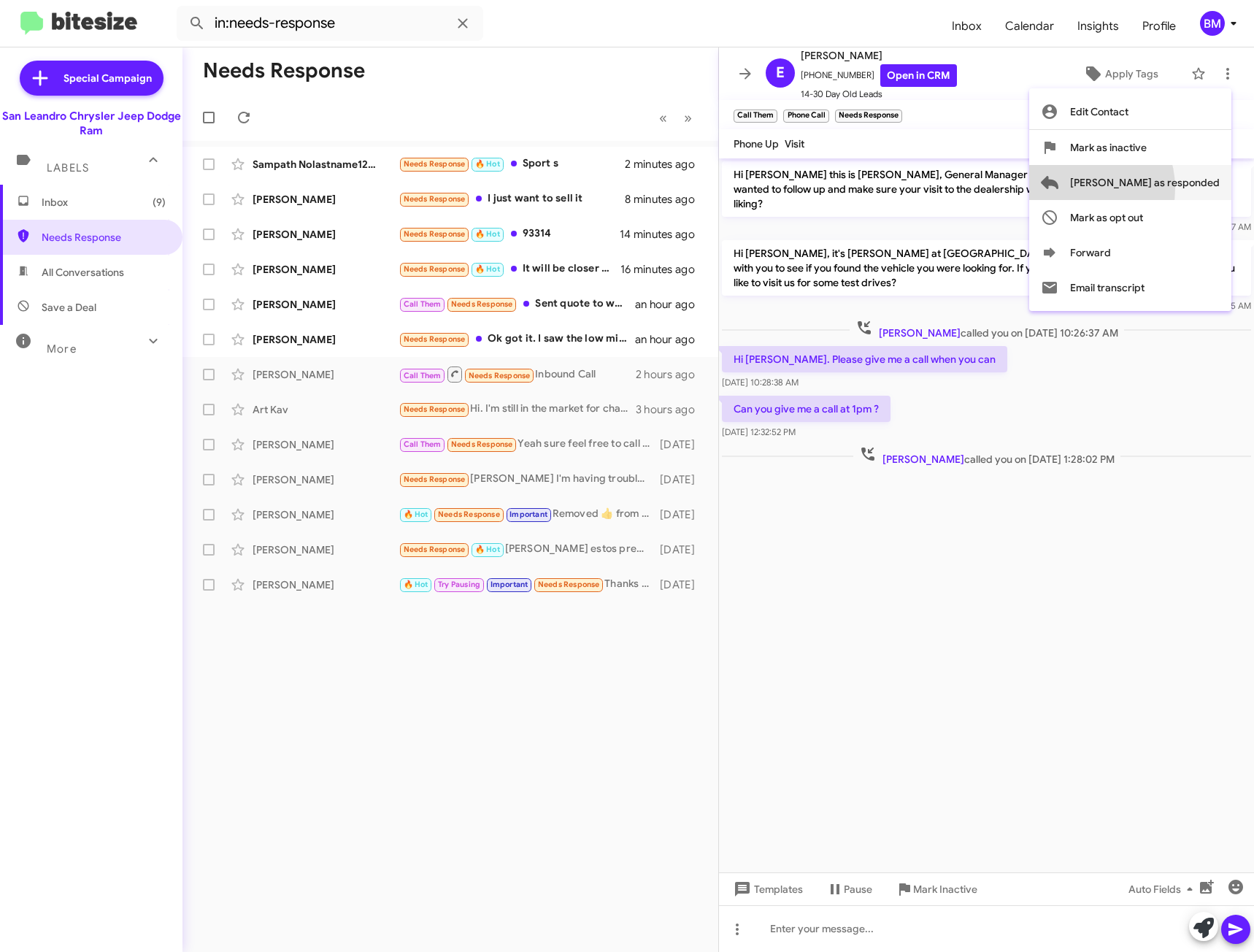
click at [1133, 188] on span "[PERSON_NAME] as responded" at bounding box center [1145, 182] width 150 height 35
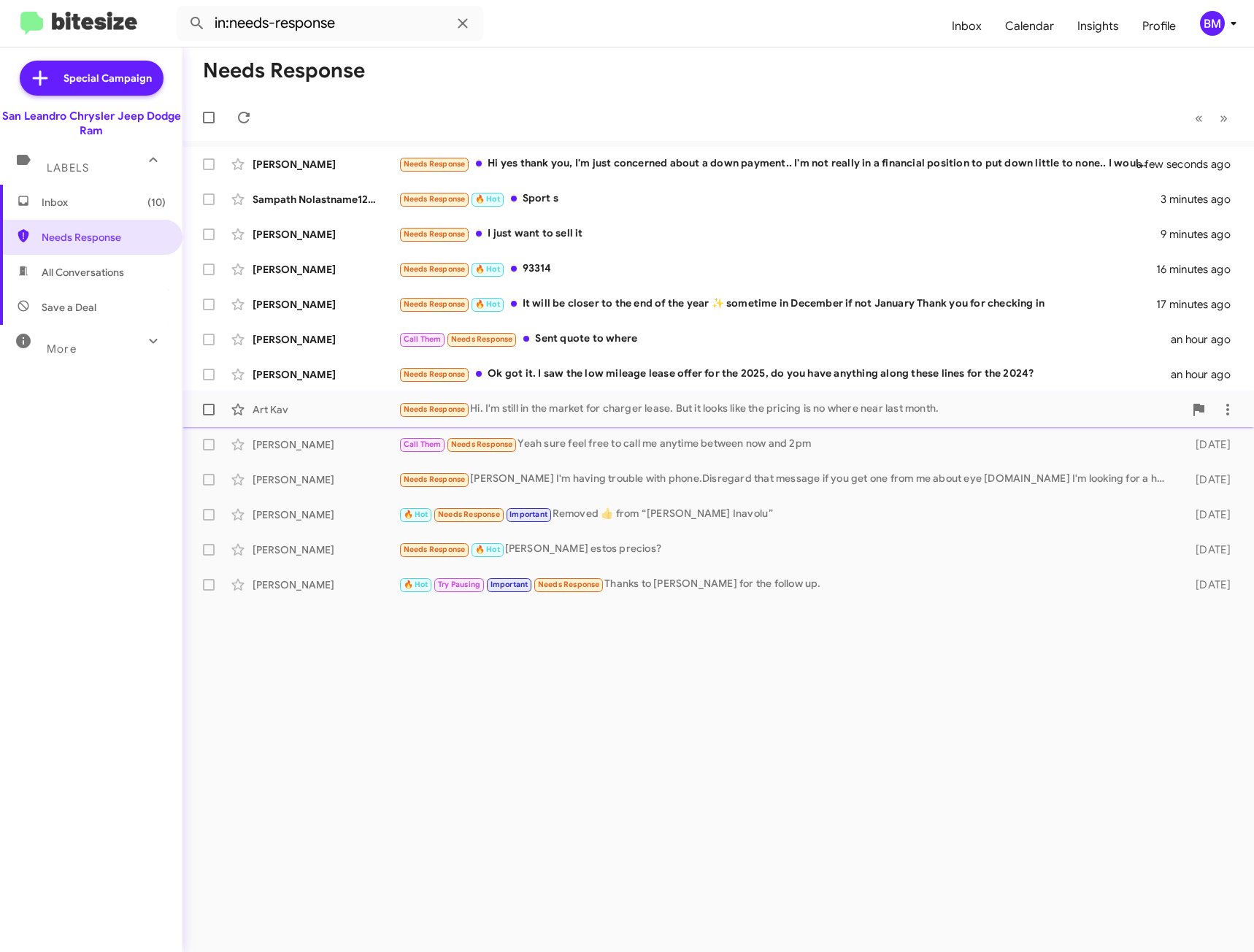
click at [680, 405] on div "Needs Response Hi. I'm still in the market for charger lease. But it looks like…" at bounding box center [792, 409] width 786 height 17
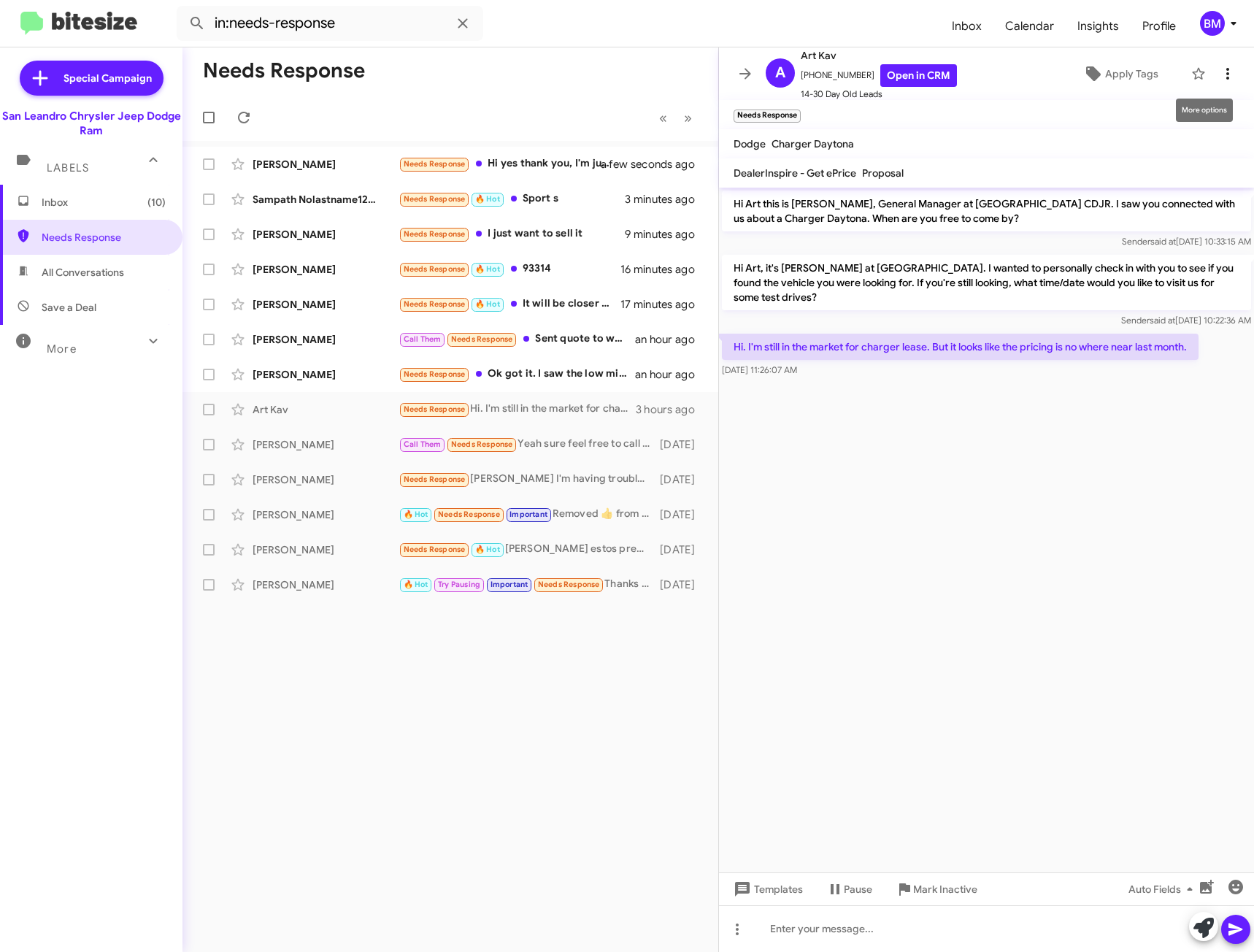
click at [1219, 75] on icon at bounding box center [1227, 73] width 17 height 17
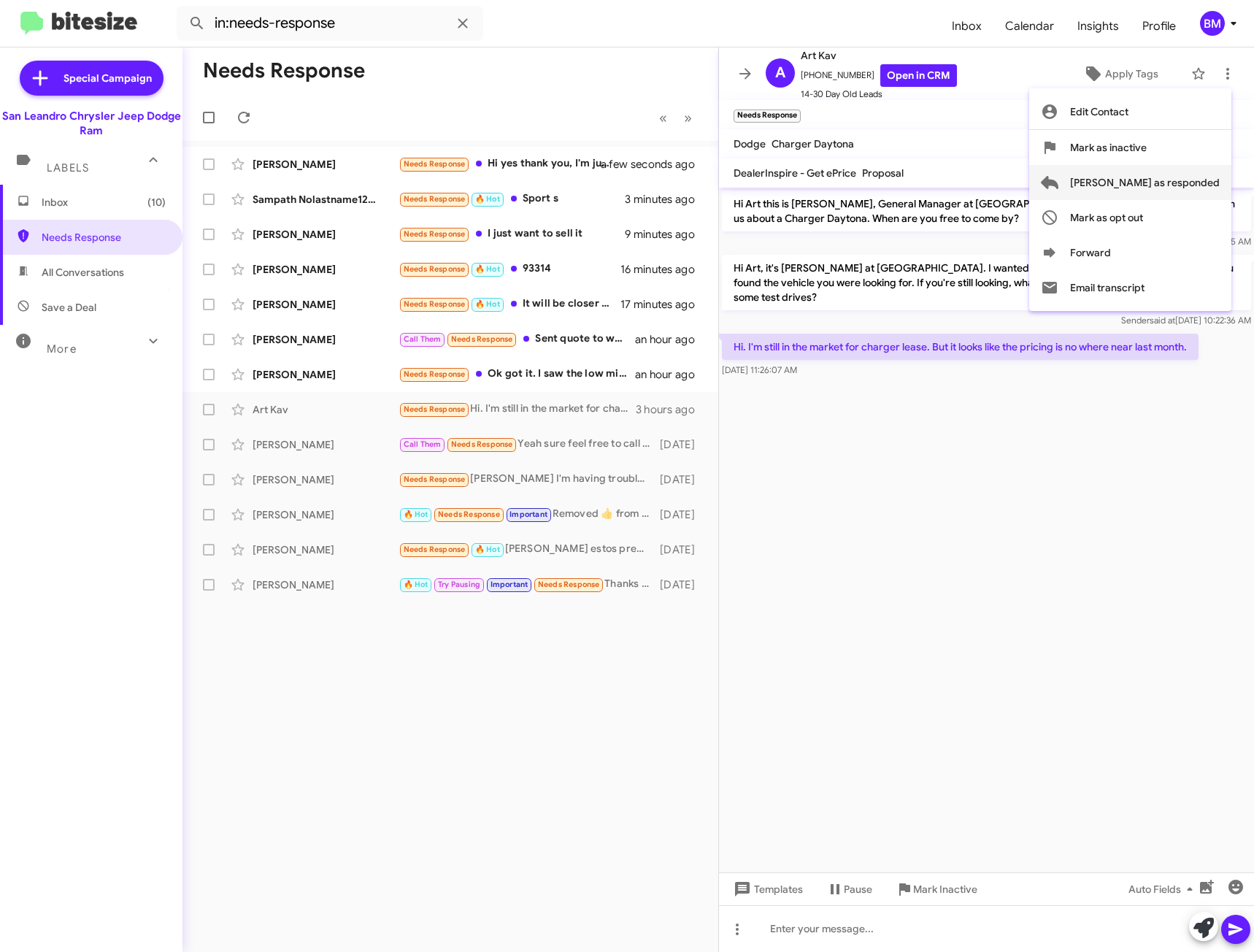
click at [1168, 180] on span "[PERSON_NAME] as responded" at bounding box center [1145, 182] width 150 height 35
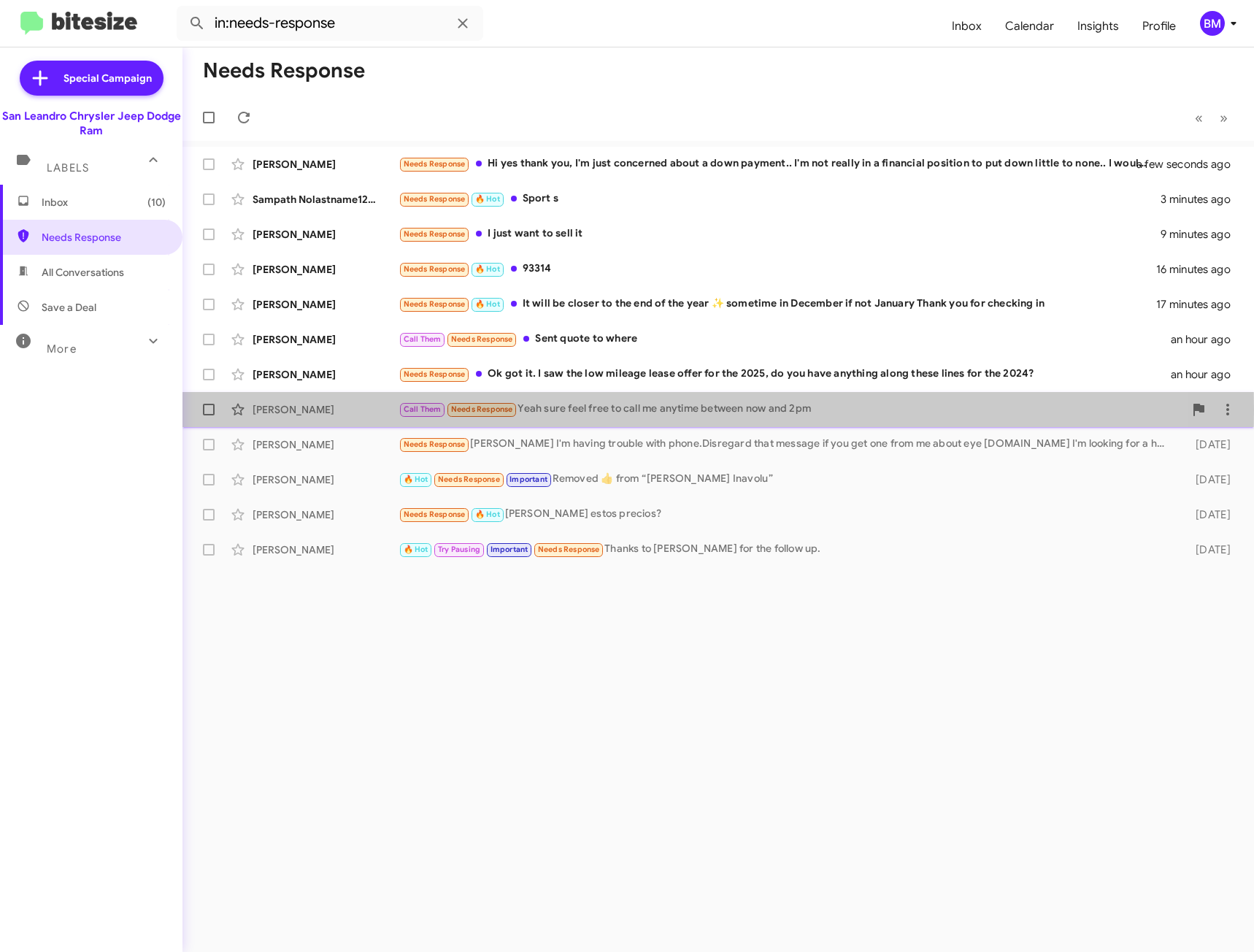
click at [572, 408] on div "Call Them Needs Response Yeah sure feel free to call me anytime between now and…" at bounding box center [792, 409] width 786 height 17
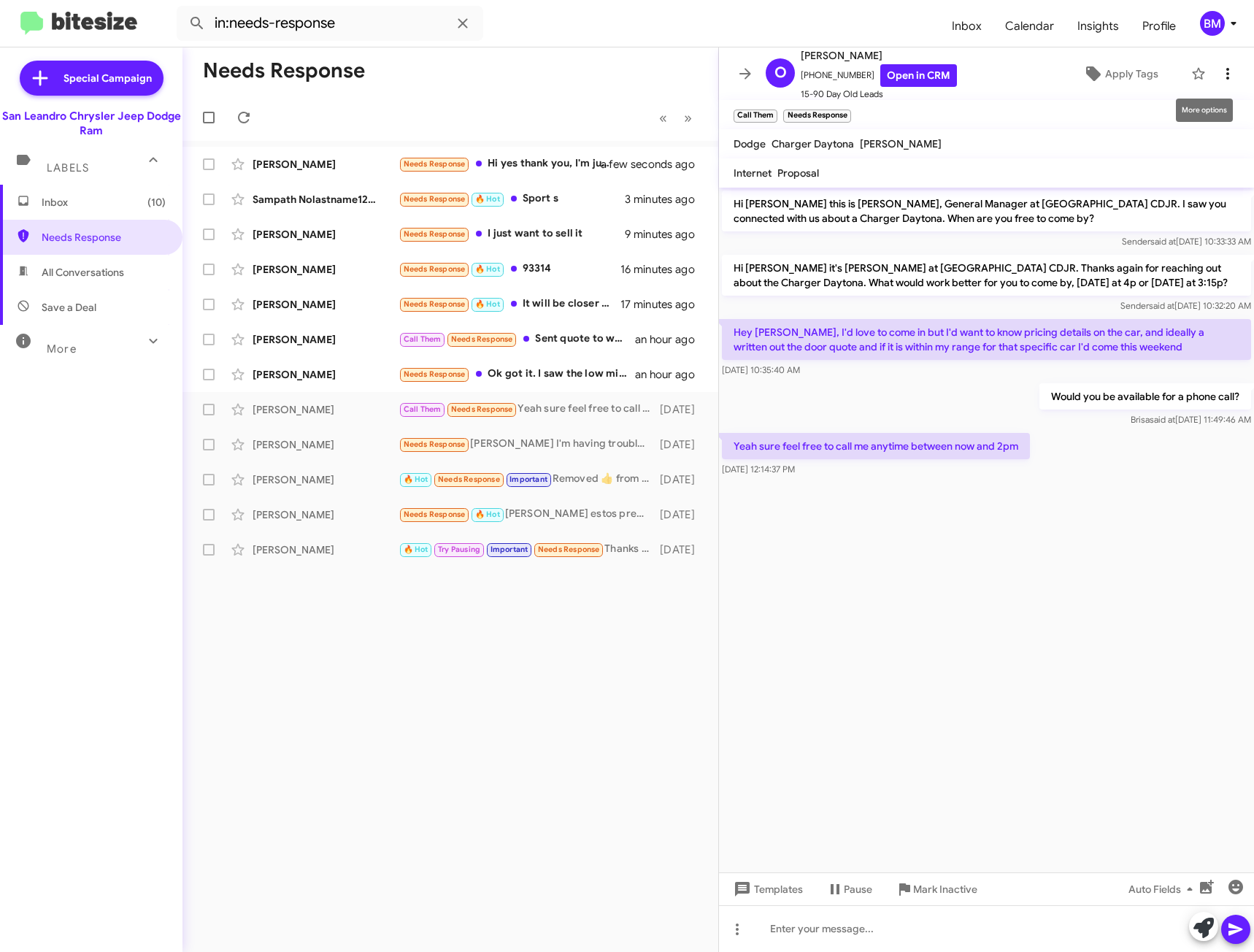
click at [1220, 73] on icon at bounding box center [1227, 73] width 17 height 17
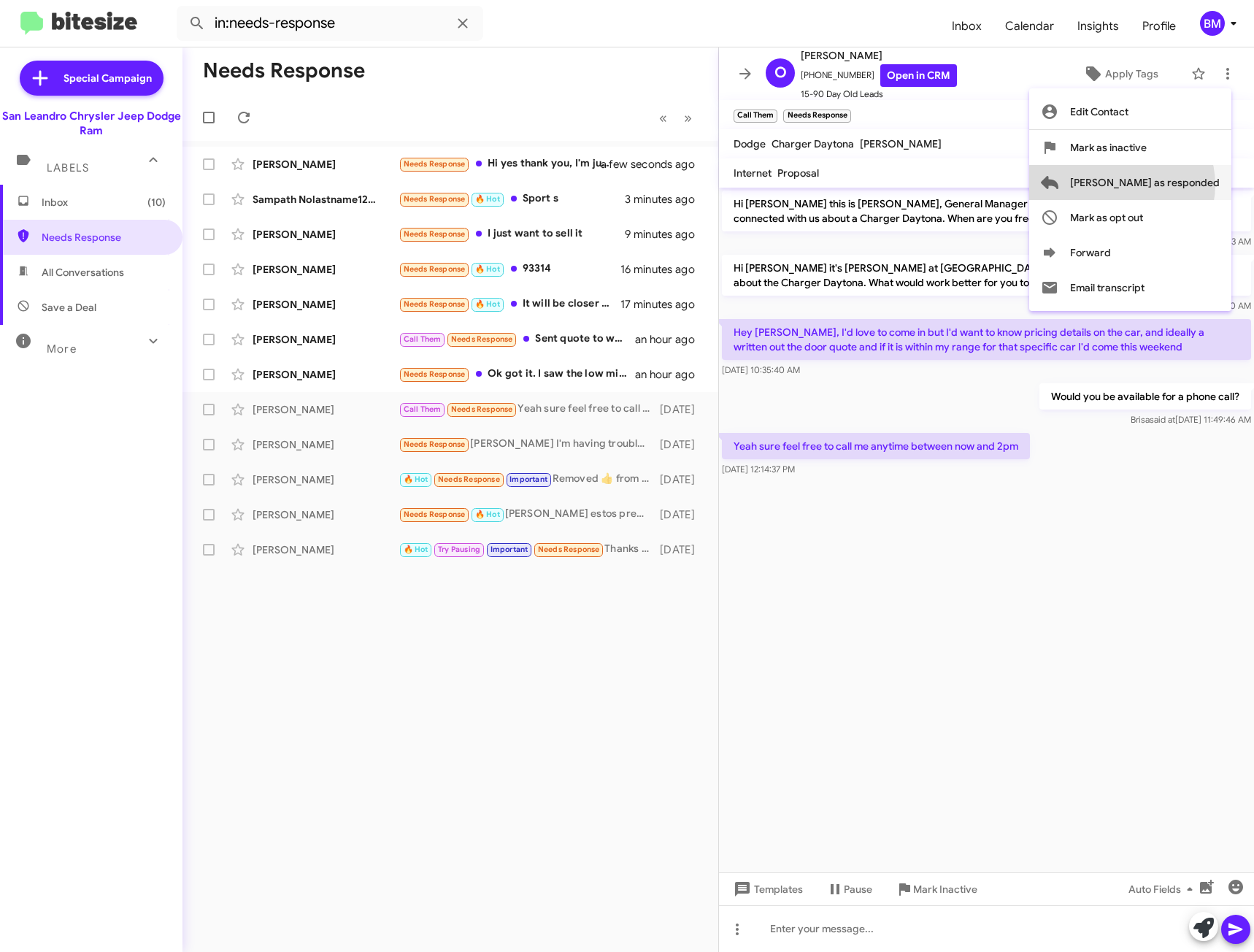
click at [1180, 185] on span "[PERSON_NAME] as responded" at bounding box center [1145, 182] width 150 height 35
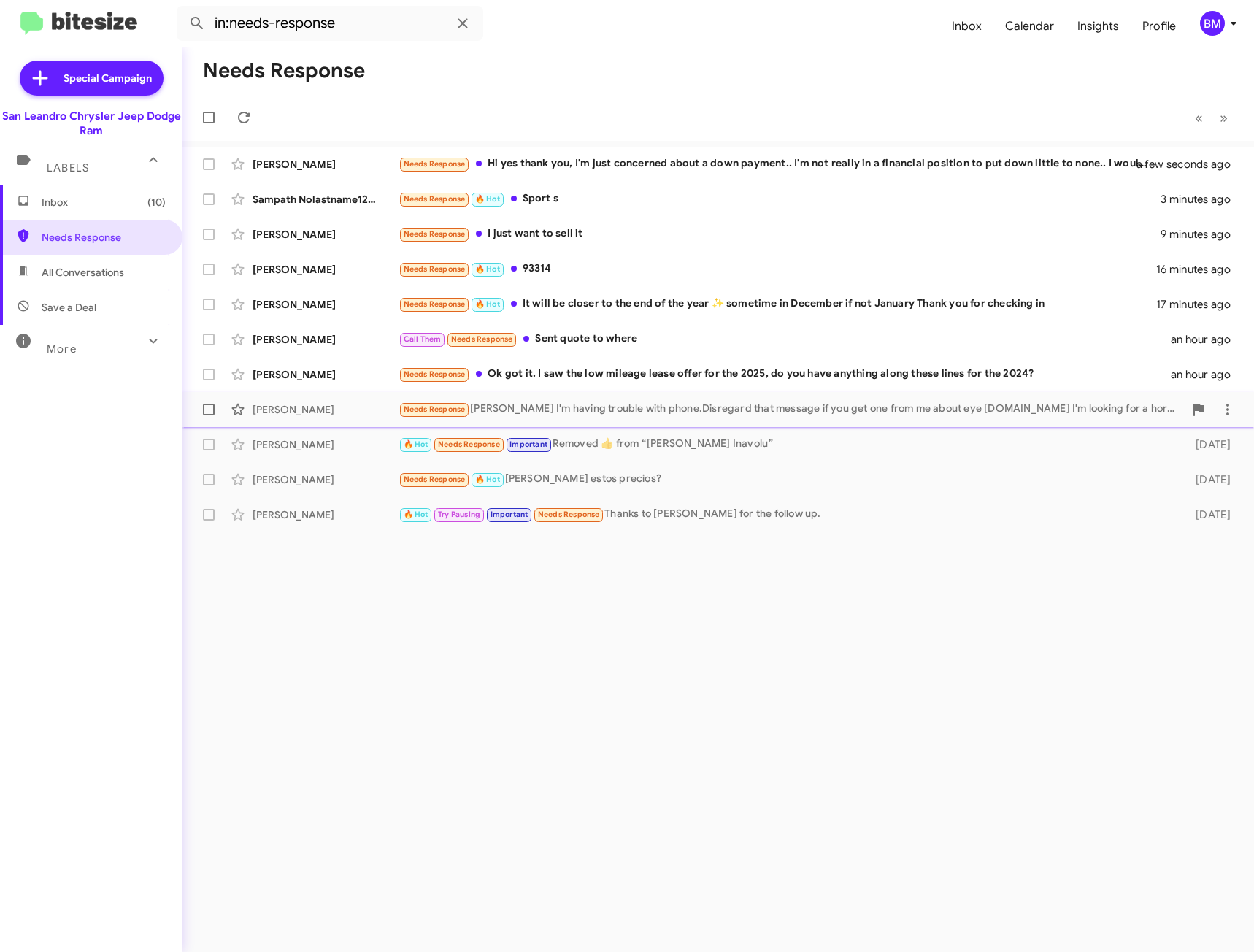
click at [666, 404] on div "Needs Response [PERSON_NAME] I'm having trouble with phone.Disregard that messa…" at bounding box center [792, 409] width 786 height 17
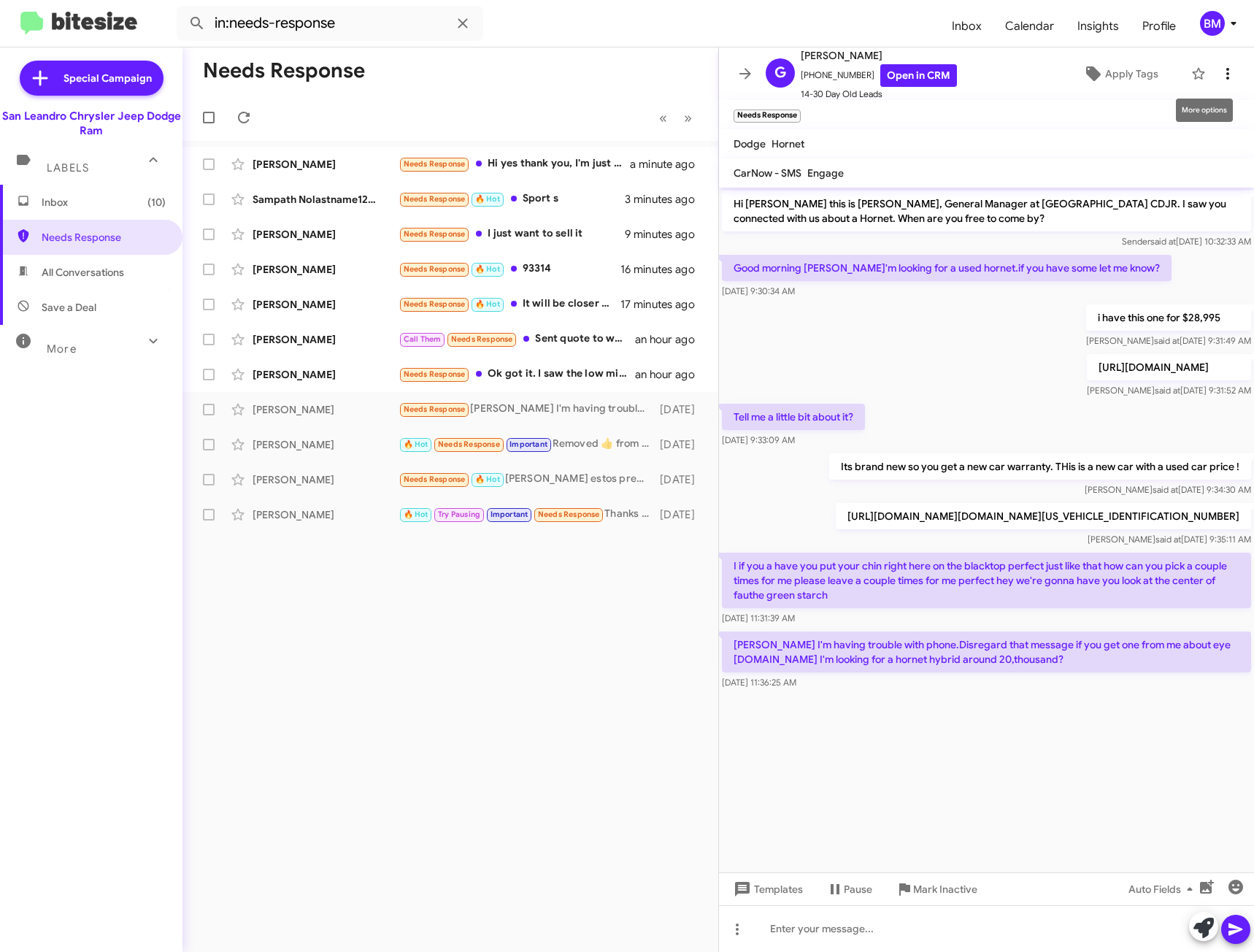
click at [1219, 72] on icon at bounding box center [1227, 73] width 17 height 17
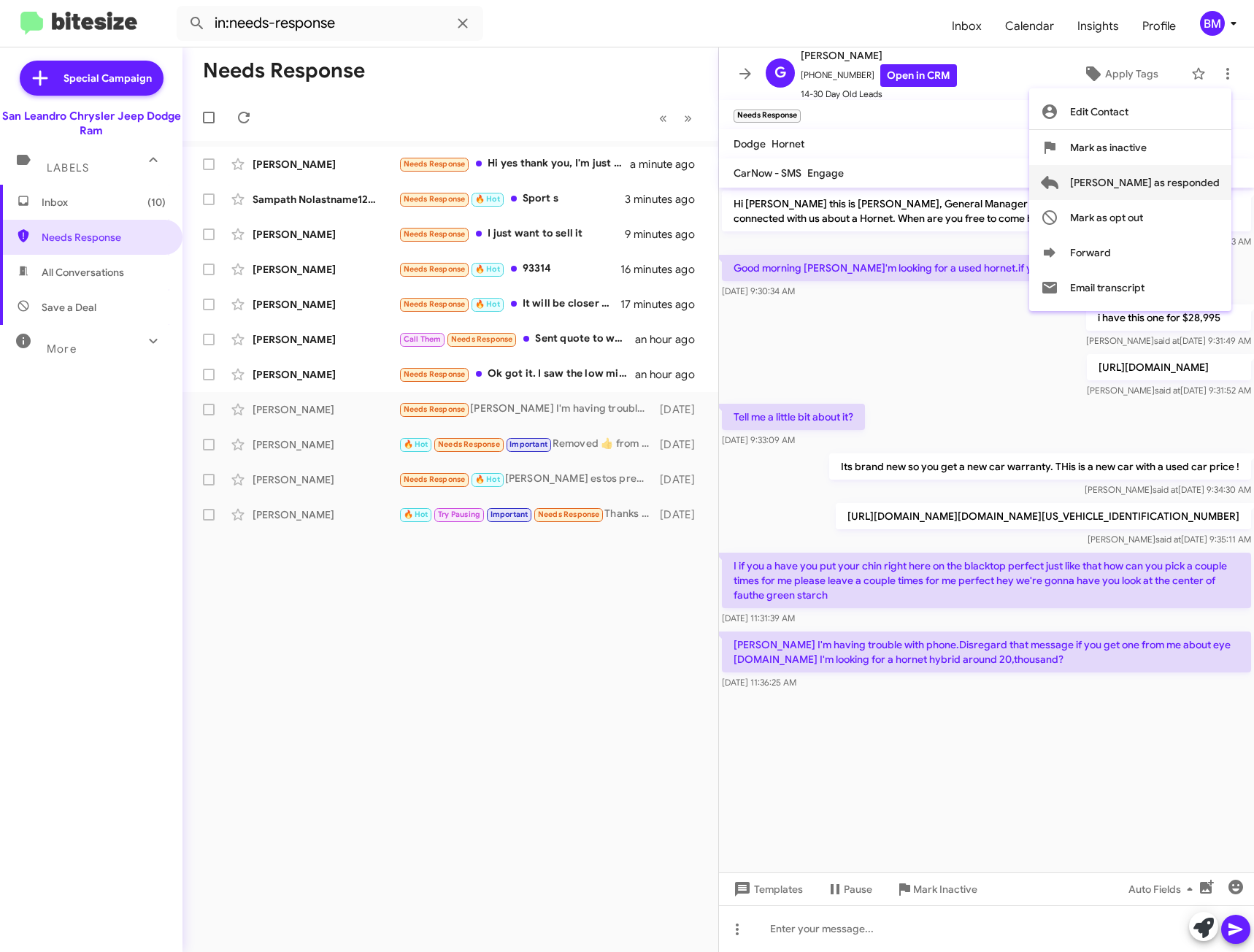
click at [1179, 173] on span "[PERSON_NAME] as responded" at bounding box center [1145, 182] width 150 height 35
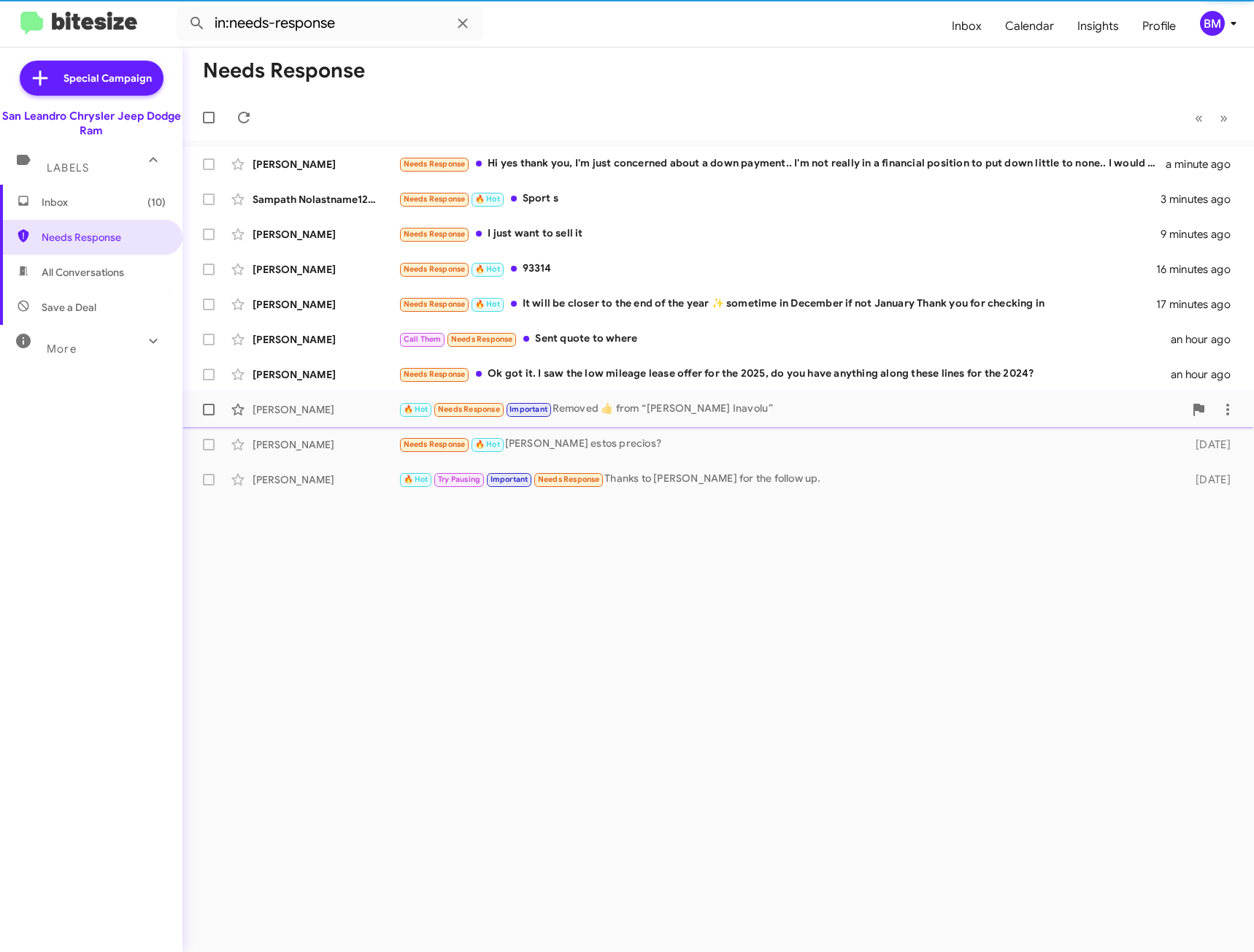
click at [671, 413] on div "🔥 Hot Needs Response Important Removed ‌👍‌ from “ [PERSON_NAME] Inavolu ”" at bounding box center [792, 409] width 786 height 17
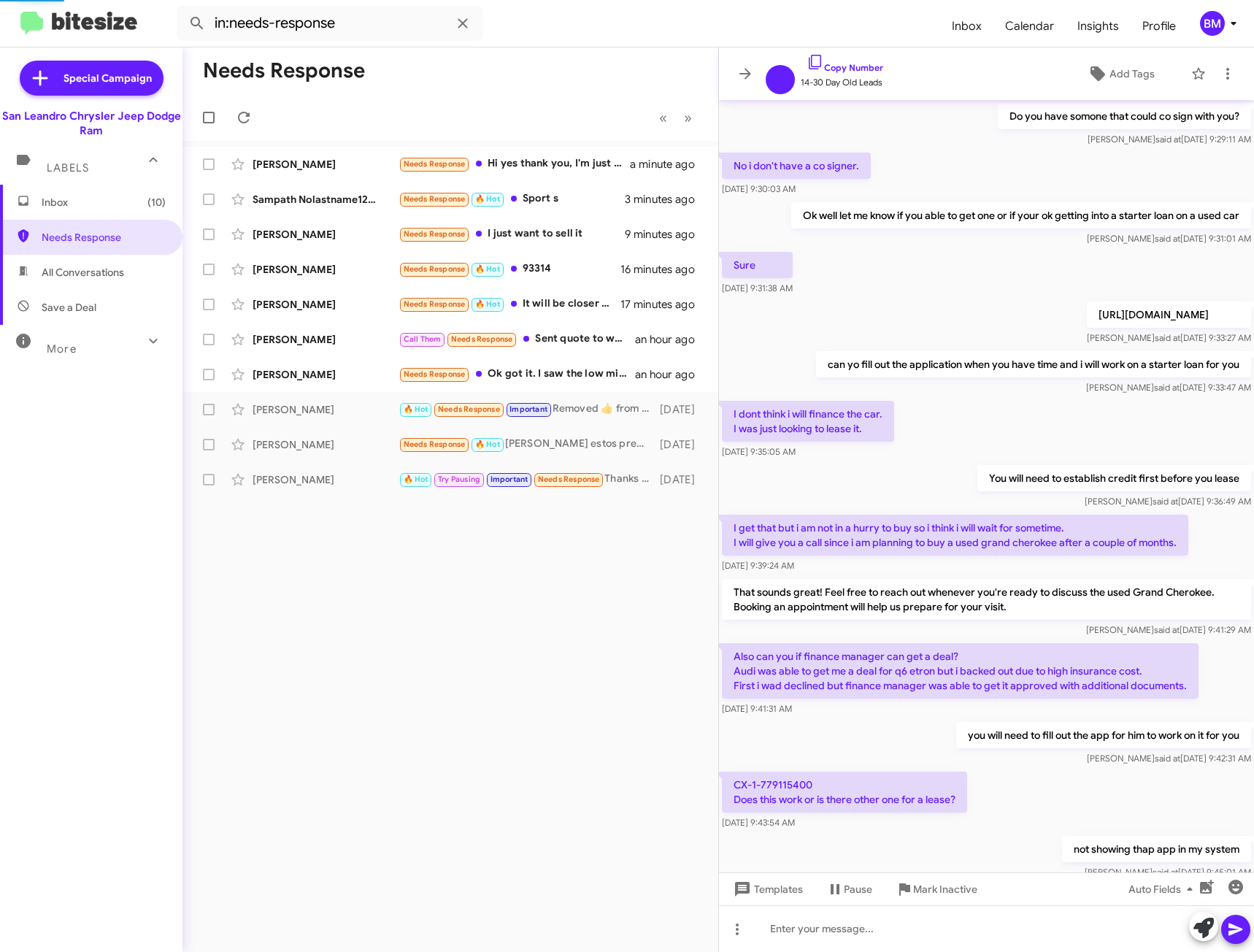
scroll to position [381, 0]
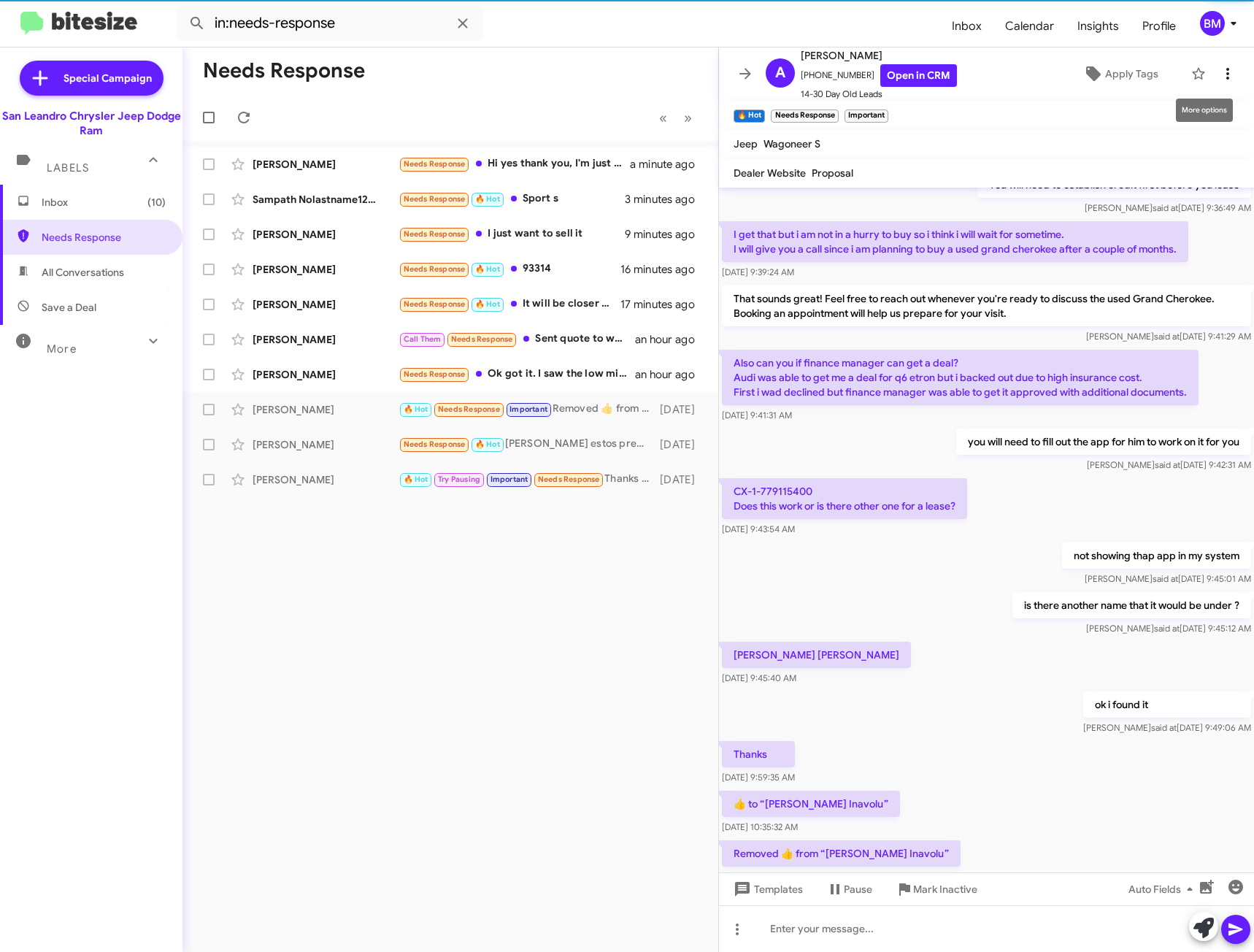
click at [1219, 70] on icon at bounding box center [1227, 73] width 17 height 17
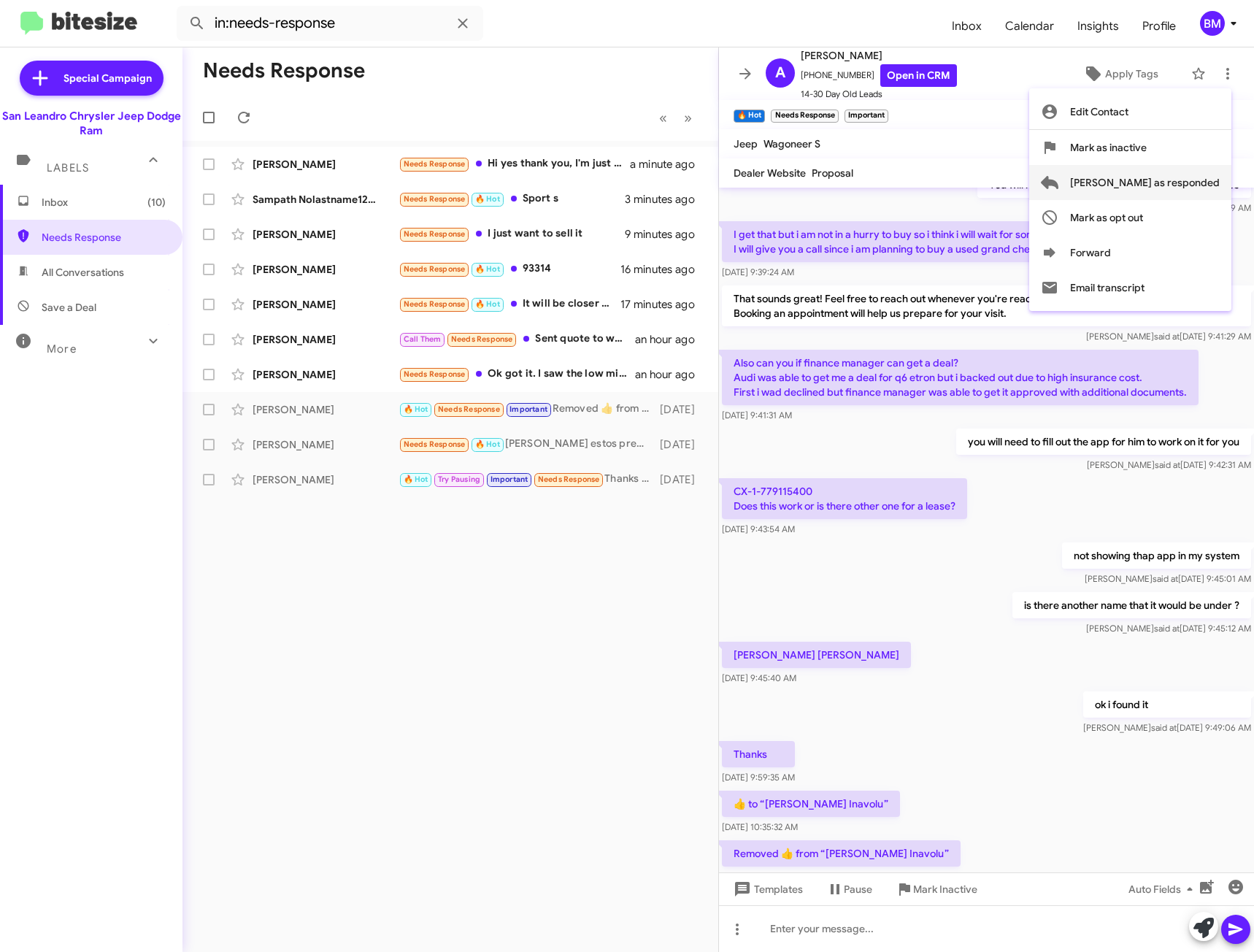
click at [1153, 186] on span "[PERSON_NAME] as responded" at bounding box center [1145, 182] width 150 height 35
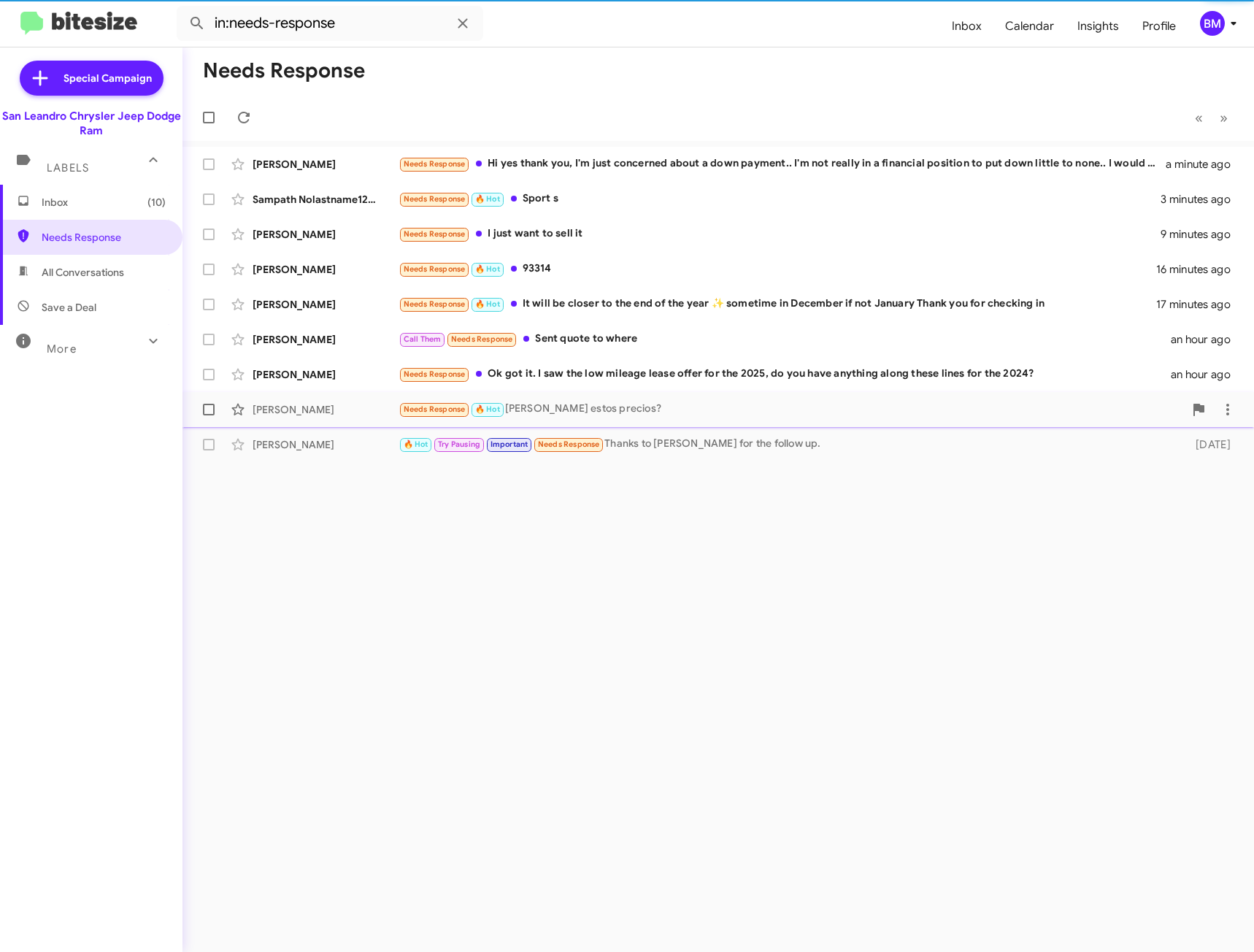
click at [622, 404] on div "Needs Response 🔥 Hot [PERSON_NAME] estos precios?" at bounding box center [792, 409] width 786 height 17
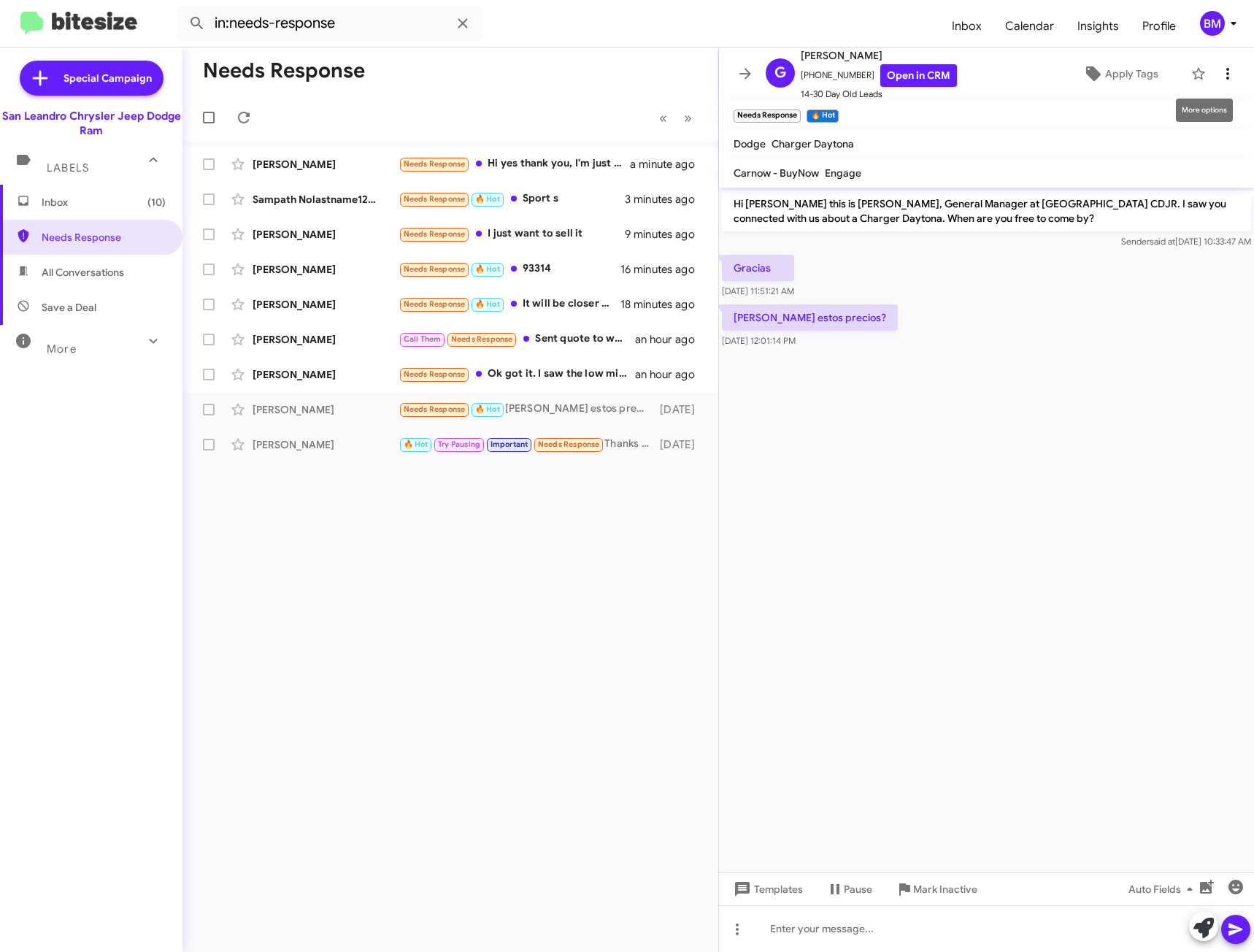
click at [1219, 77] on icon at bounding box center [1227, 73] width 17 height 17
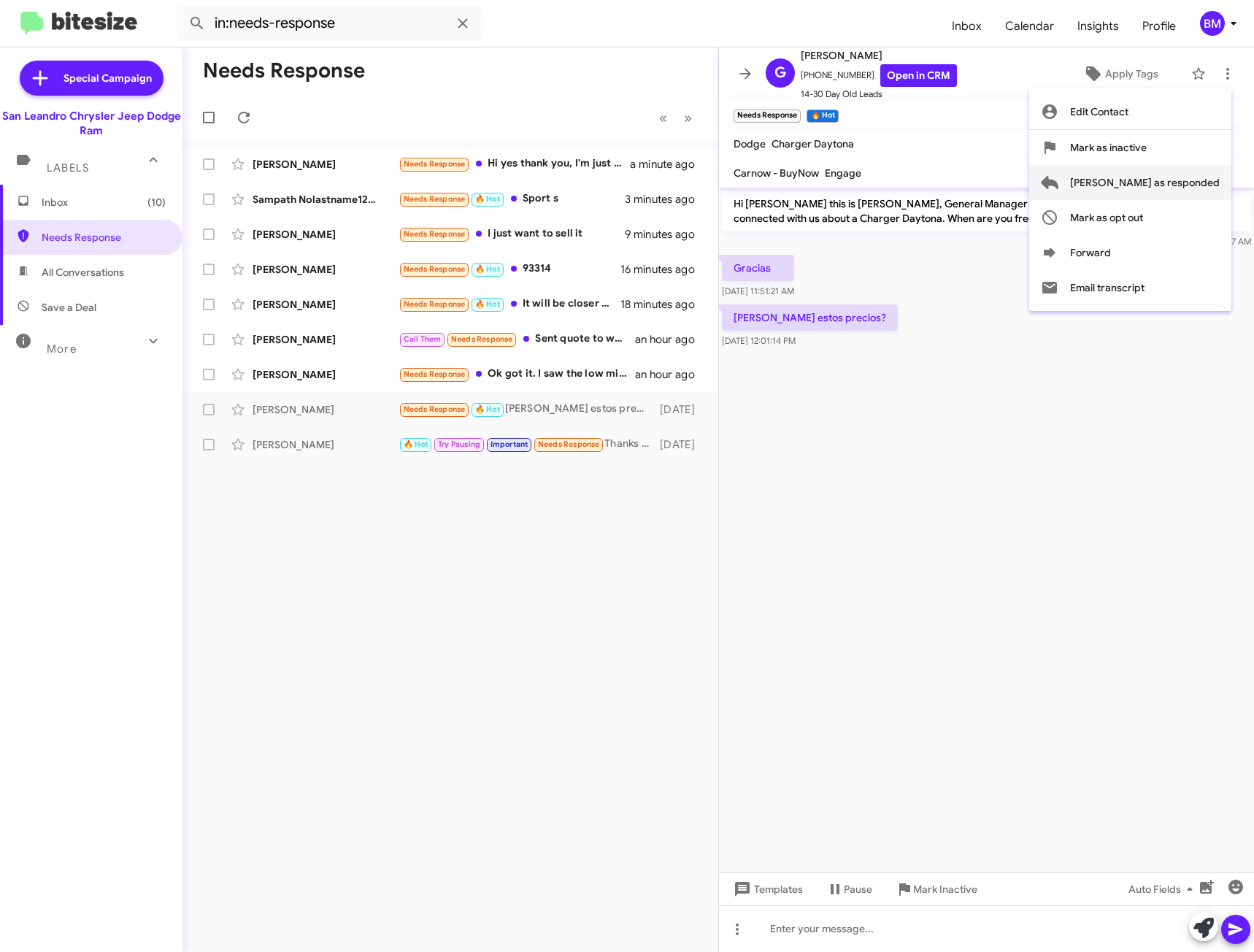
click at [1169, 177] on span "[PERSON_NAME] as responded" at bounding box center [1145, 182] width 150 height 35
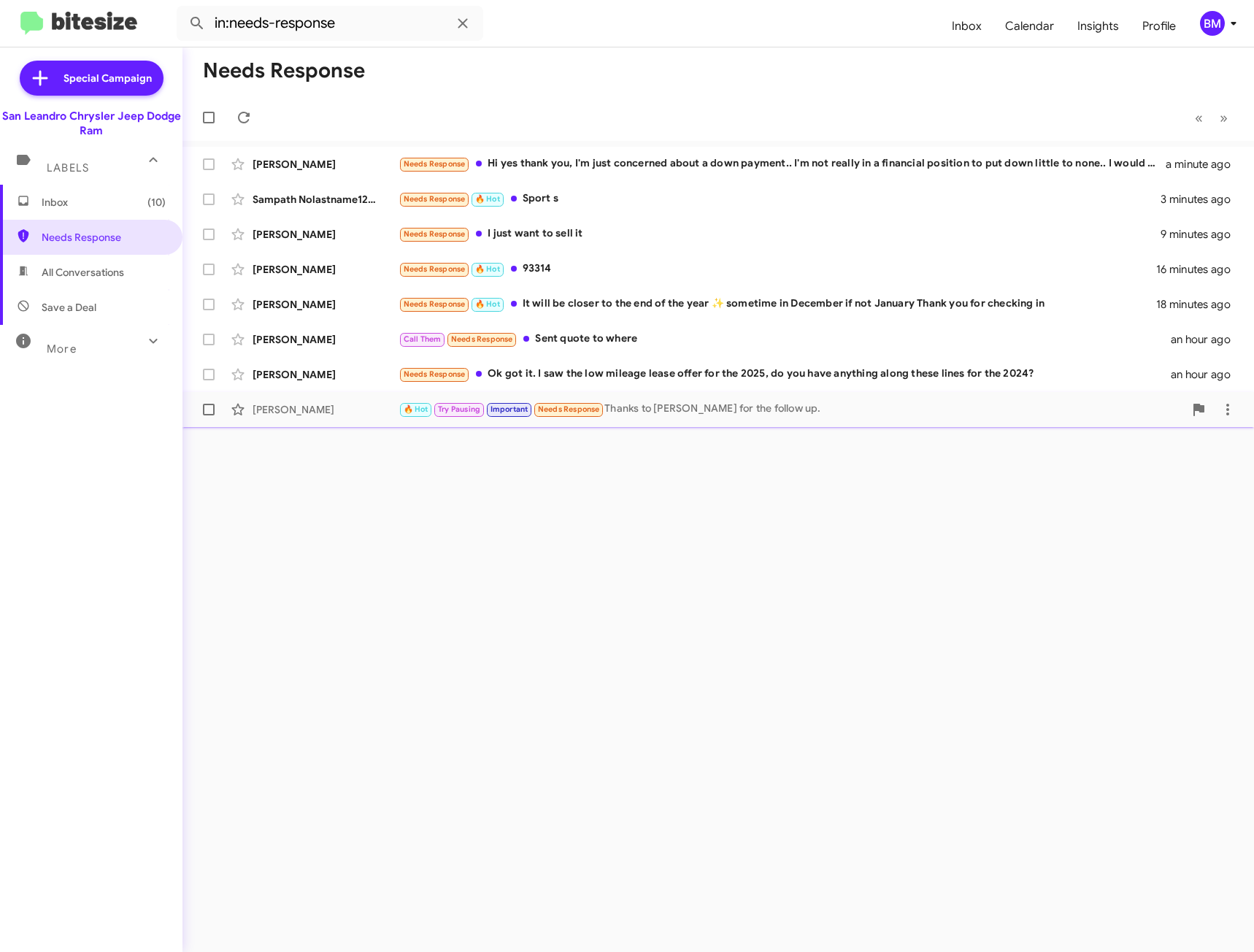
click at [671, 407] on div "🔥 Hot Try Pausing Important Needs Response Thanks to [PERSON_NAME] for the foll…" at bounding box center [792, 409] width 786 height 17
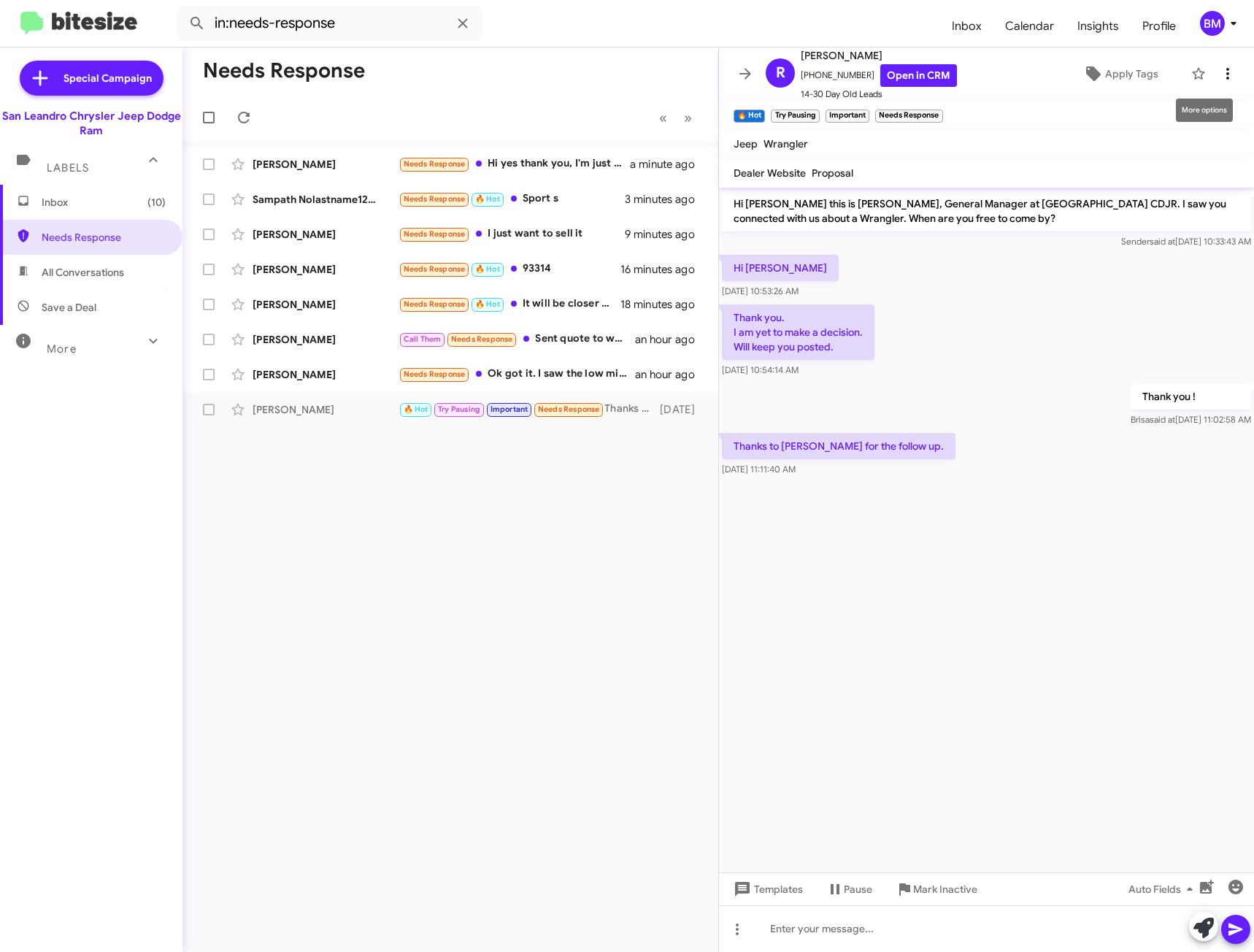
click at [1219, 66] on icon at bounding box center [1227, 73] width 17 height 17
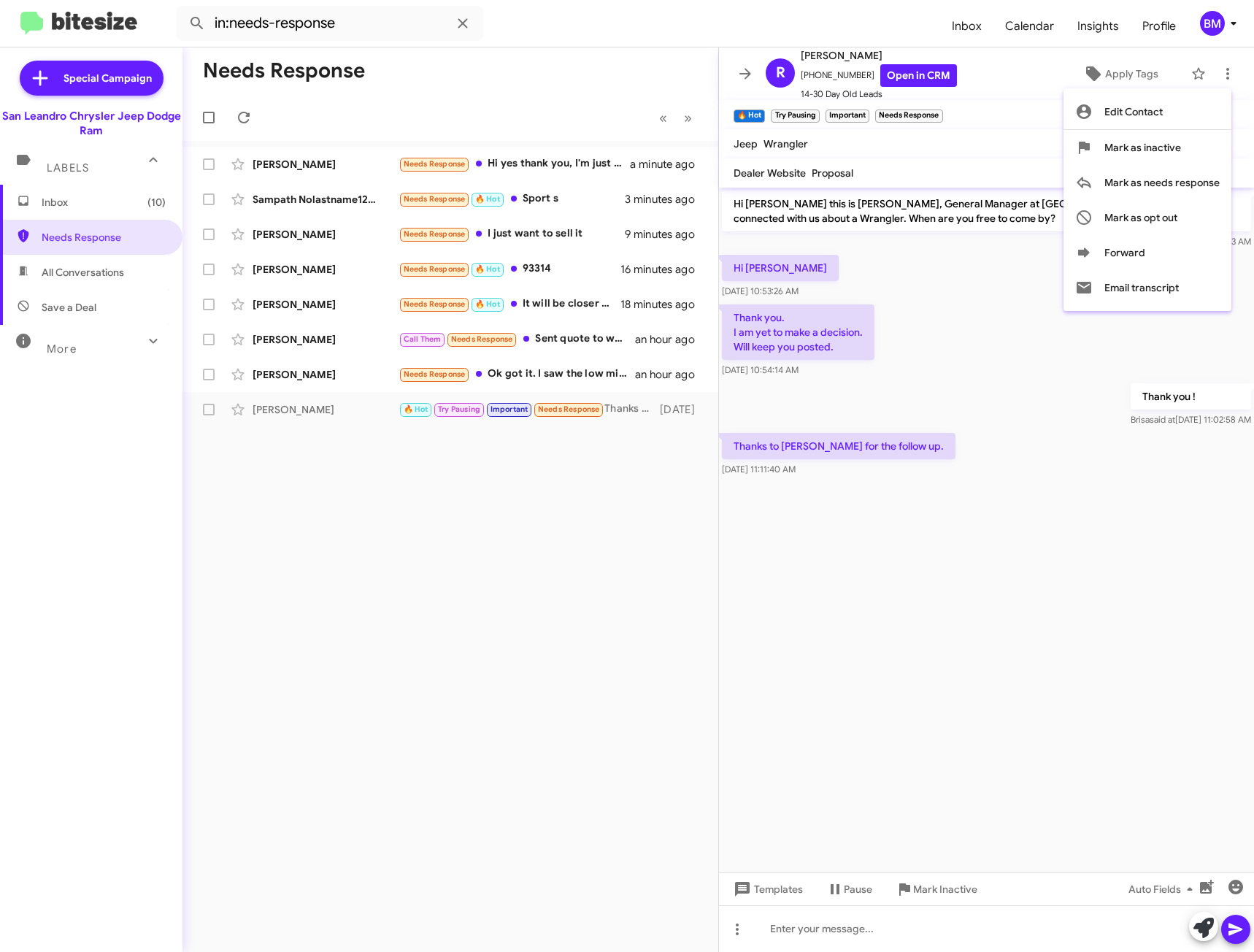
click at [622, 379] on div at bounding box center [627, 476] width 1254 height 952
click at [622, 379] on div "Needs Response Ok got it. I saw the low mileage lease offer for the 2025, do yo…" at bounding box center [516, 374] width 236 height 17
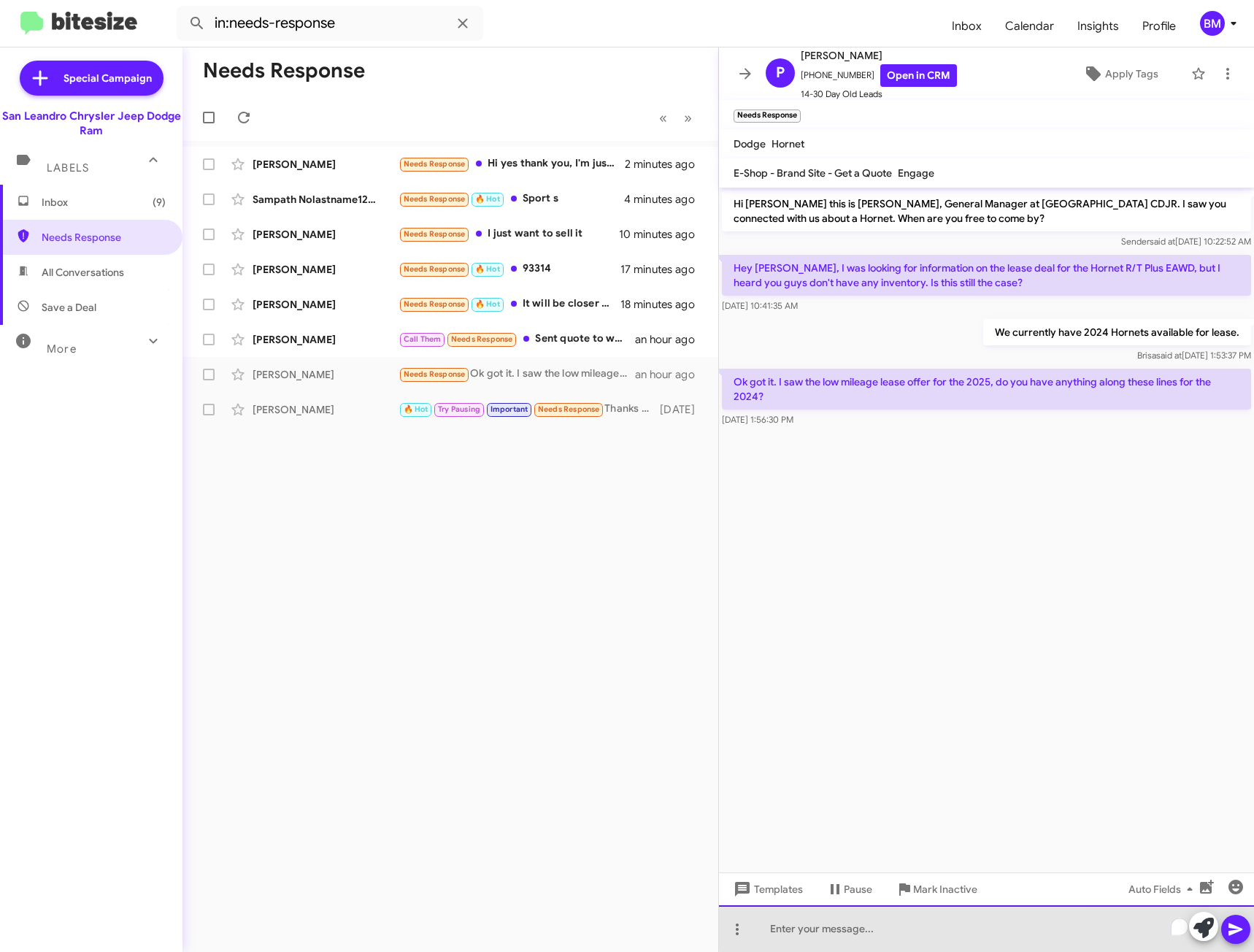
click at [990, 911] on div "To enrich screen reader interactions, please activate Accessibility in Grammarl…" at bounding box center [987, 928] width 535 height 46
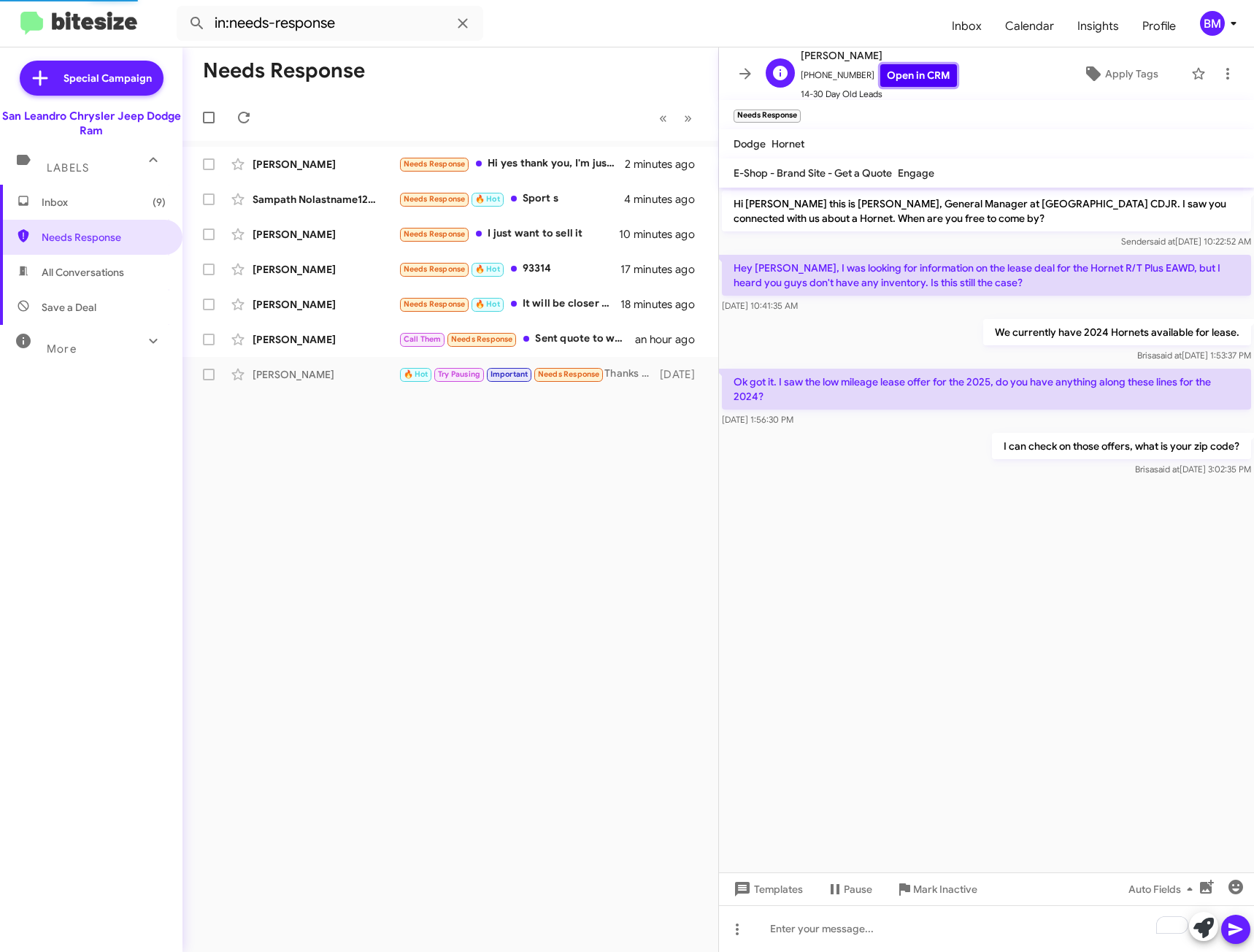
click at [898, 78] on link "Open in CRM" at bounding box center [918, 75] width 76 height 22
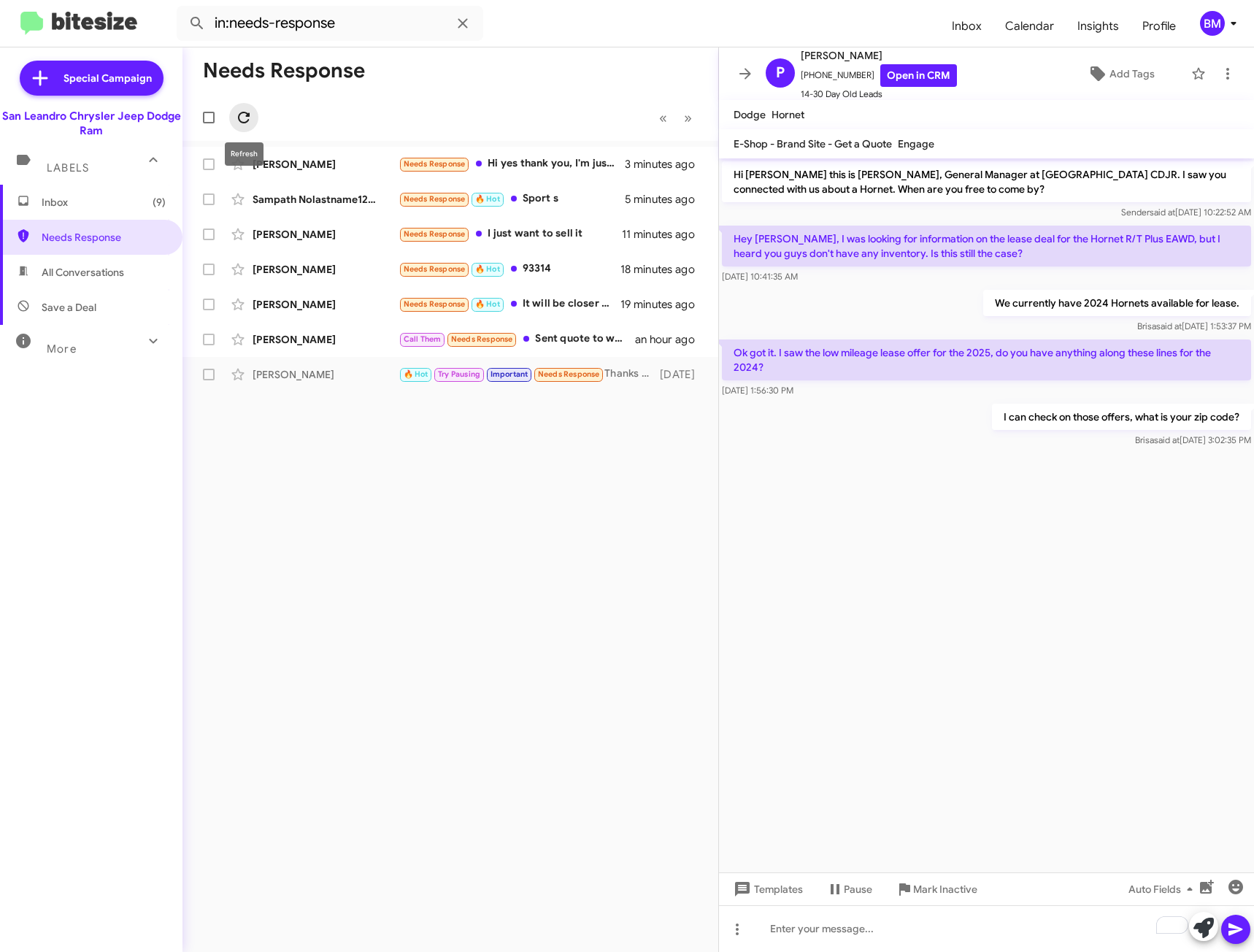
click at [245, 119] on icon at bounding box center [244, 117] width 17 height 17
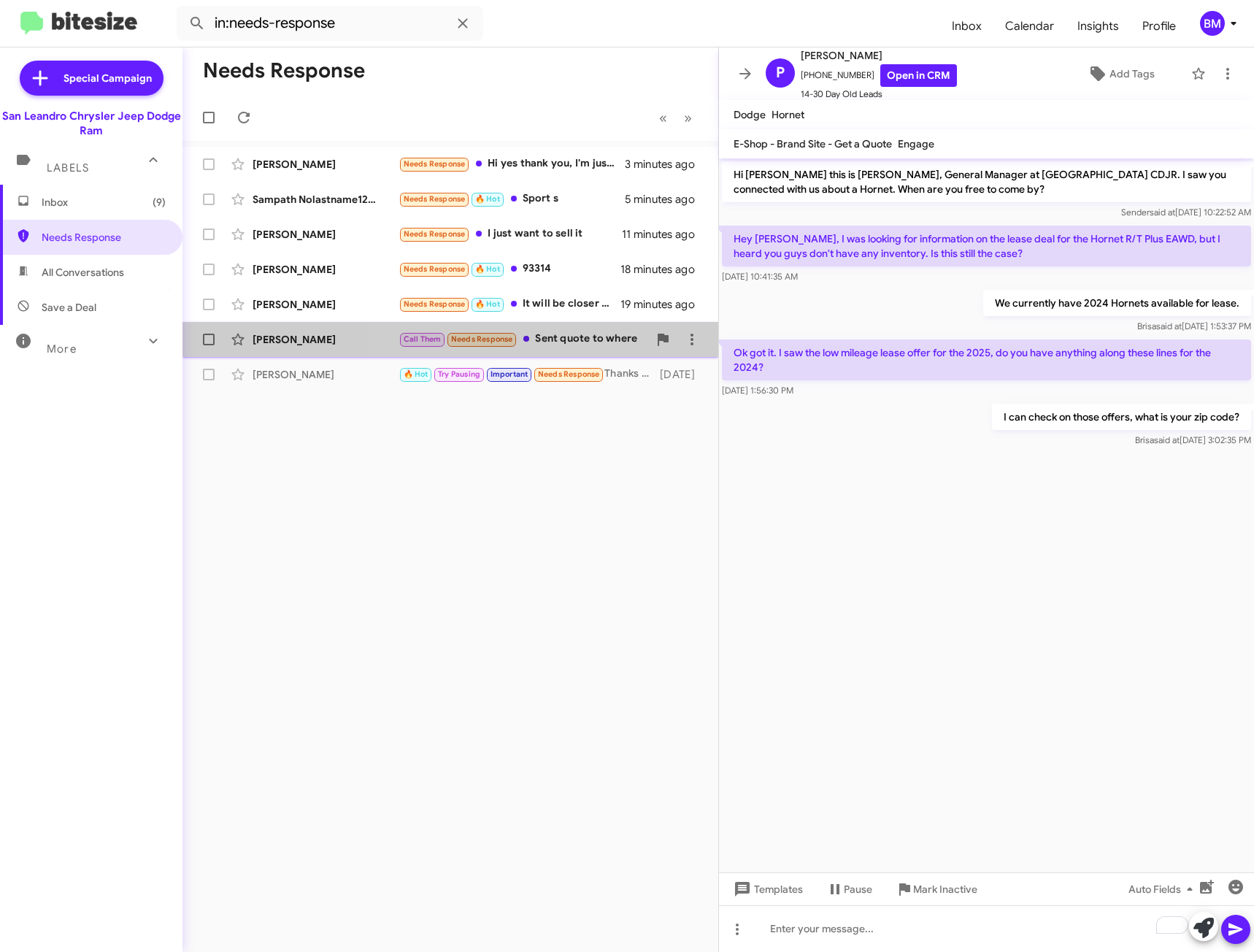
click at [584, 346] on div "Call Them Needs Response Sent quote to where" at bounding box center [523, 339] width 249 height 17
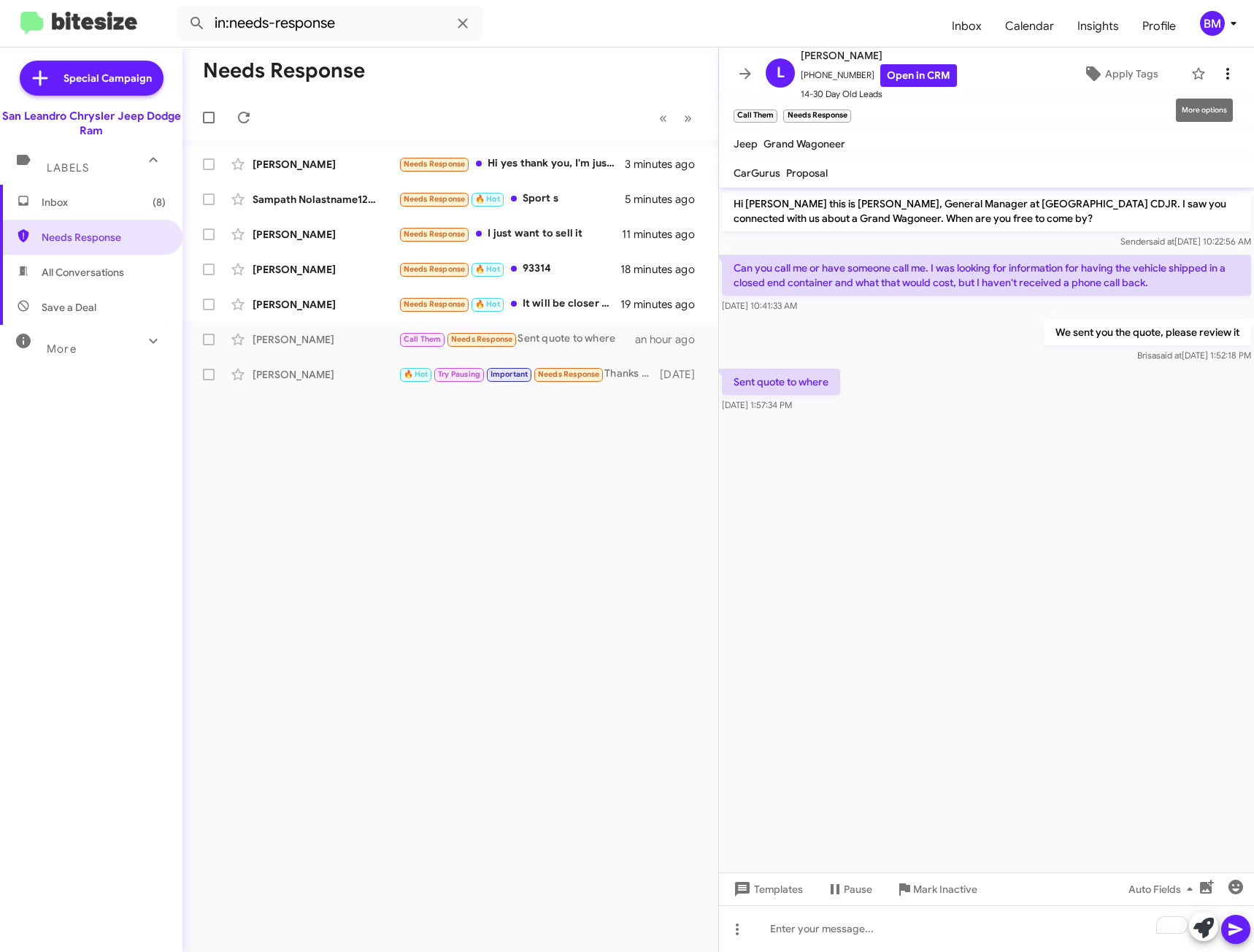
click at [1219, 69] on icon at bounding box center [1227, 73] width 17 height 17
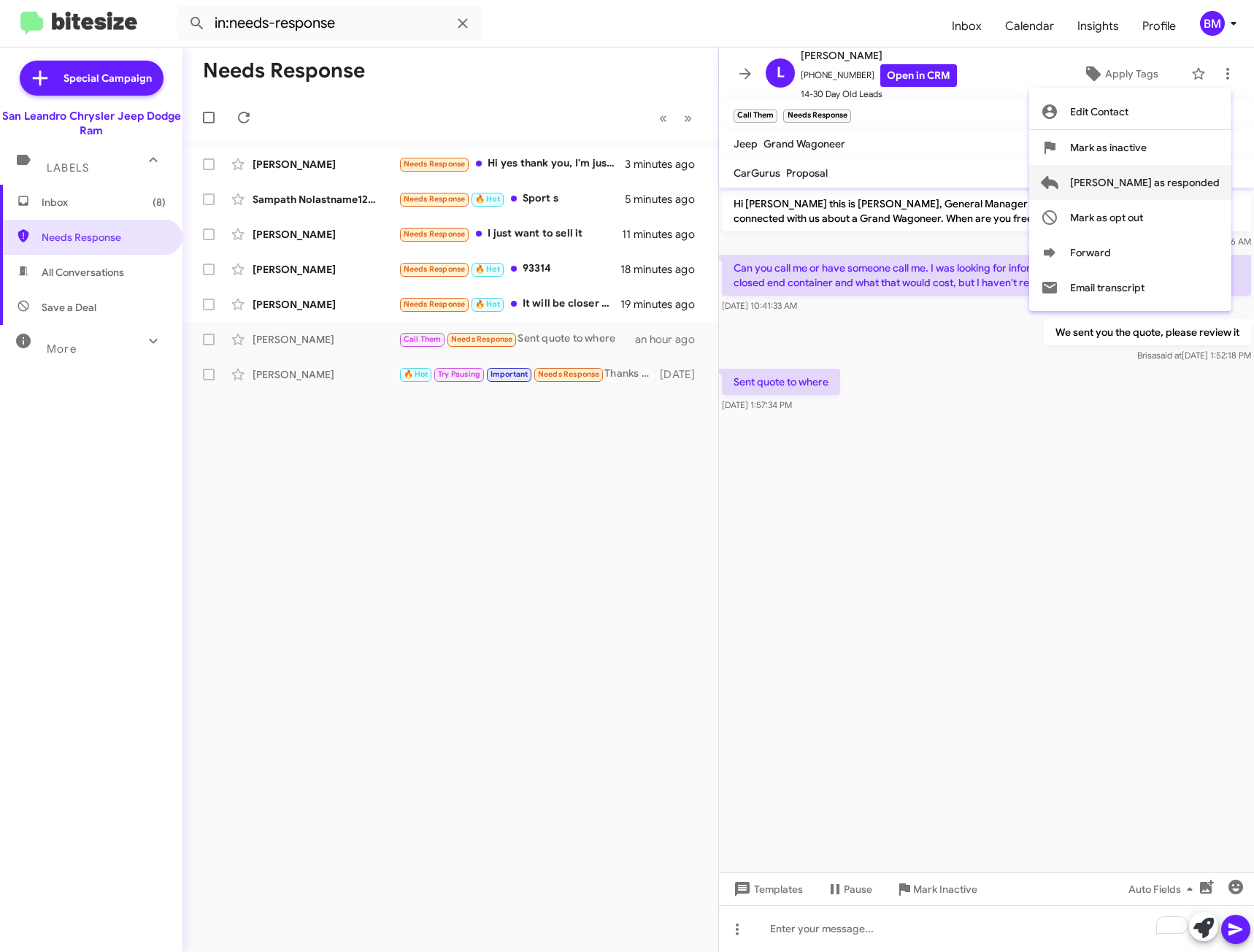
click at [1171, 178] on span "[PERSON_NAME] as responded" at bounding box center [1145, 182] width 150 height 35
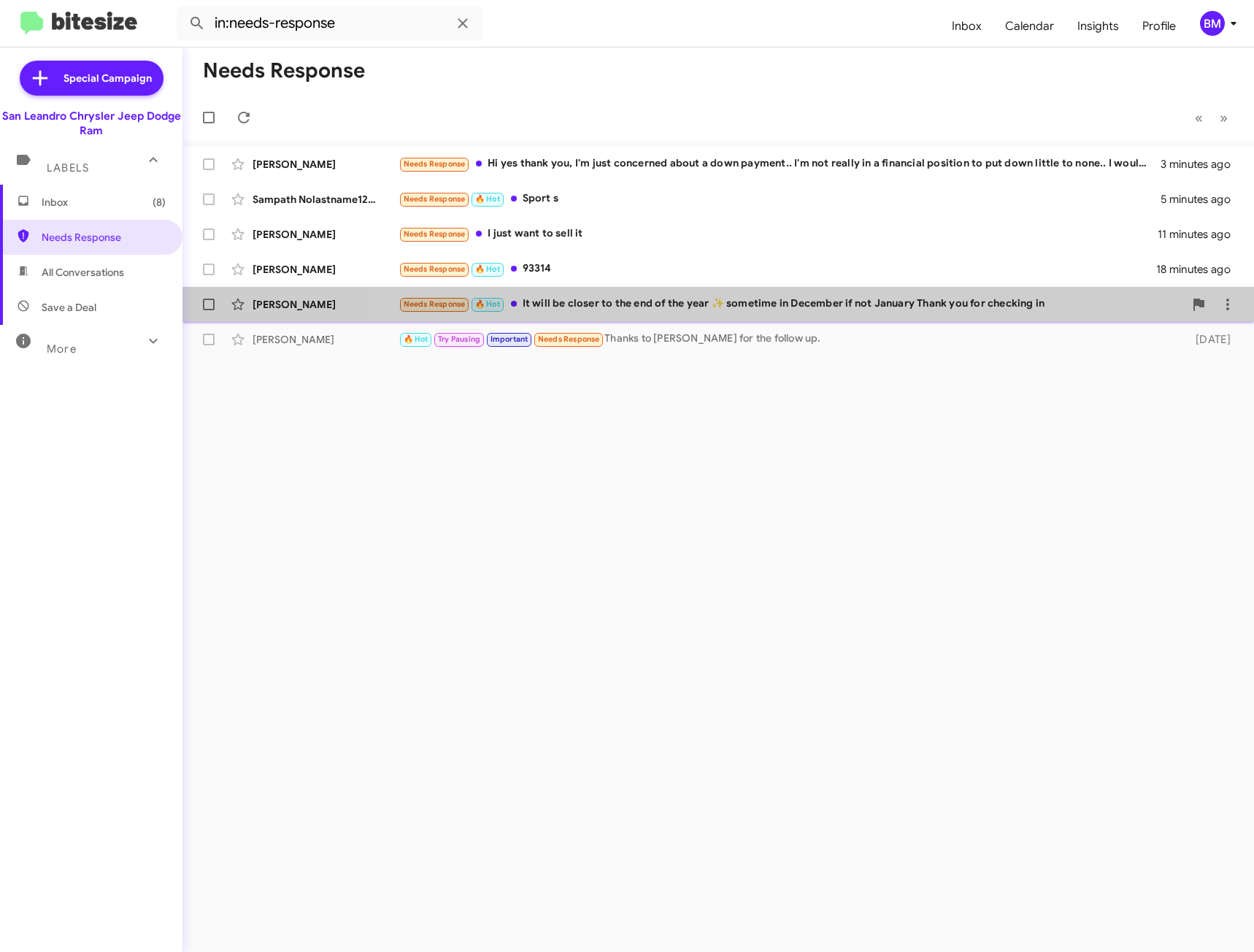
click at [790, 314] on div "[PERSON_NAME] Needs Response 🔥 Hot It will be closer to the end of the year ✨️ …" at bounding box center [718, 304] width 1048 height 29
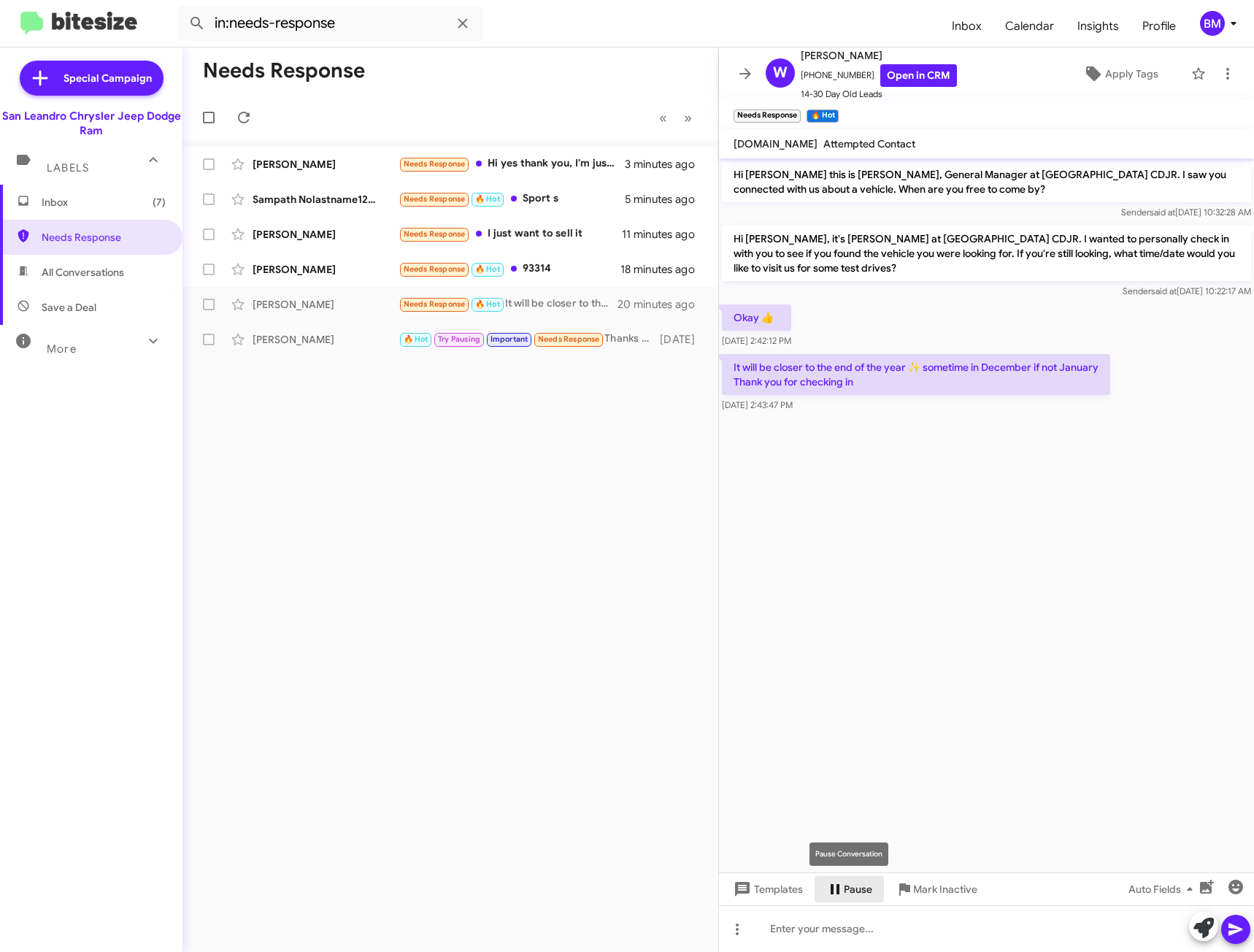
click at [862, 892] on span "Pause" at bounding box center [858, 889] width 28 height 27
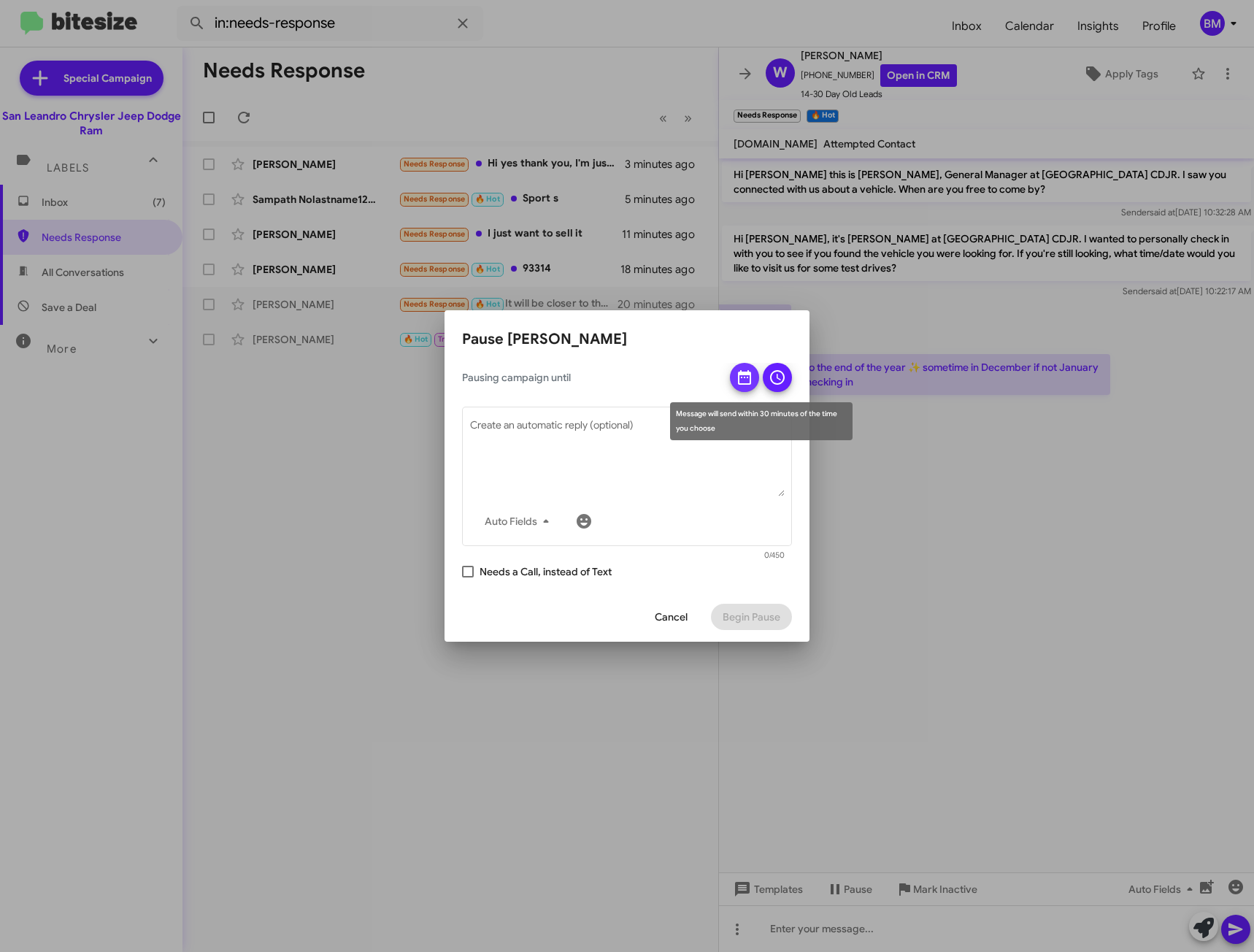
click at [739, 375] on icon at bounding box center [745, 378] width 13 height 15
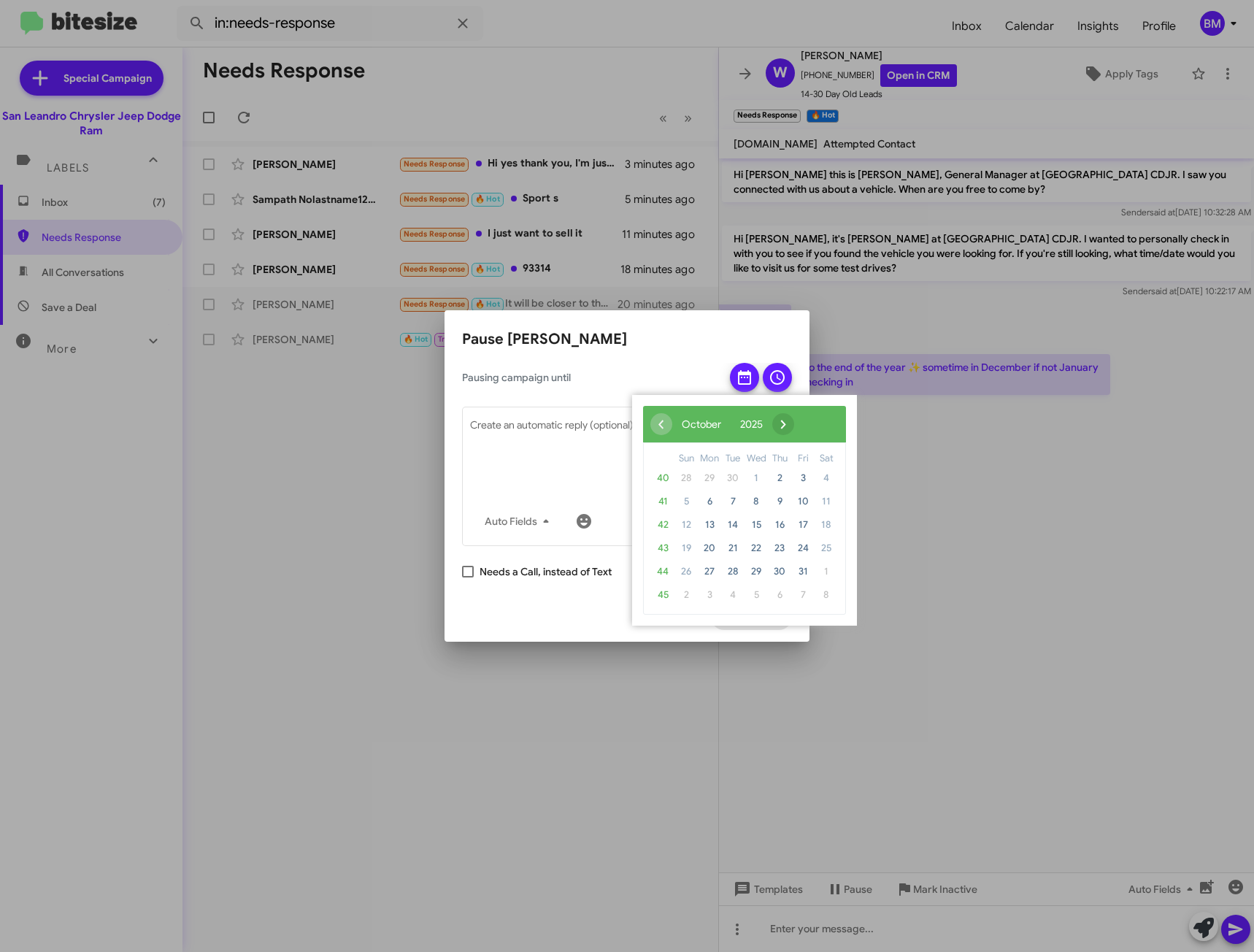
click at [794, 422] on span "›" at bounding box center [783, 424] width 22 height 22
click at [803, 422] on span "›" at bounding box center [792, 424] width 22 height 22
drag, startPoint x: 706, startPoint y: 490, endPoint x: 799, endPoint y: 474, distance: 94.4
click at [799, 474] on span "5" at bounding box center [803, 478] width 23 height 23
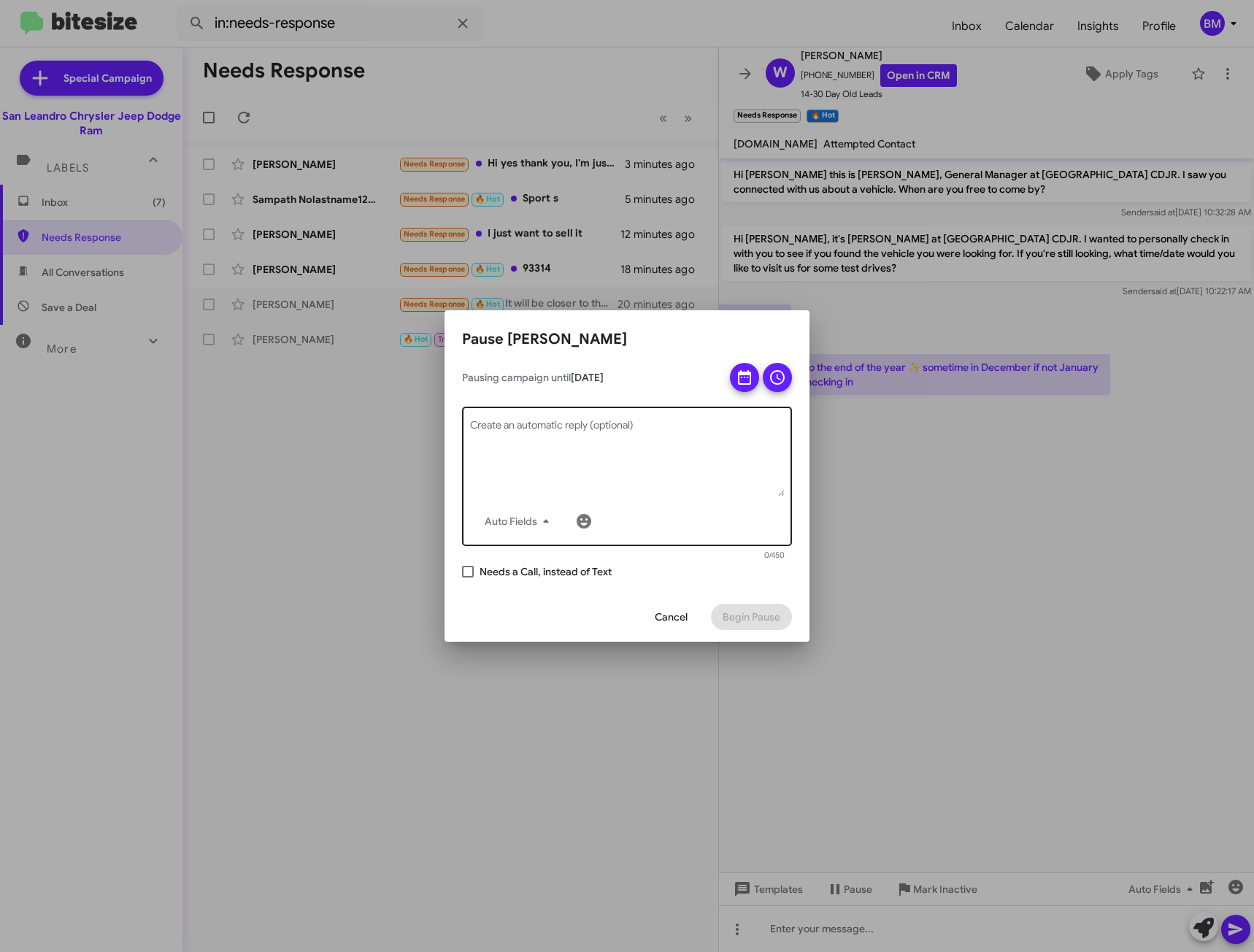
click at [664, 434] on textarea "Create an automatic reply (optional)" at bounding box center [627, 458] width 315 height 76
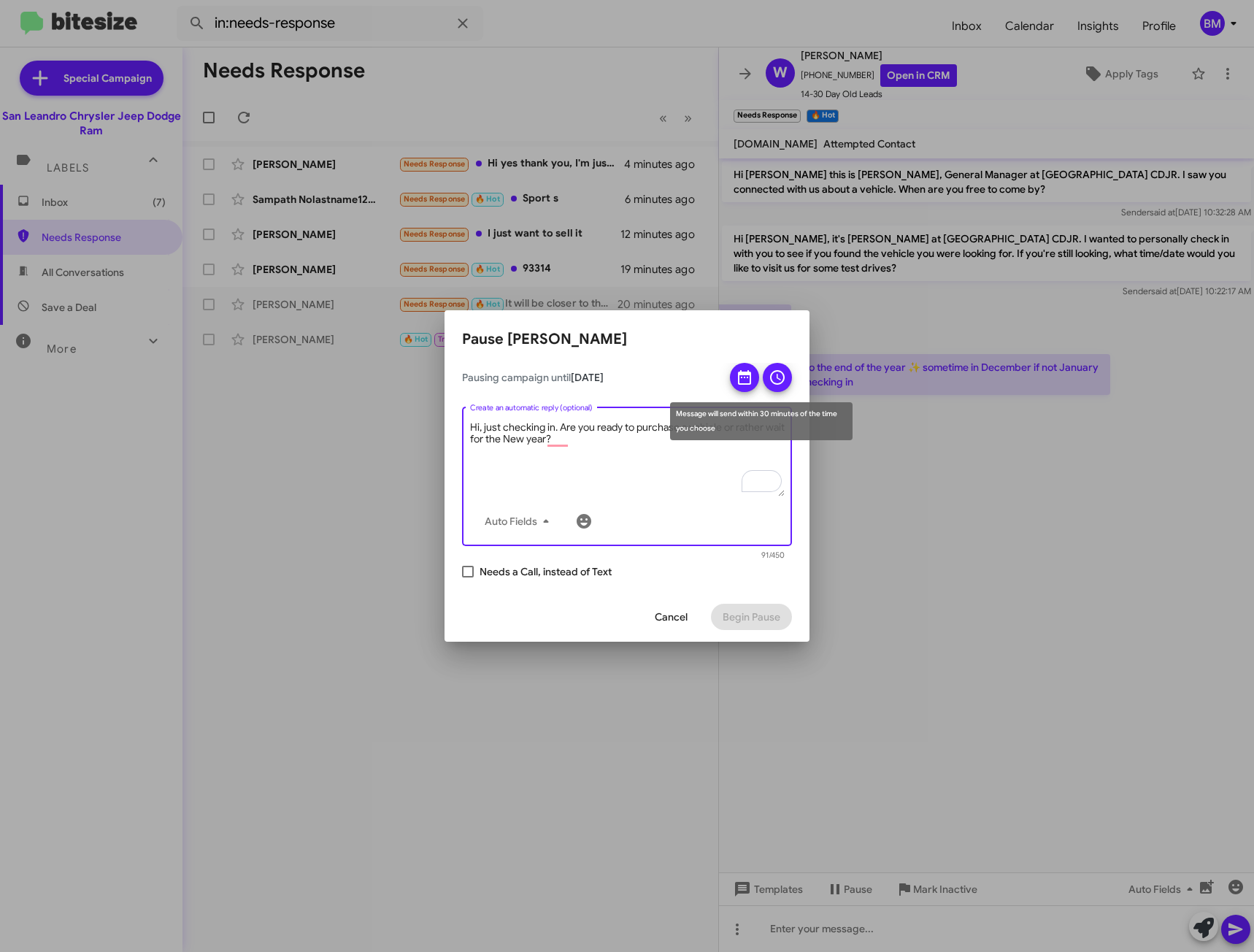
type textarea "Hi, just checking in. Are you ready to purchase a vehicle or rather wait for th…"
click at [743, 379] on icon at bounding box center [744, 377] width 17 height 17
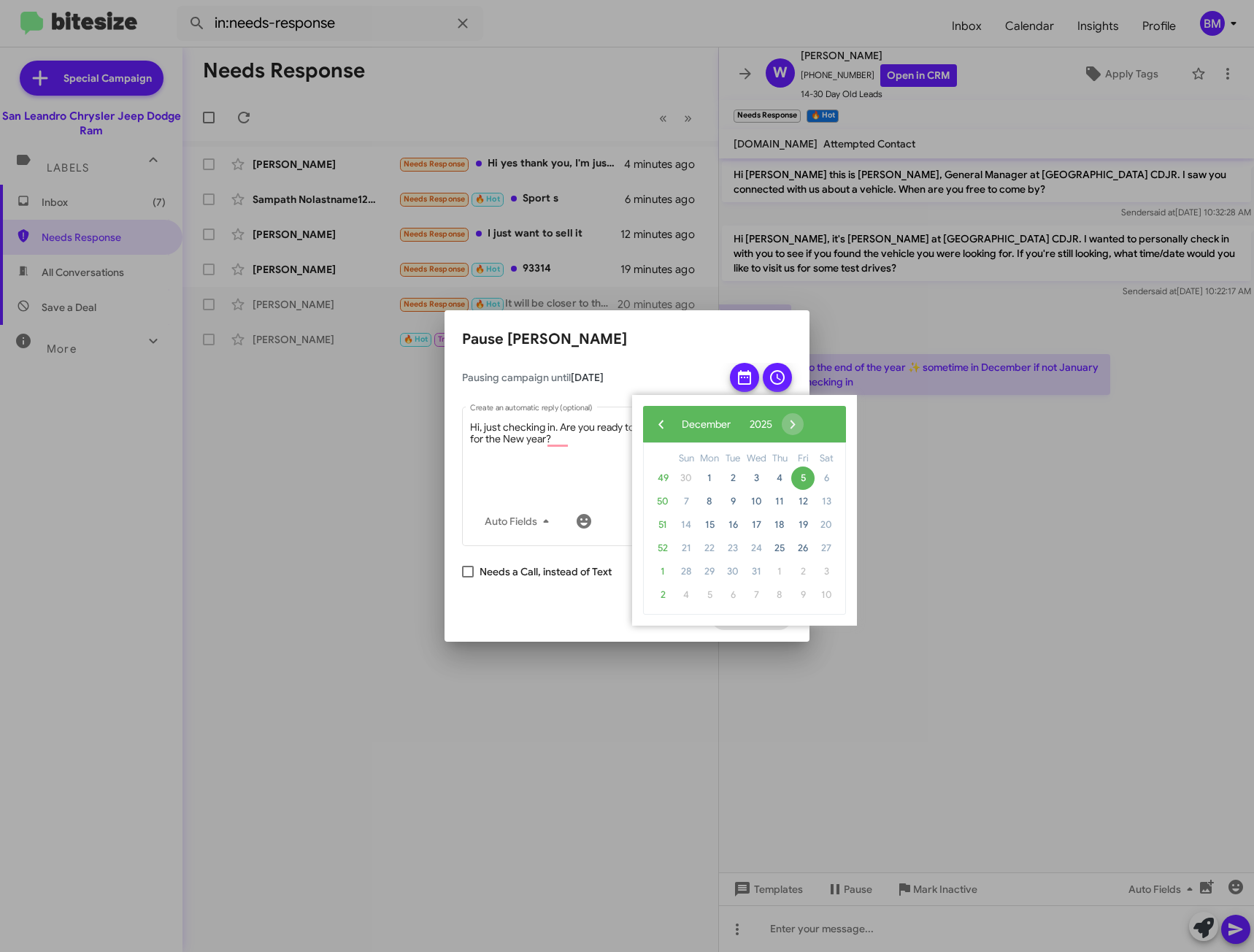
click at [741, 383] on icon at bounding box center [744, 377] width 17 height 17
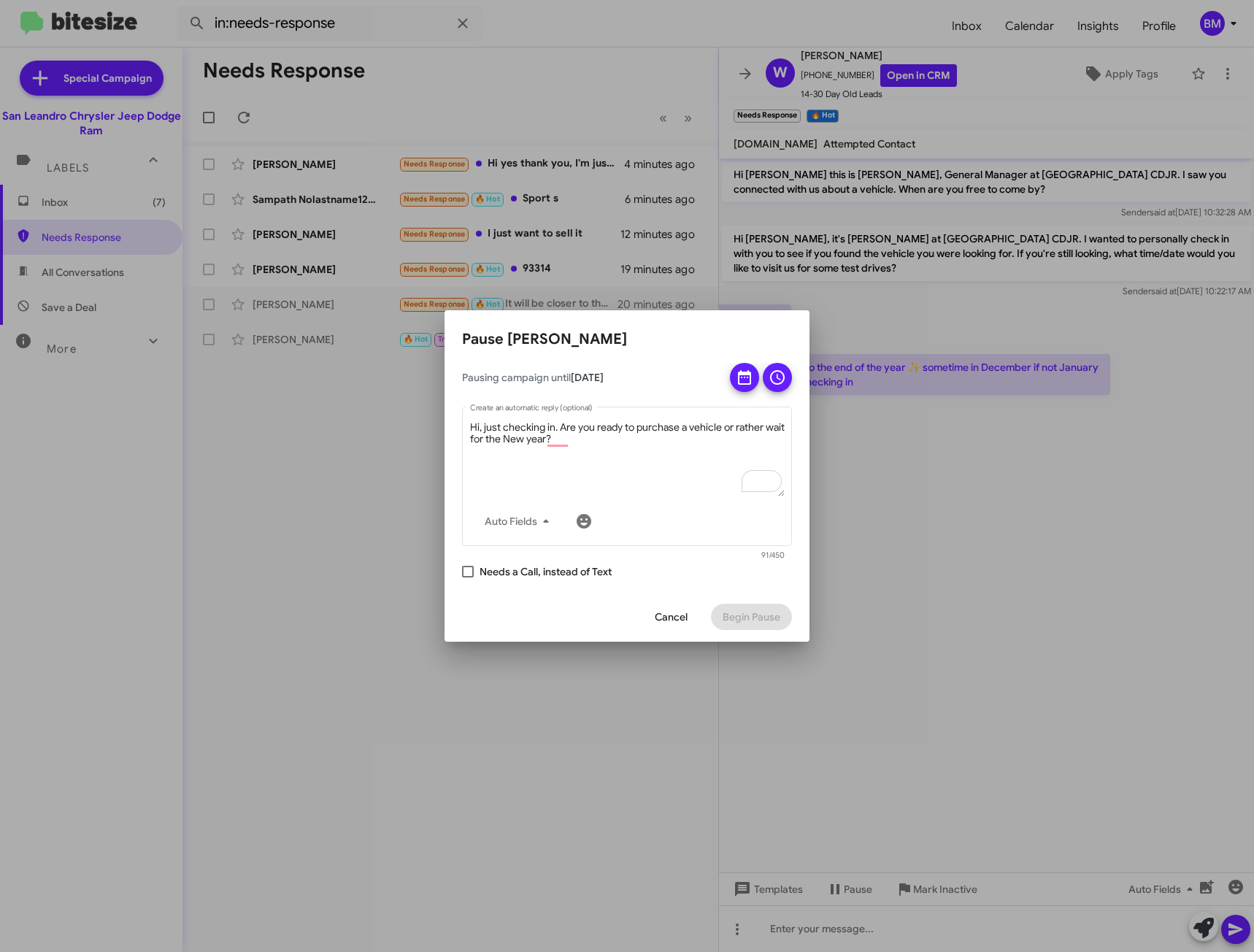
click at [776, 379] on icon at bounding box center [777, 377] width 17 height 17
click at [753, 618] on span "Begin Pause" at bounding box center [752, 617] width 58 height 27
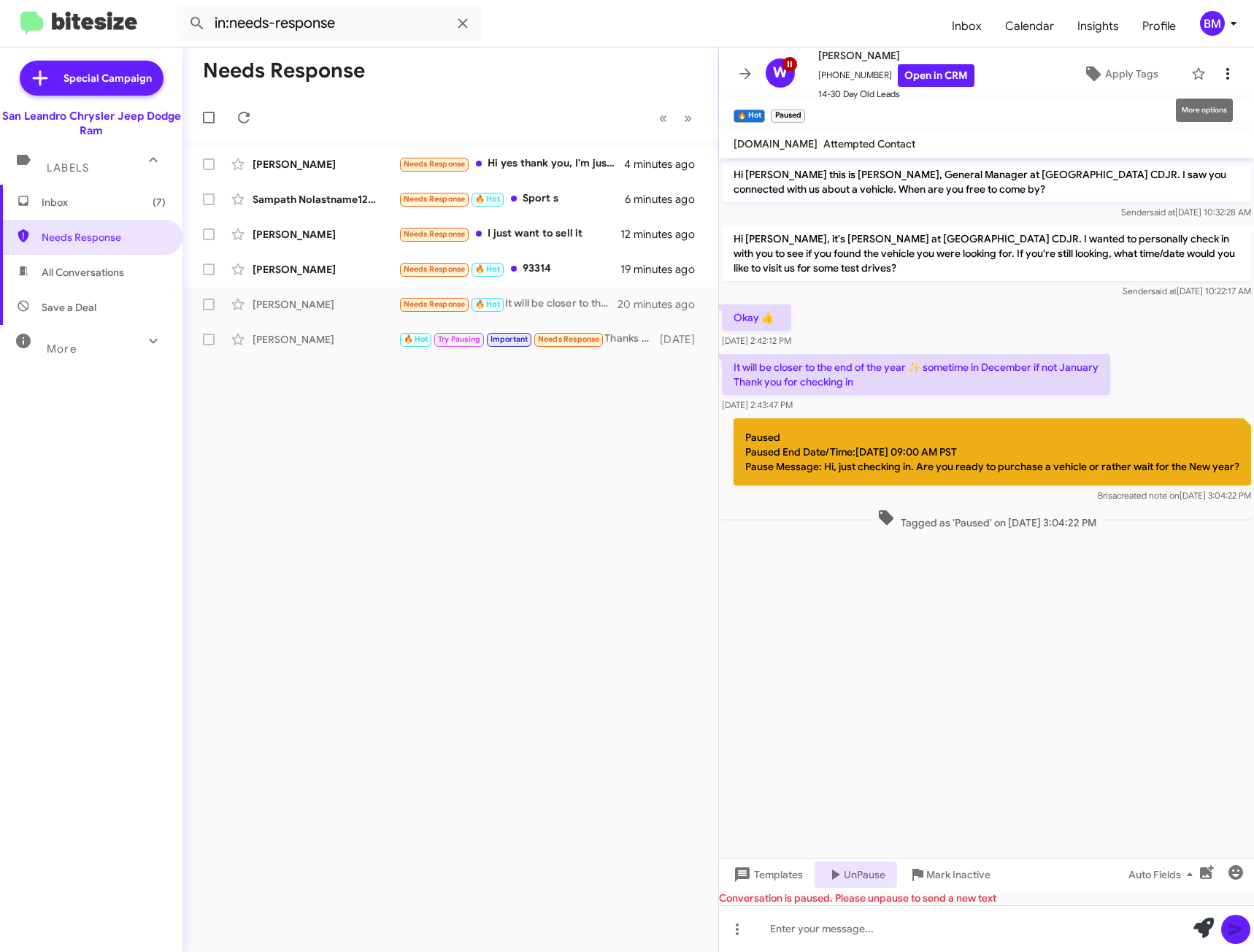
click at [1219, 74] on icon at bounding box center [1227, 73] width 17 height 17
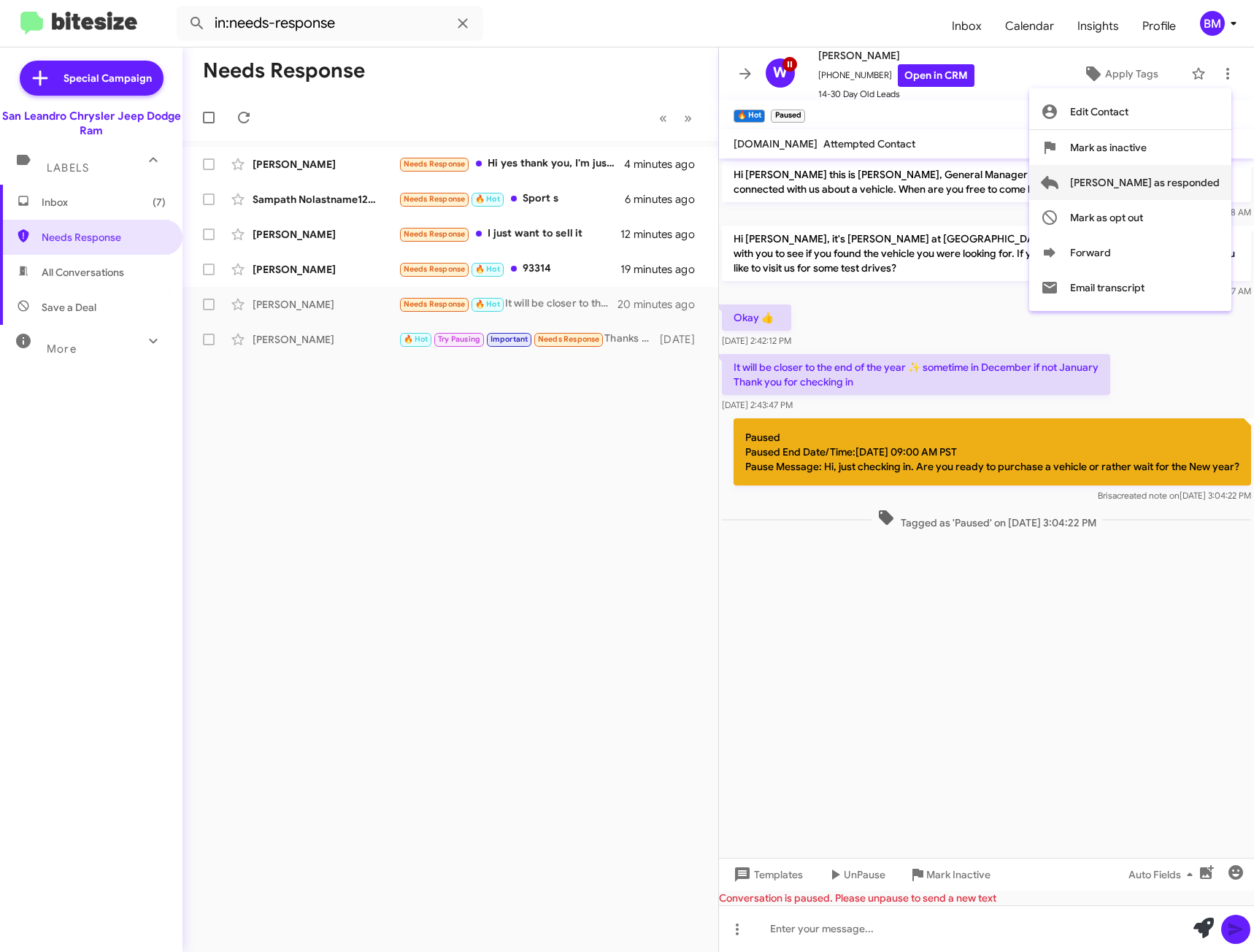
click at [1151, 181] on span "[PERSON_NAME] as responded" at bounding box center [1145, 182] width 150 height 35
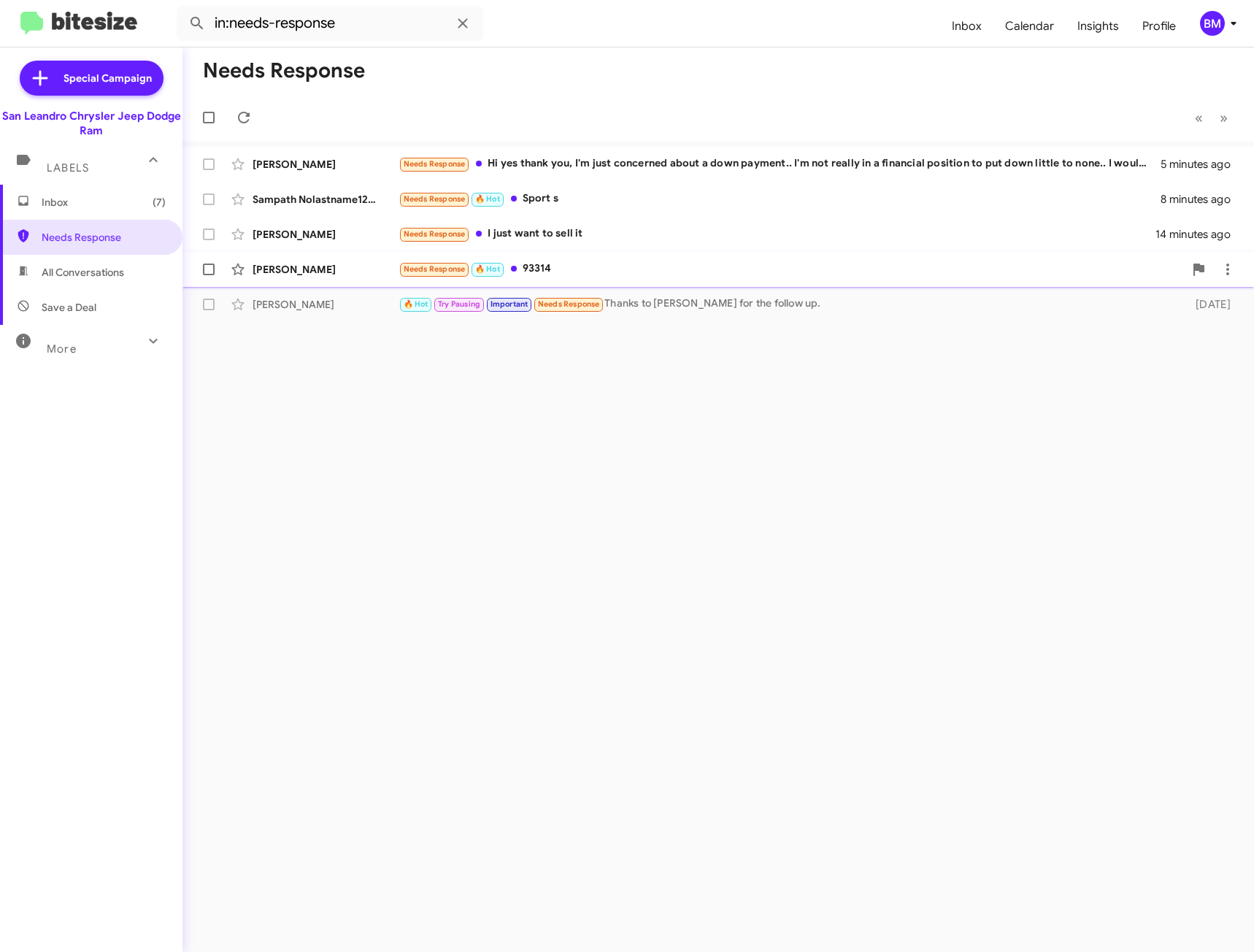
click at [673, 266] on div "Needs Response 🔥 Hot 93314" at bounding box center [792, 268] width 786 height 17
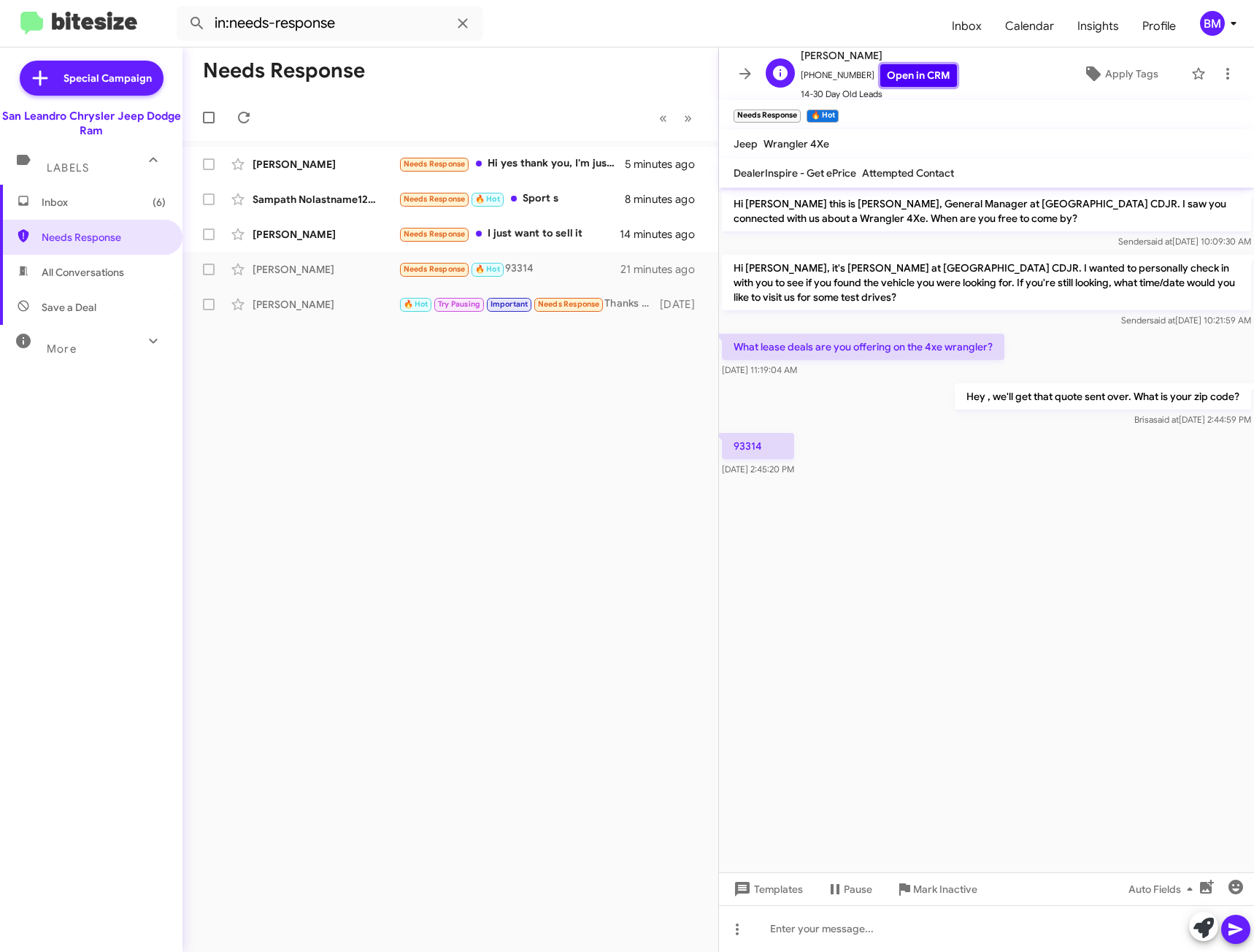
click at [884, 70] on link "Open in CRM" at bounding box center [918, 75] width 76 height 22
click at [840, 941] on div at bounding box center [987, 928] width 535 height 46
click at [564, 240] on div "Needs Response I just want to sell it" at bounding box center [523, 234] width 249 height 17
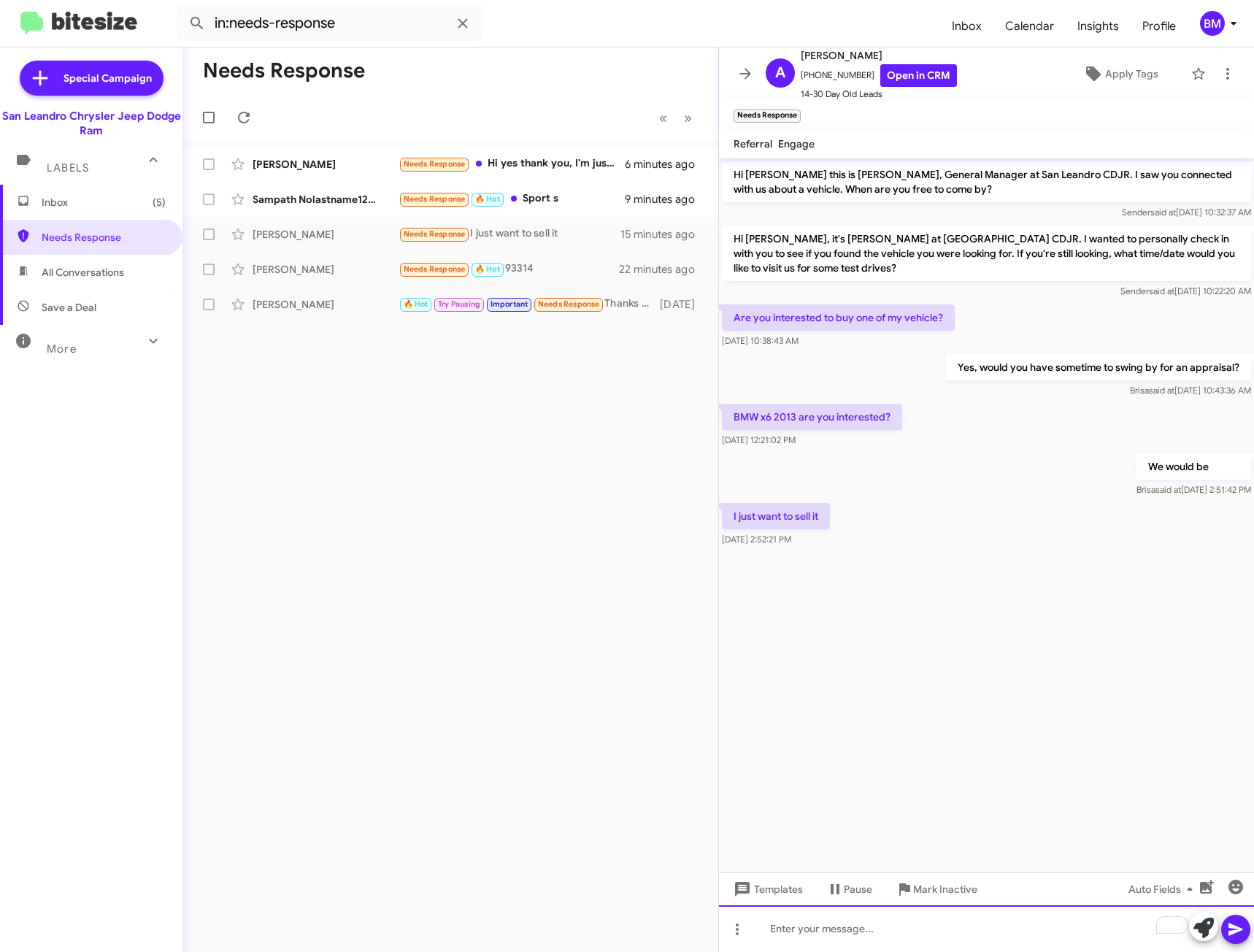
click at [867, 936] on div "To enrich screen reader interactions, please activate Accessibility in Grammarl…" at bounding box center [987, 928] width 535 height 46
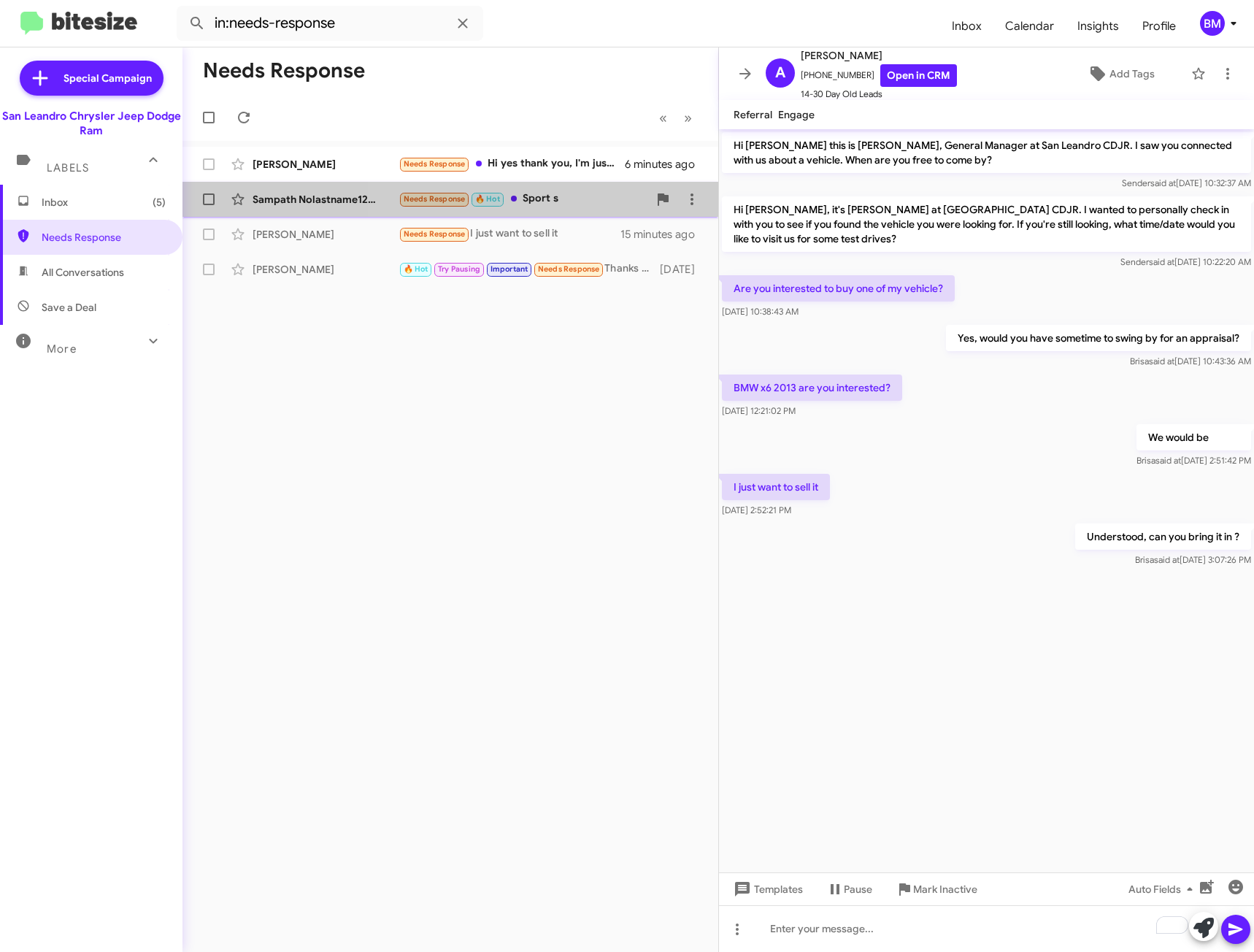
click at [565, 204] on div "Needs Response 🔥 Hot Sport s" at bounding box center [523, 199] width 249 height 17
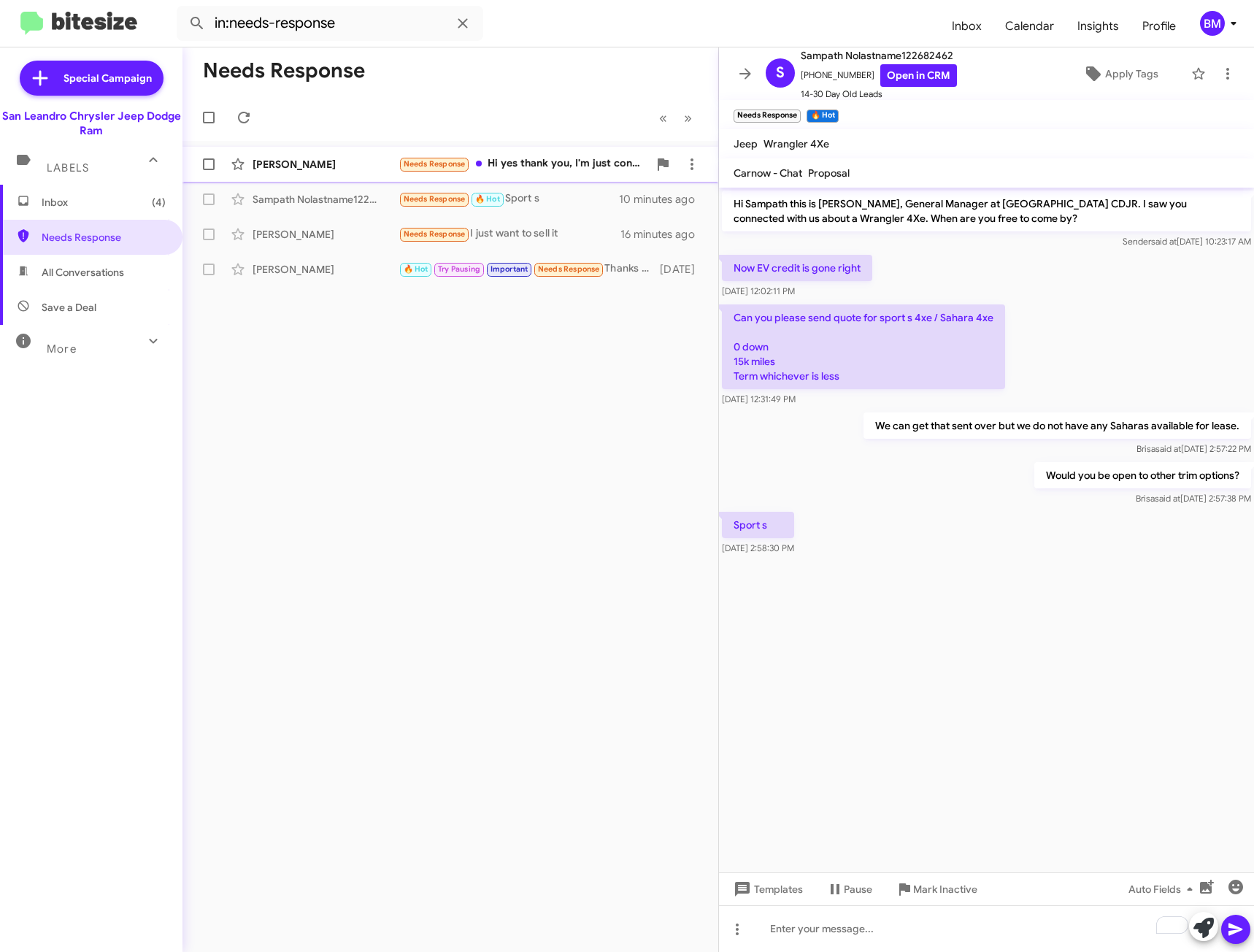
click at [537, 175] on div "[PERSON_NAME] Needs Response Hi yes thank you, I'm just concerned about a down …" at bounding box center [450, 164] width 512 height 29
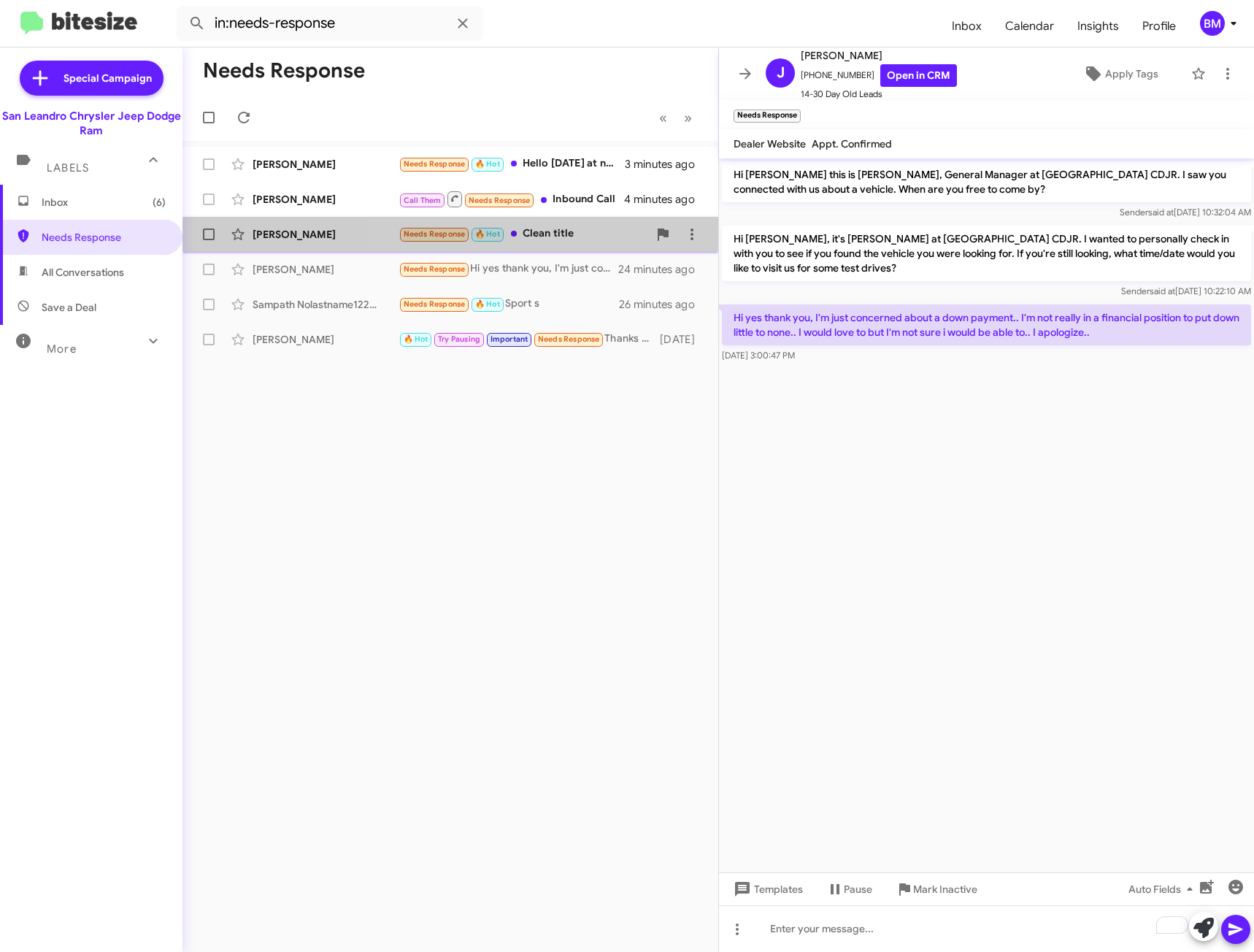
click at [562, 242] on div "Needs Response 🔥 Hot Clean title" at bounding box center [523, 234] width 249 height 17
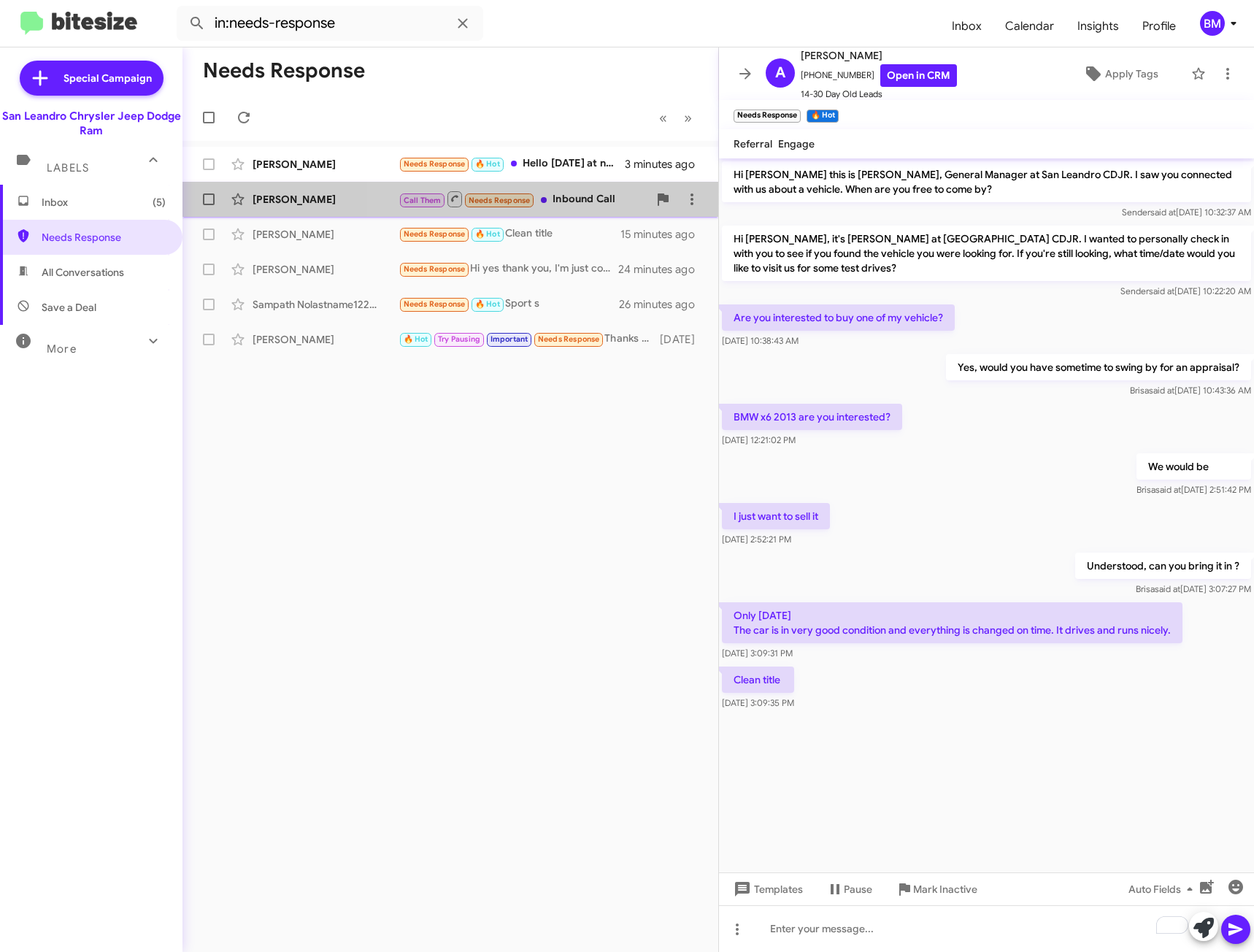
click at [585, 186] on div "[PERSON_NAME] Call Them Needs Response Inbound Call 5 minutes ago" at bounding box center [450, 199] width 512 height 29
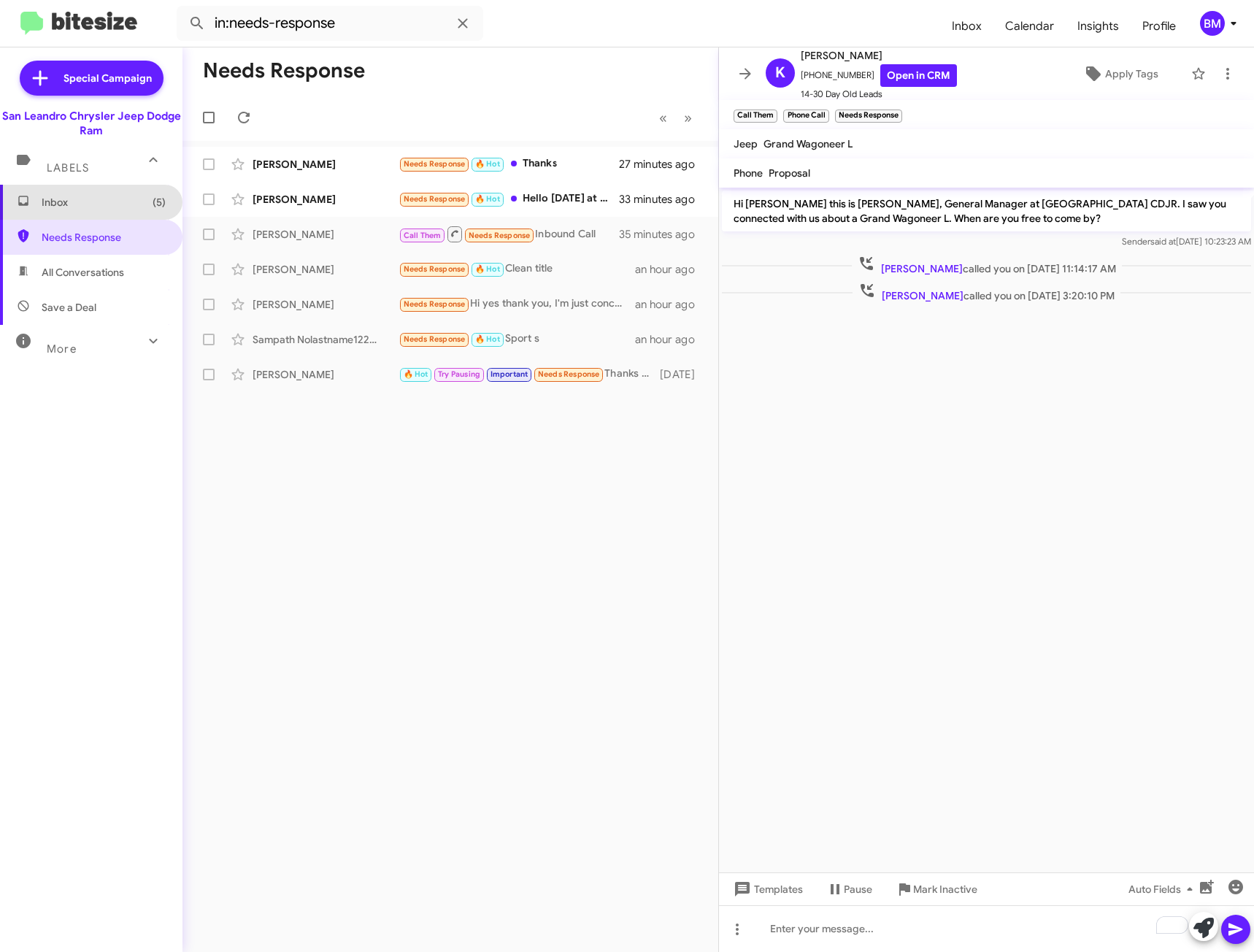
click at [100, 209] on span "Inbox (5)" at bounding box center [104, 202] width 124 height 15
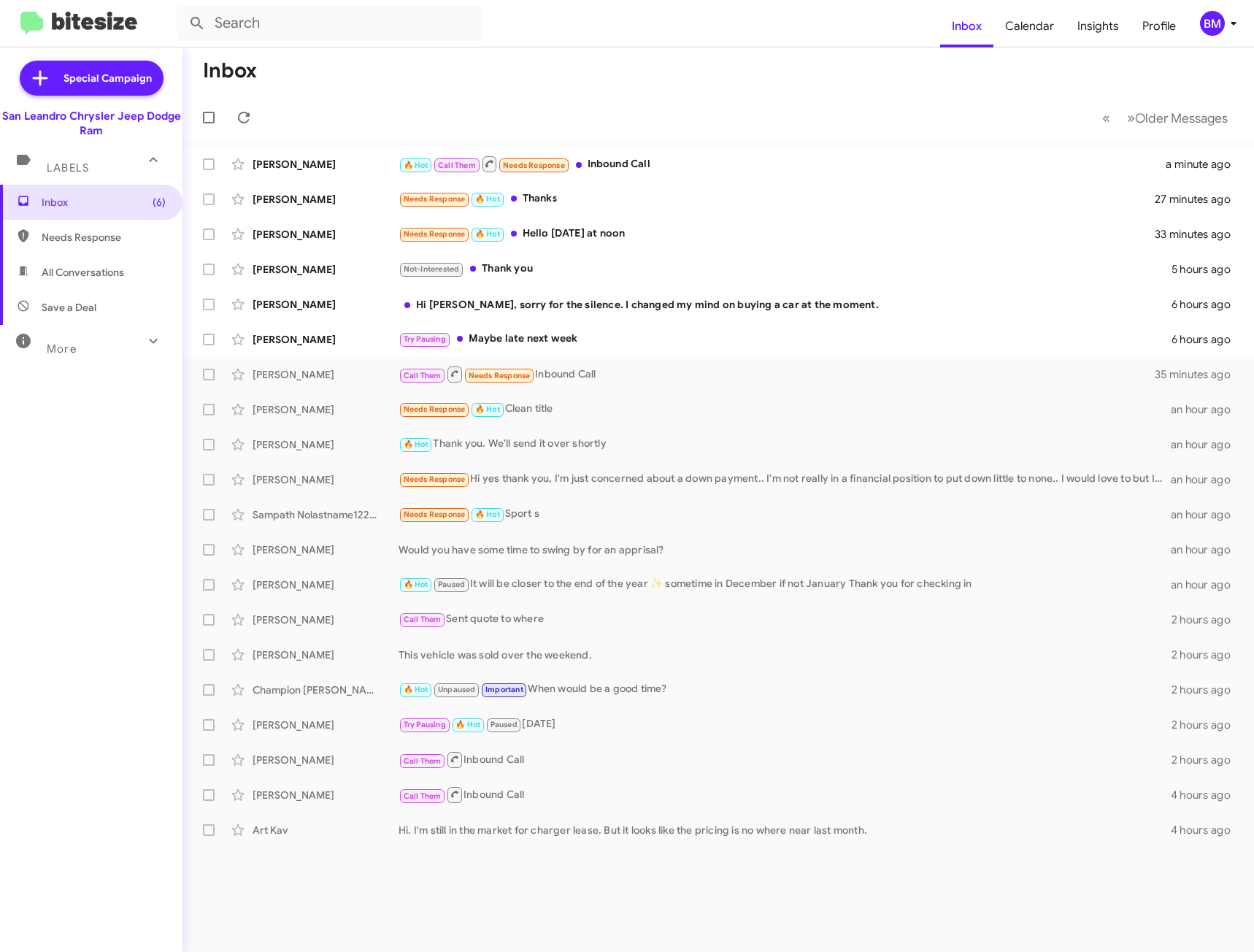
click at [119, 267] on span "All Conversations" at bounding box center [83, 273] width 83 height 15
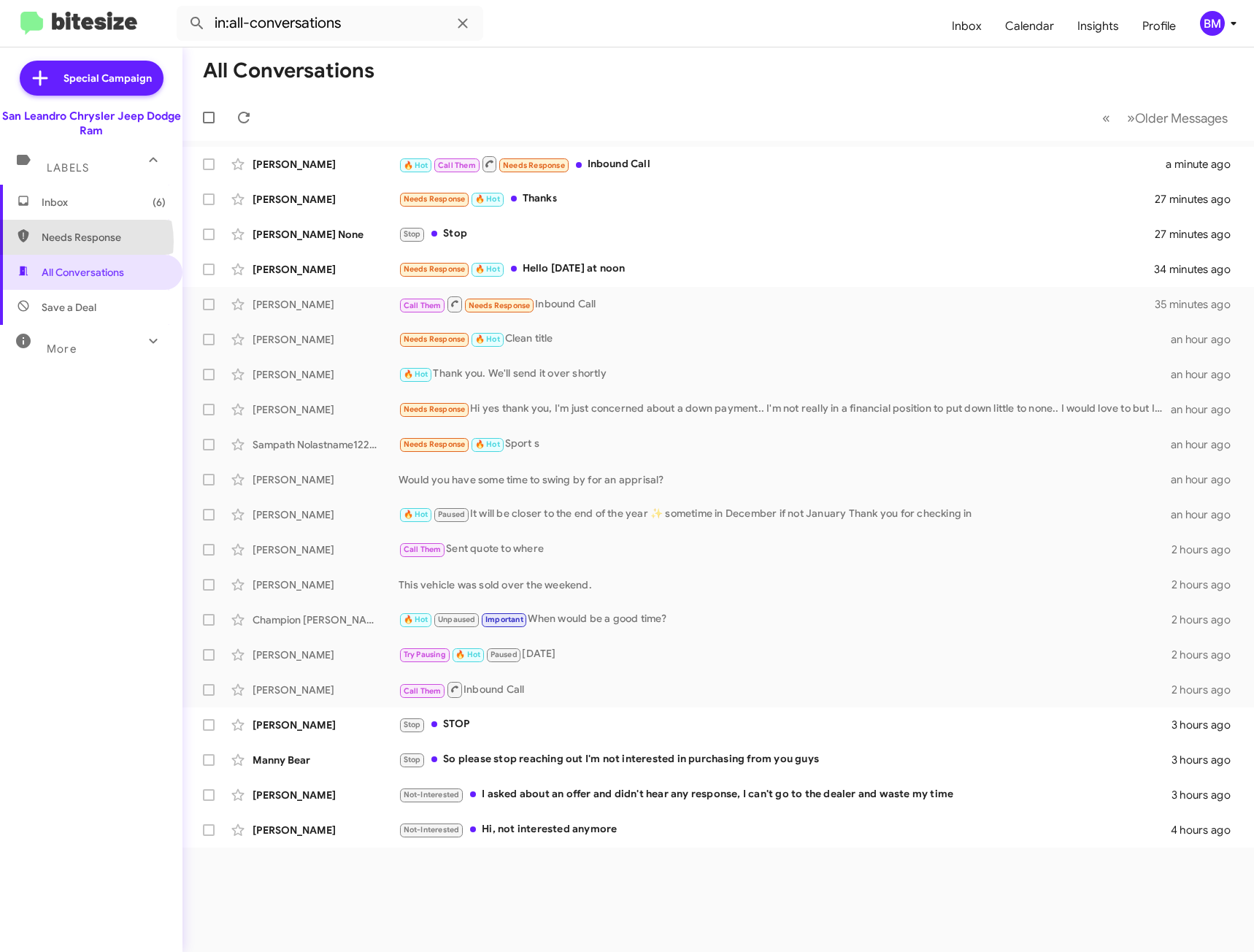
click at [76, 242] on span "Needs Response" at bounding box center [104, 237] width 124 height 15
type input "in:needs-response"
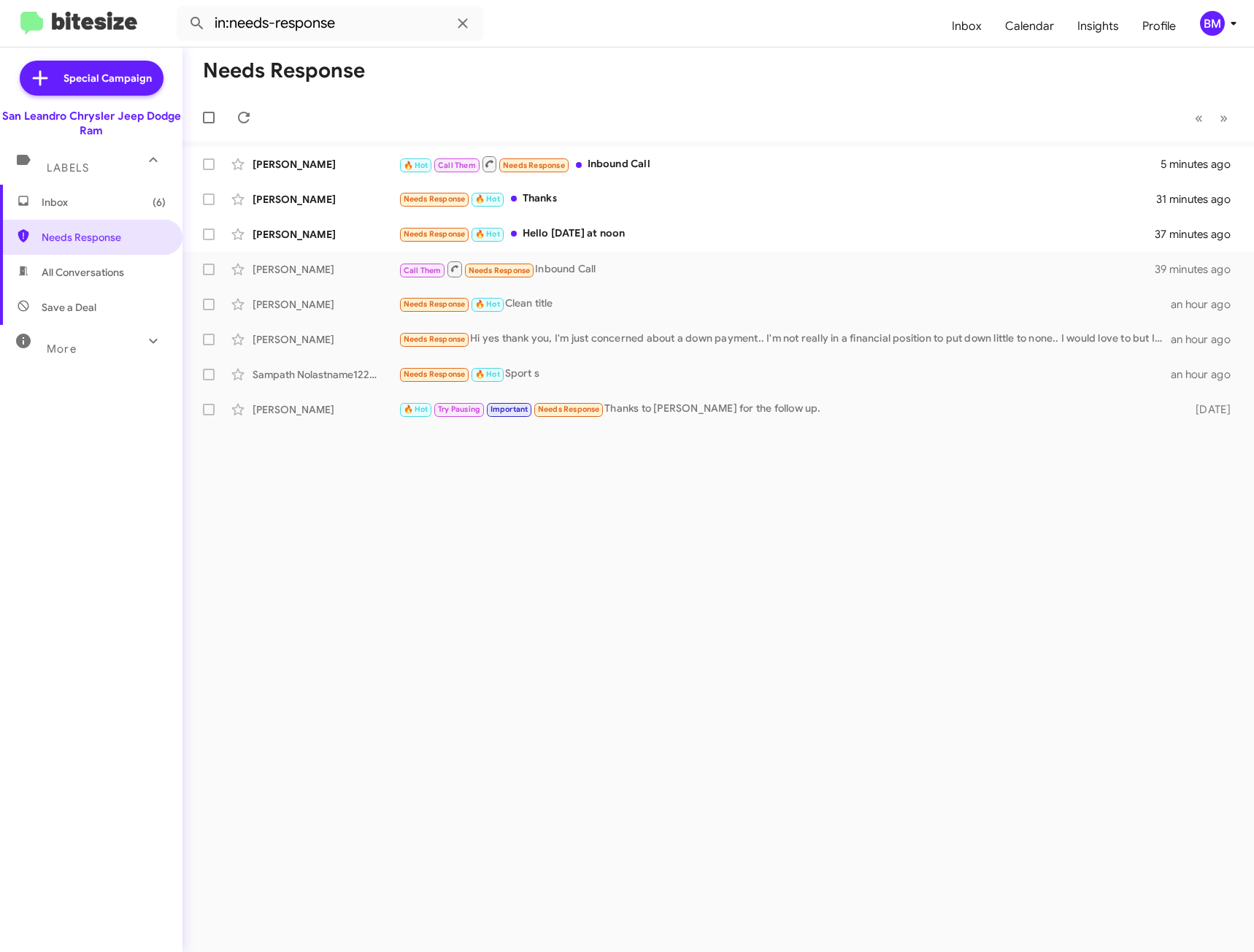
click at [123, 203] on span "Inbox (6)" at bounding box center [104, 202] width 124 height 15
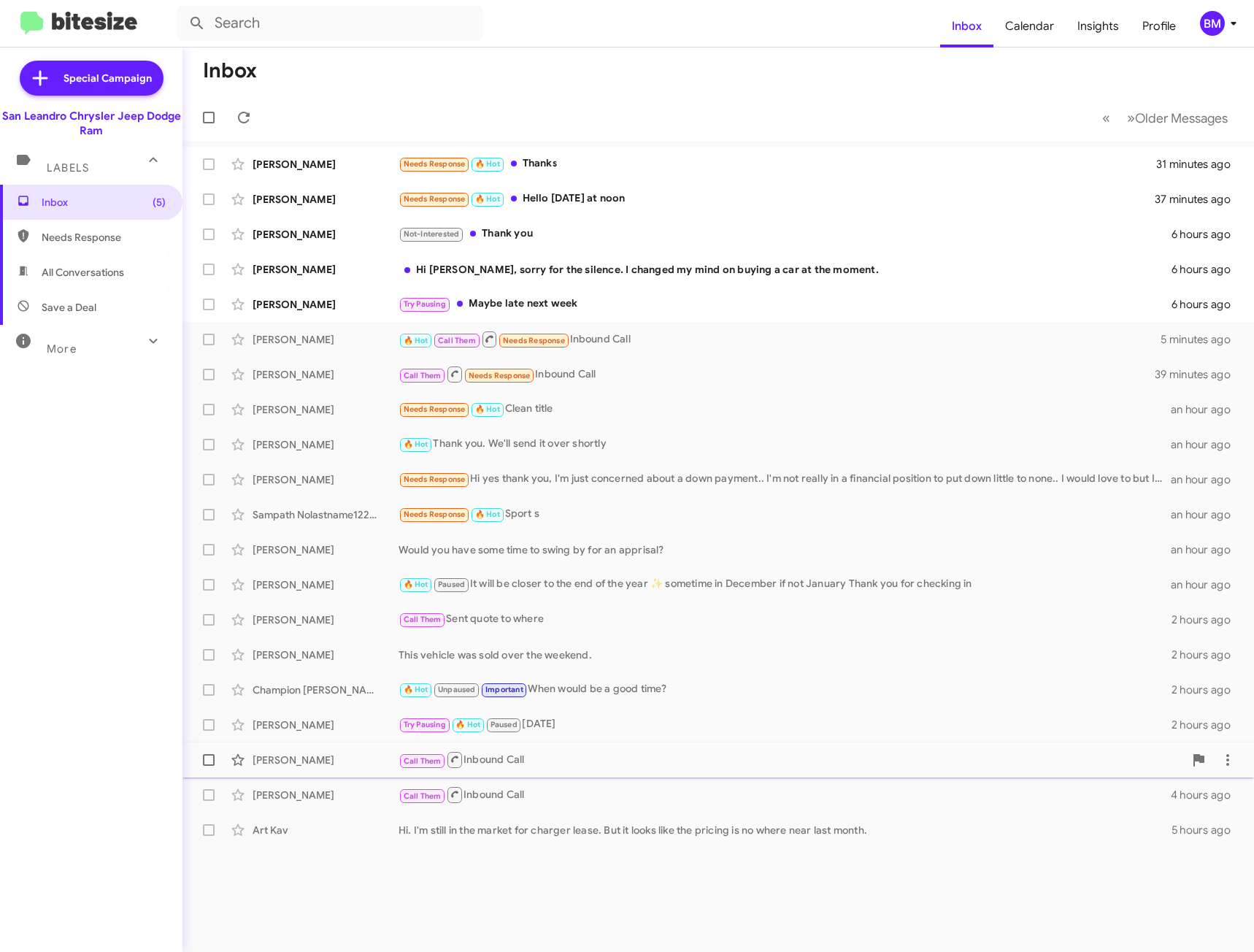
click at [341, 750] on div "[PERSON_NAME] Call Them Inbound Call 3 hours ago" at bounding box center [718, 759] width 1048 height 29
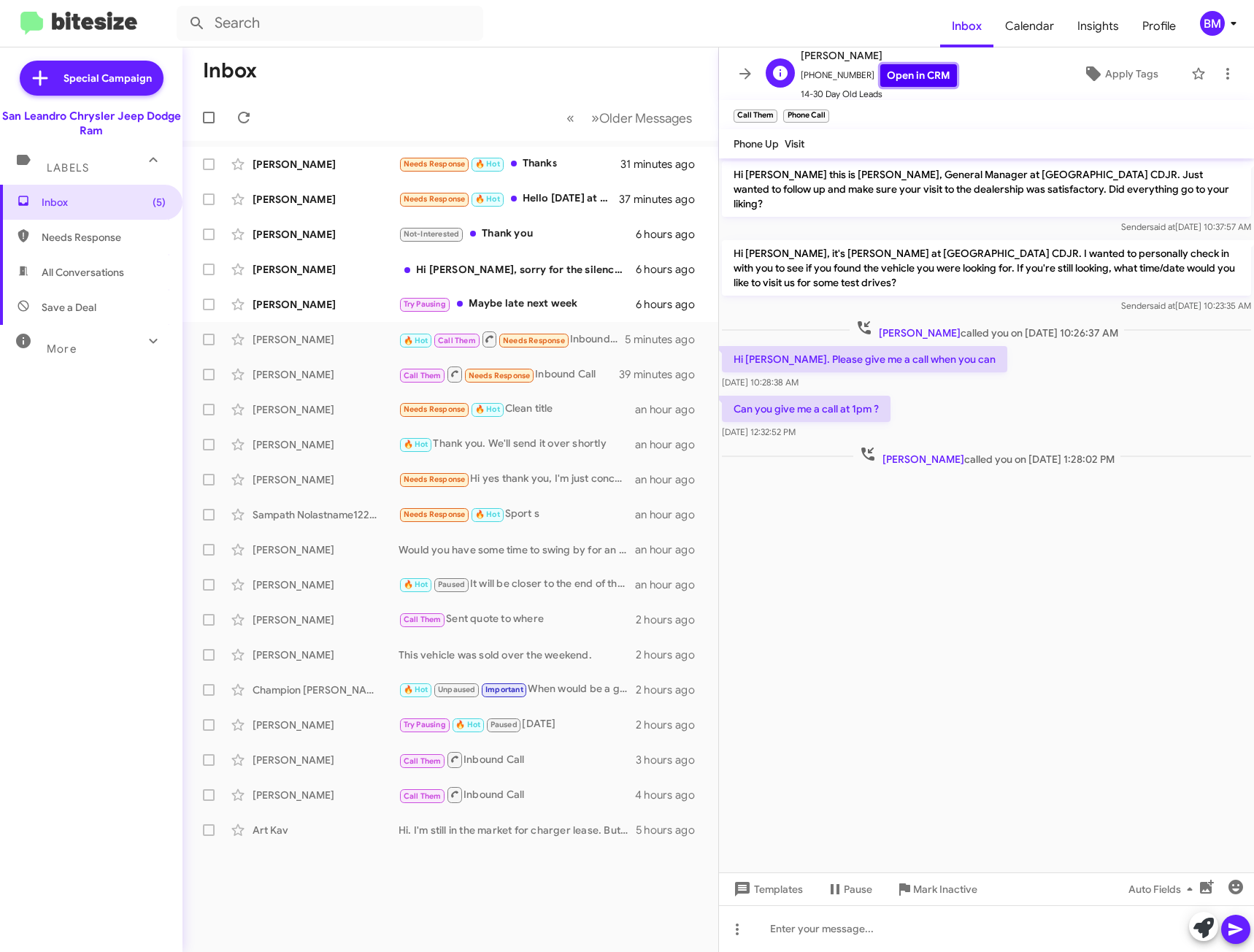
click at [917, 76] on link "Open in CRM" at bounding box center [918, 75] width 76 height 22
